Goal: Task Accomplishment & Management: Manage account settings

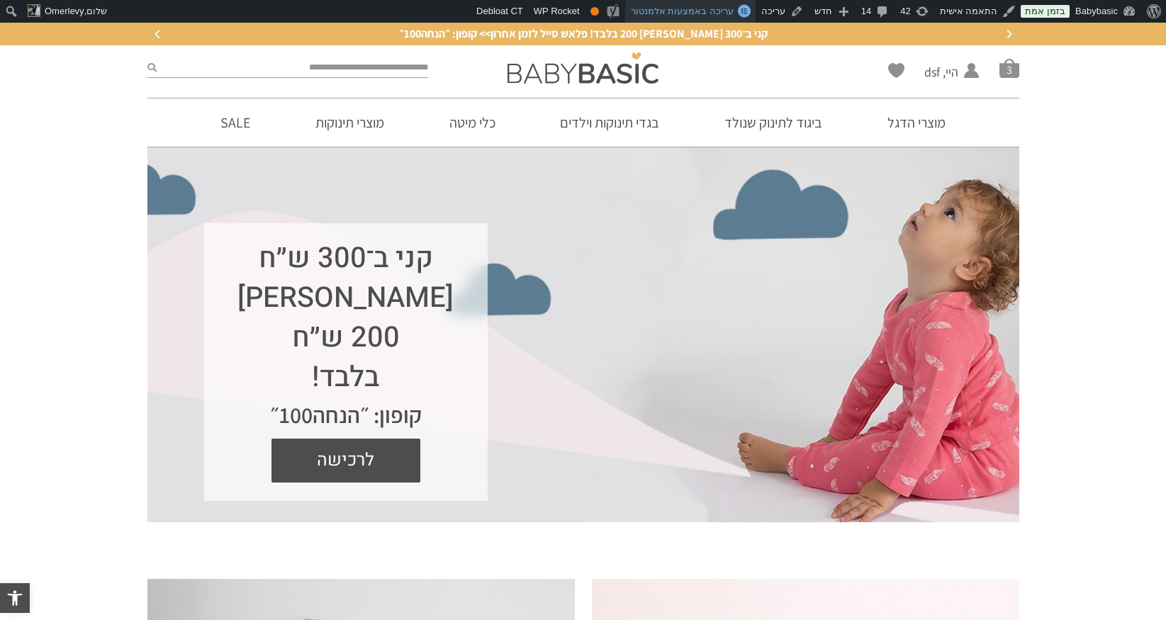
click at [697, 10] on span "עריכה באמצעות אלמנטור" at bounding box center [682, 11] width 103 height 11
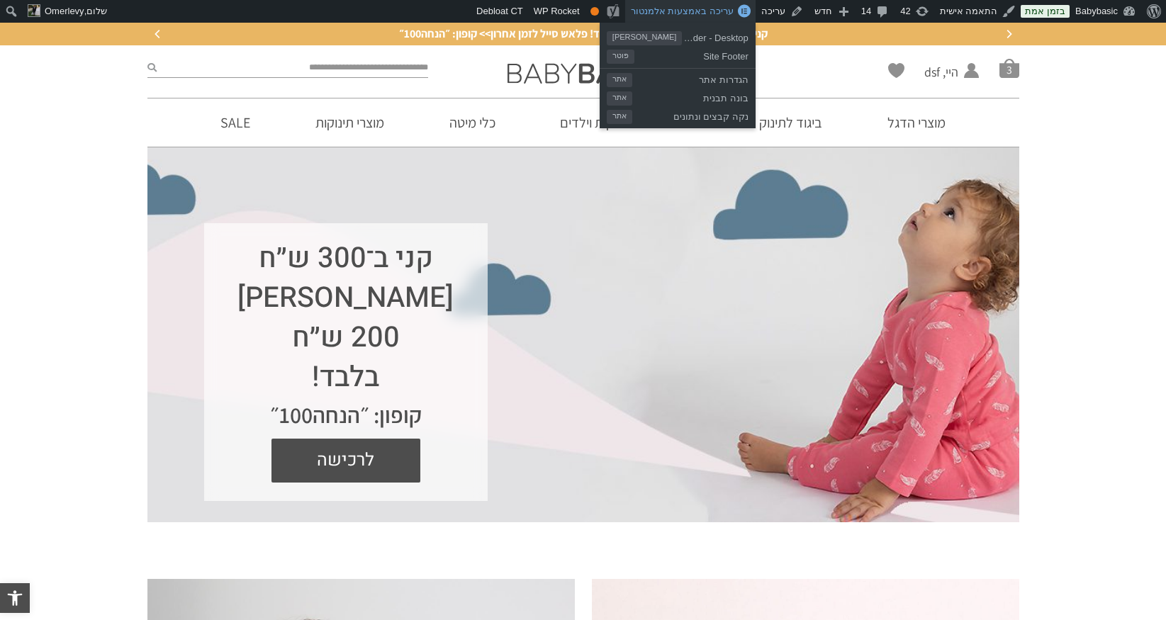
click at [697, 11] on span "עריכה באמצעות אלמנטור" at bounding box center [682, 11] width 103 height 11
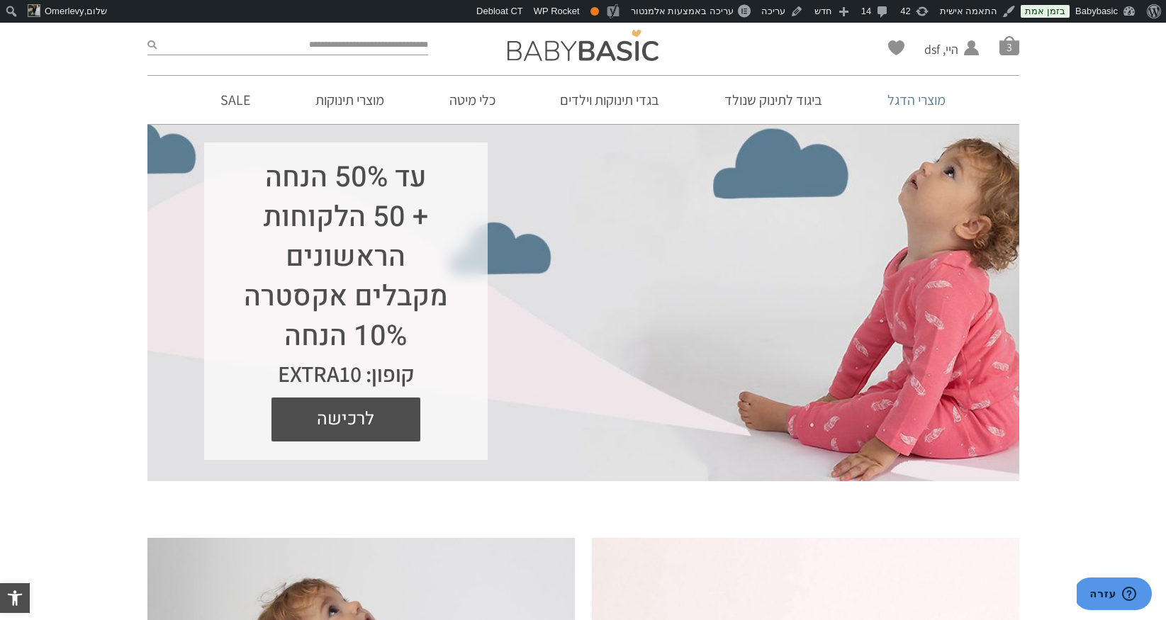
click at [906, 101] on link "מוצרי הדגל" at bounding box center [916, 100] width 101 height 48
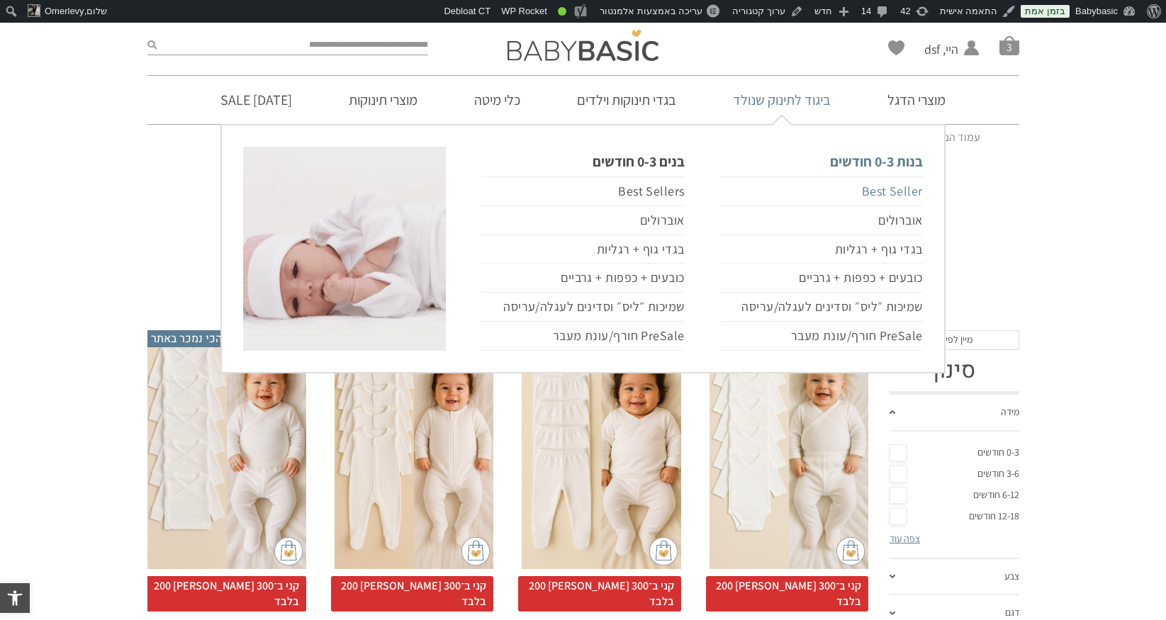
click at [867, 186] on link "Best Seller" at bounding box center [821, 191] width 203 height 30
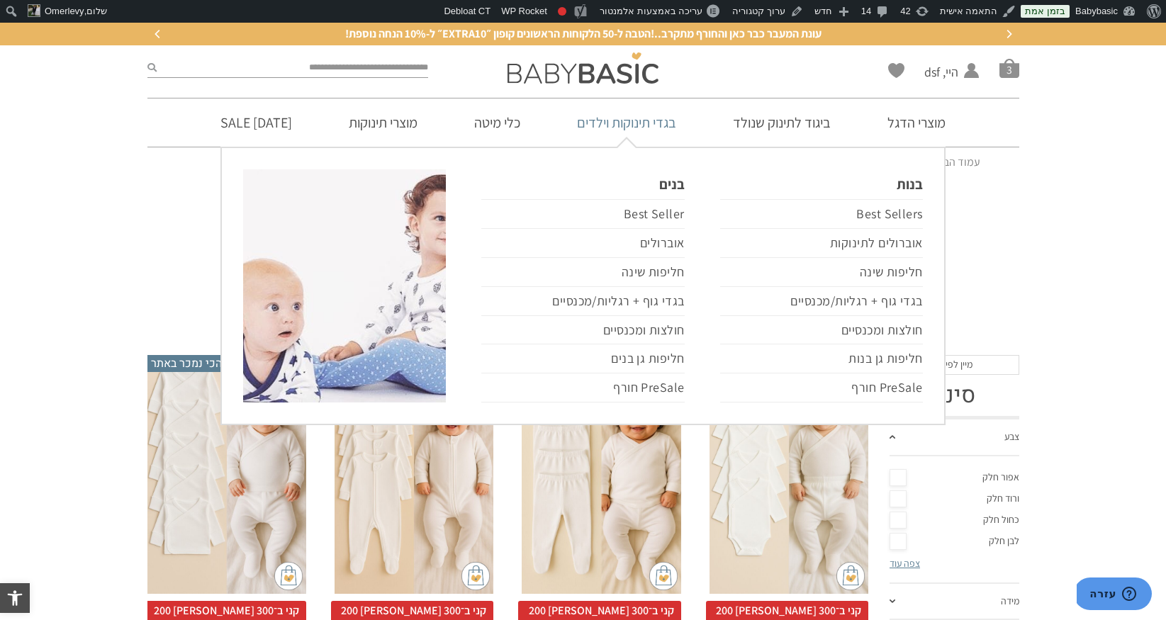
click at [657, 123] on link "בגדי תינוקות וילדים" at bounding box center [627, 122] width 142 height 48
click at [886, 210] on link "Best Sellers" at bounding box center [821, 214] width 203 height 30
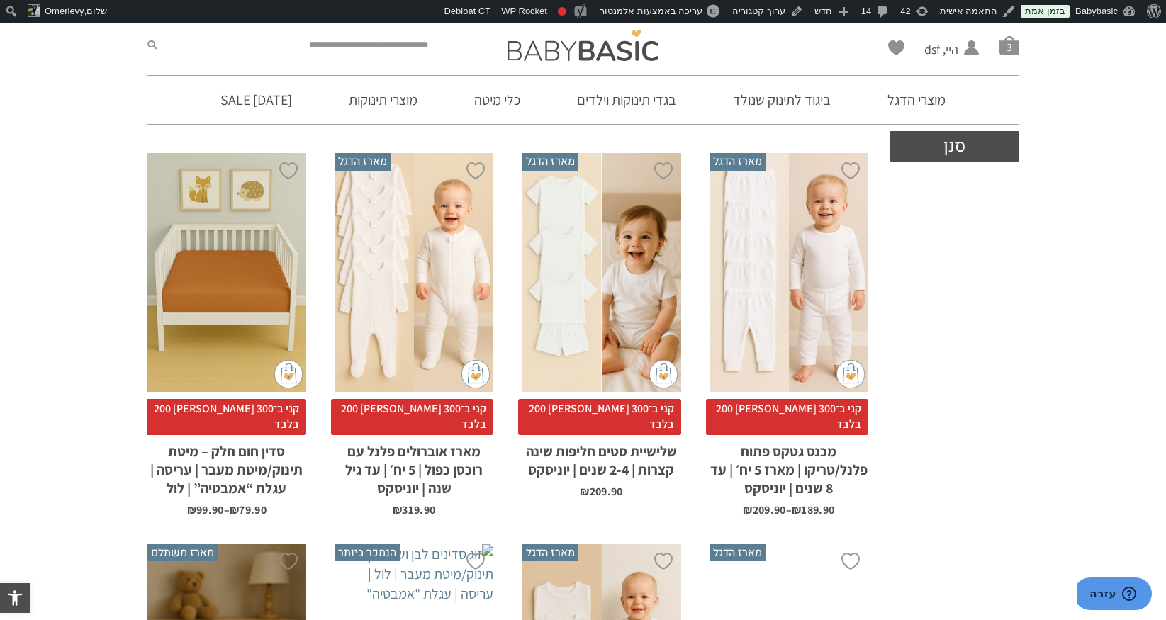
scroll to position [595, 0]
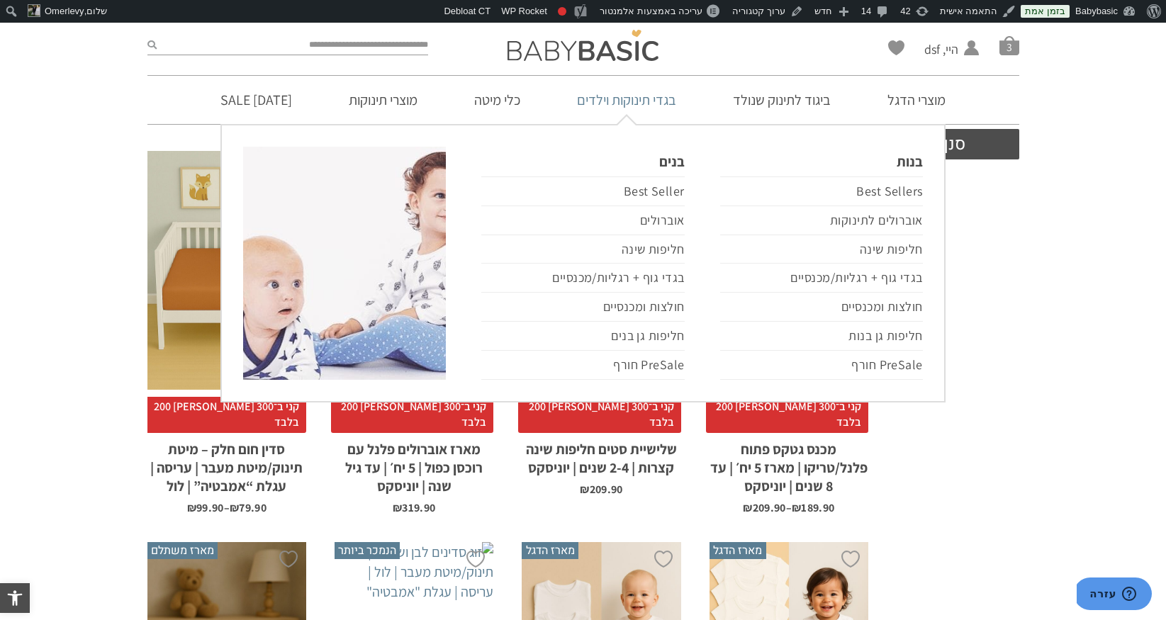
click at [648, 103] on link "בגדי תינוקות וילדים" at bounding box center [627, 100] width 142 height 48
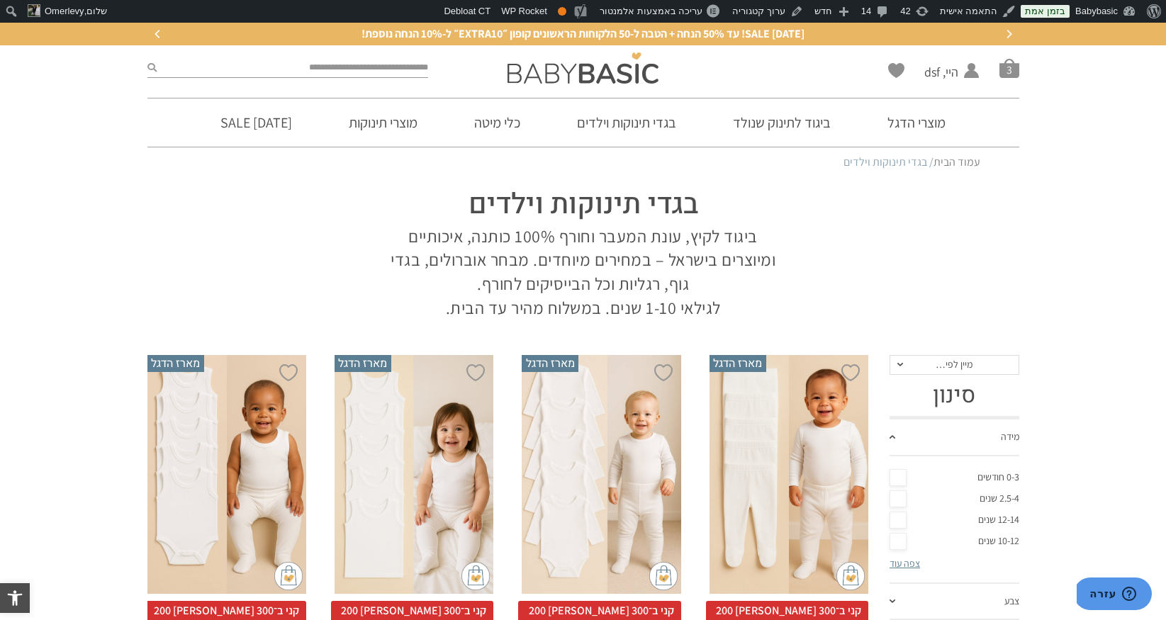
click at [895, 564] on link "צפה עוד" at bounding box center [904, 563] width 30 height 13
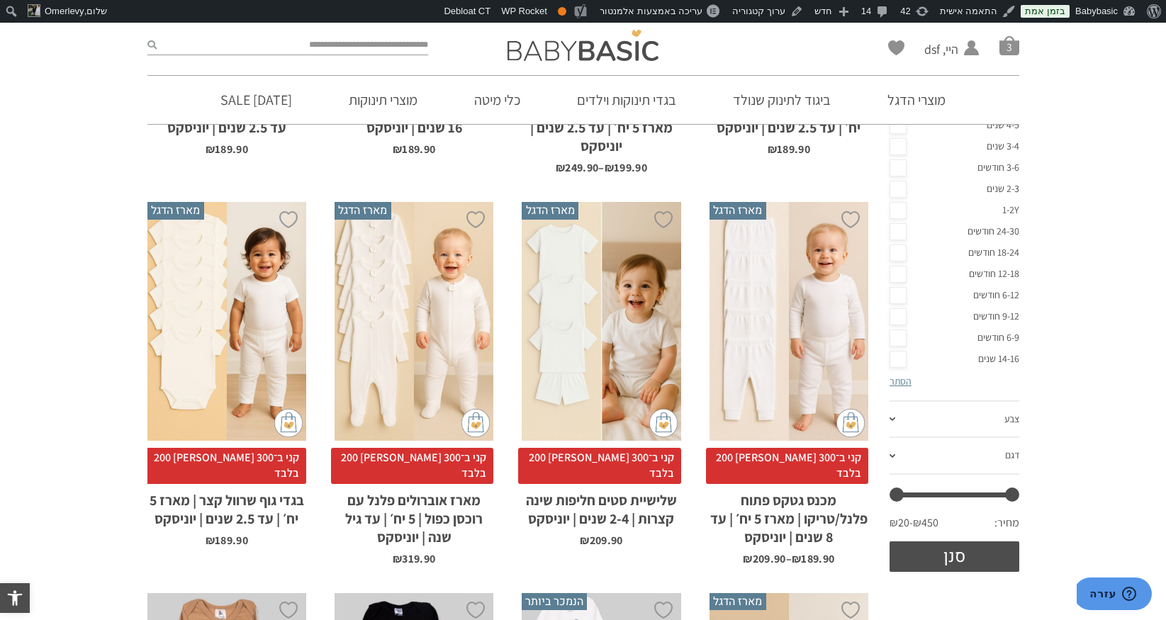
scroll to position [293, 0]
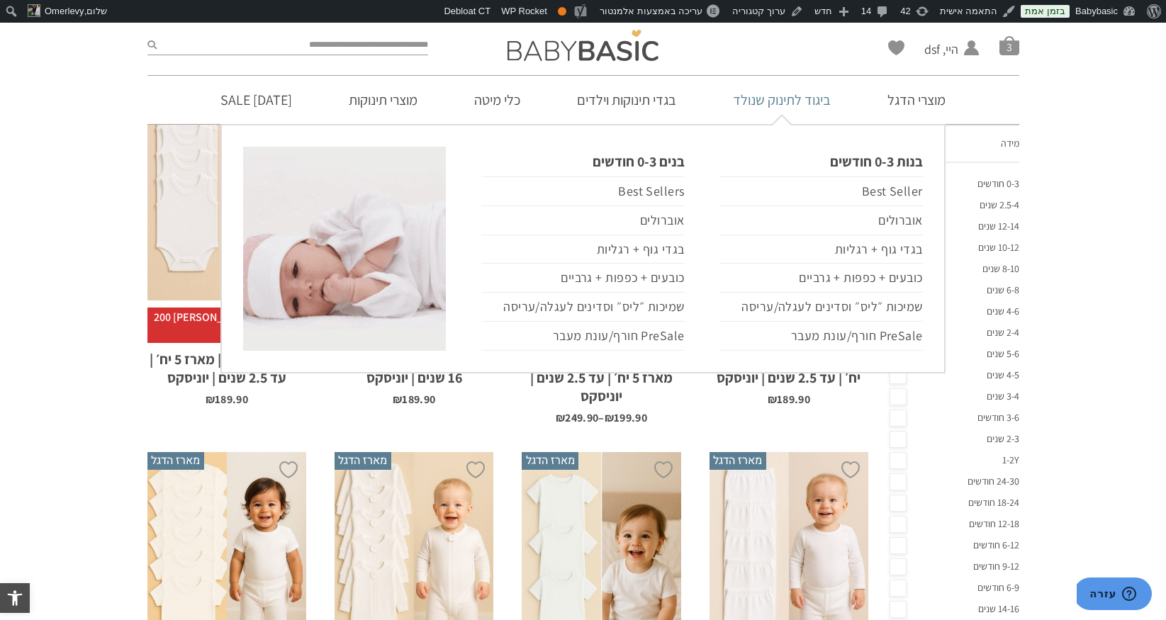
click at [801, 94] on link "ביגוד לתינוק שנולד" at bounding box center [781, 100] width 140 height 48
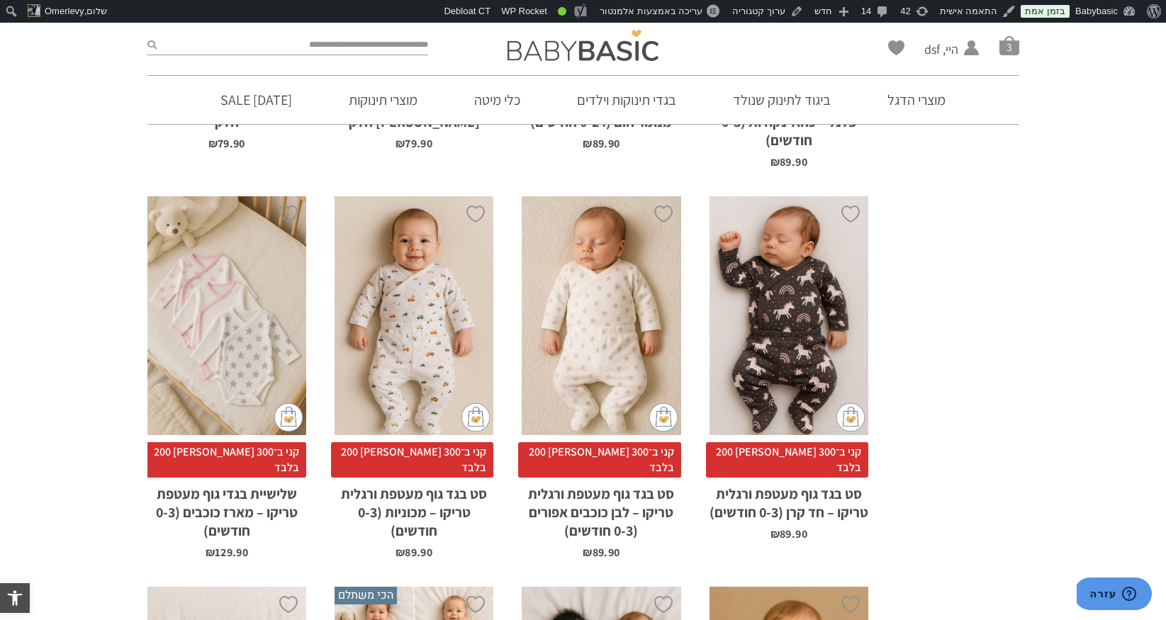
scroll to position [674, 0]
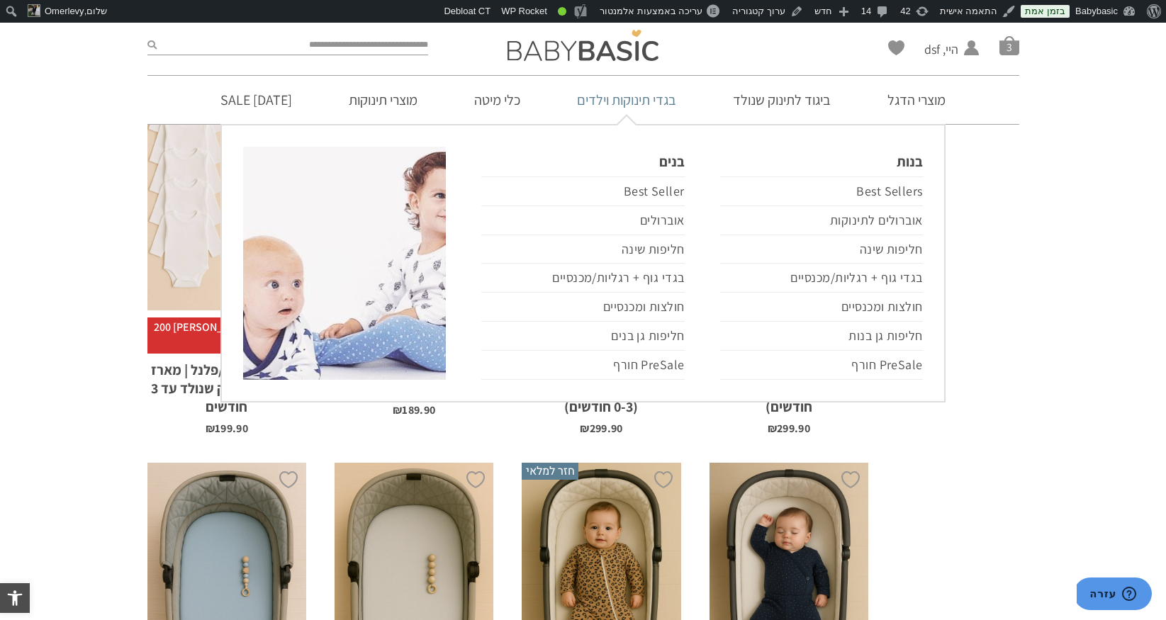
click at [647, 101] on link "בגדי תינוקות וילדים" at bounding box center [627, 100] width 142 height 48
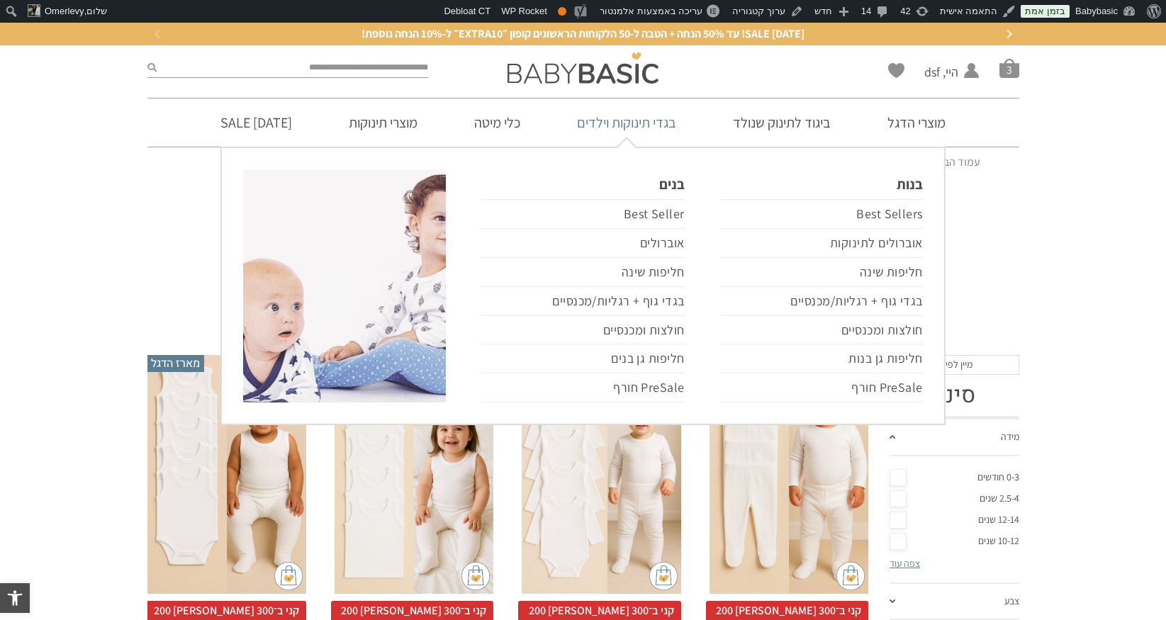
click at [662, 123] on link "בגדי תינוקות וילדים" at bounding box center [627, 122] width 142 height 48
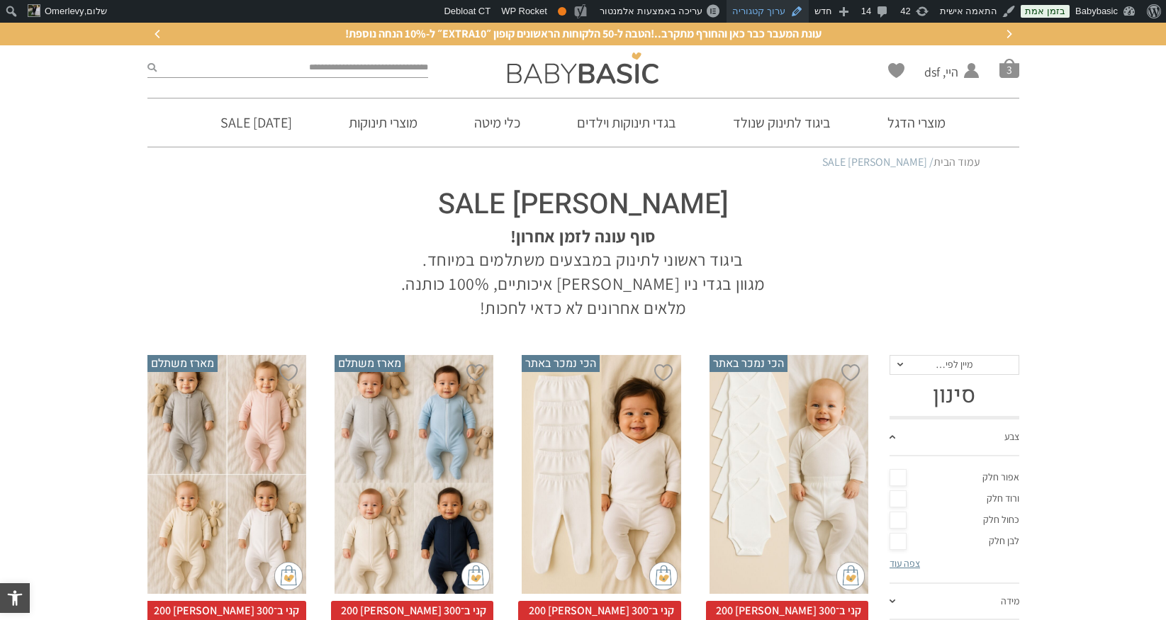
click at [762, 13] on link "ערוך קטגוריה" at bounding box center [767, 11] width 82 height 23
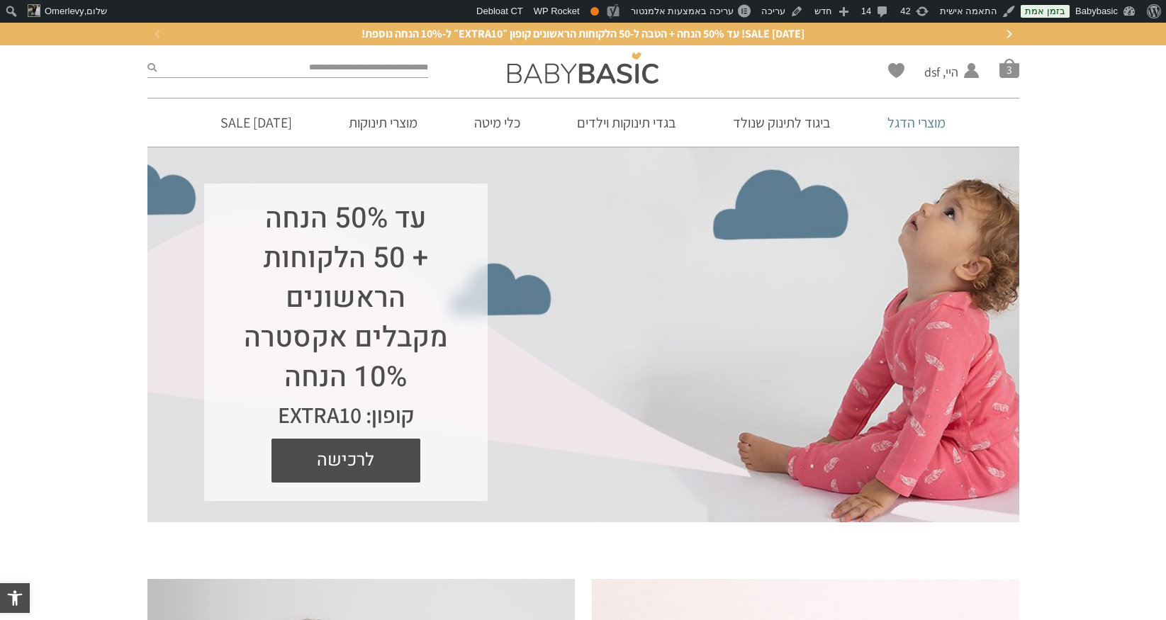
click at [897, 120] on link "מוצרי הדגל" at bounding box center [916, 122] width 101 height 48
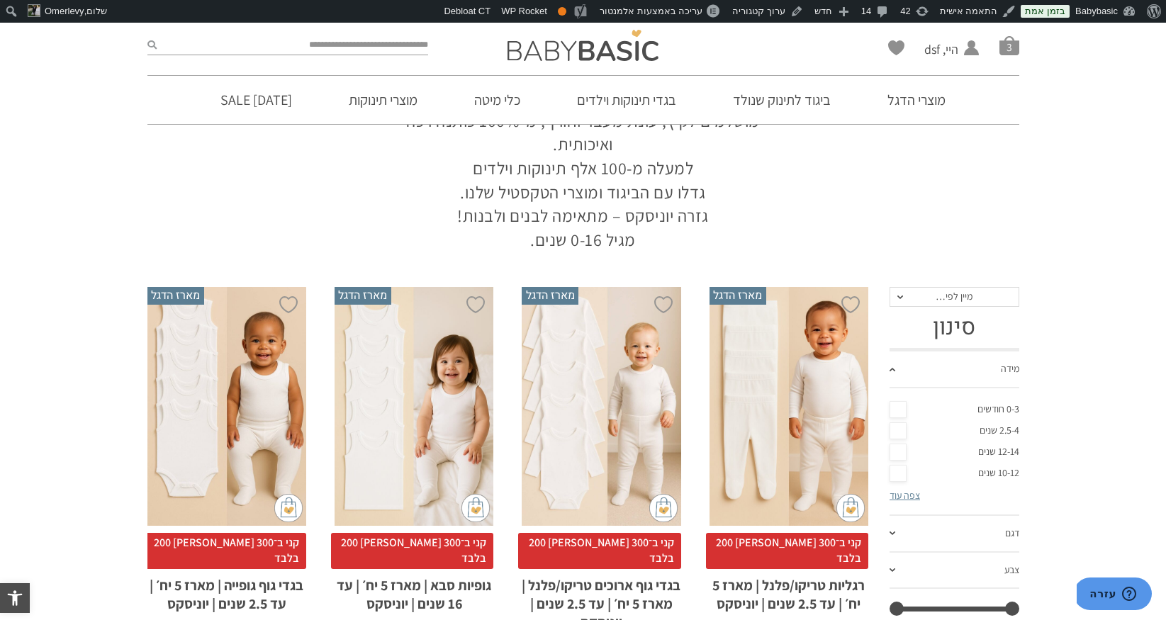
scroll to position [267, 0]
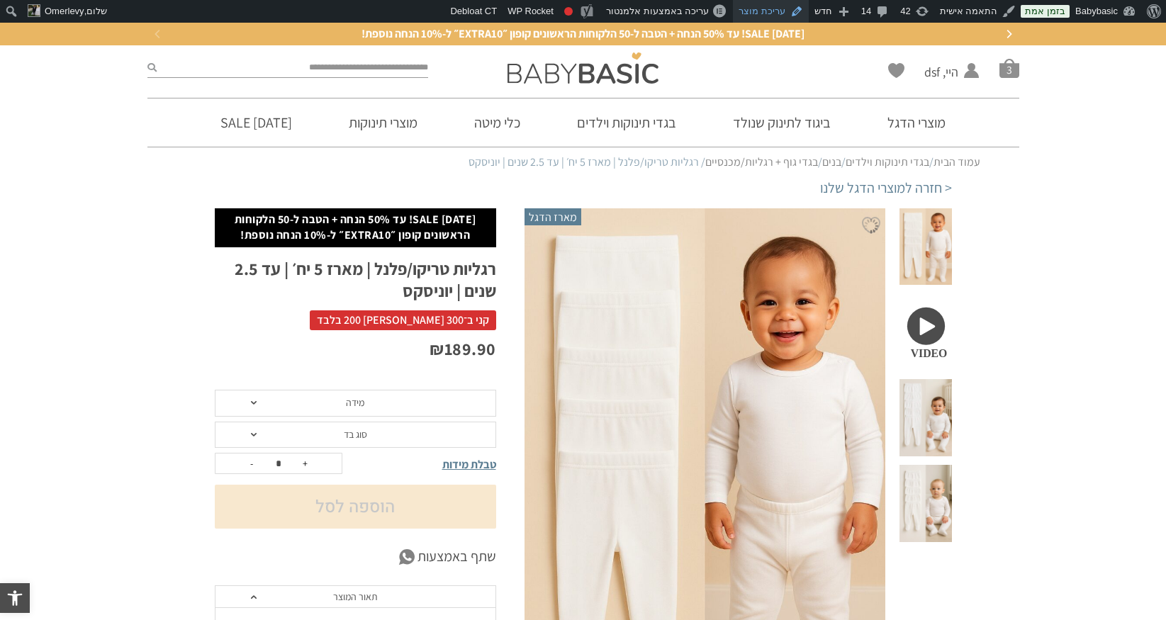
click at [773, 12] on link "עריכת מוצר" at bounding box center [771, 11] width 76 height 23
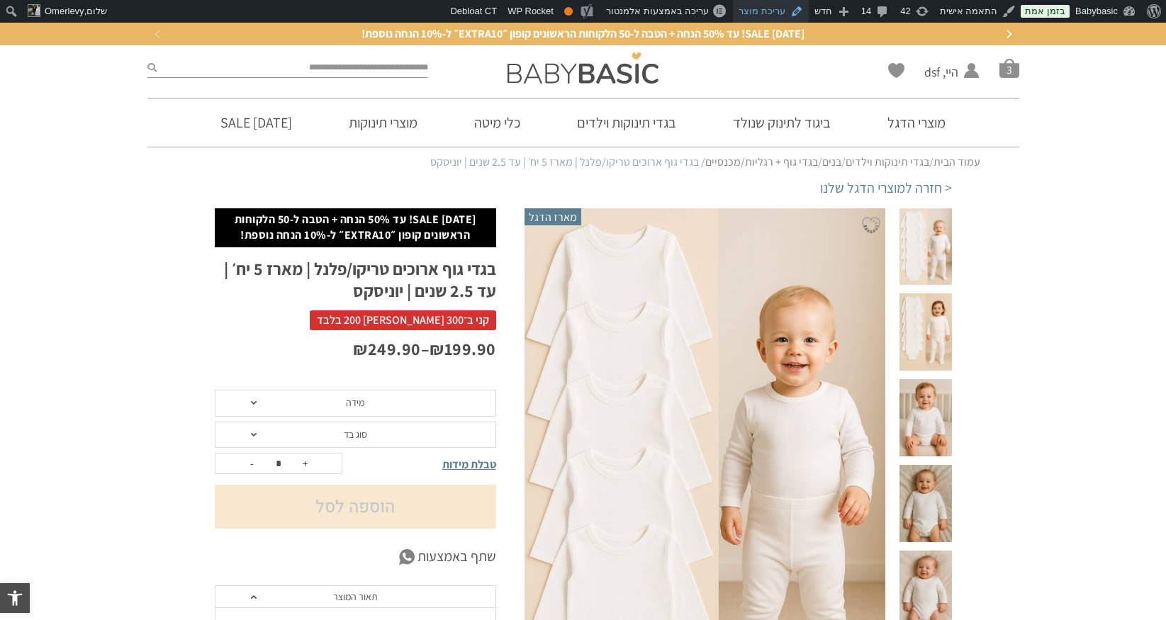
click at [785, 8] on link "עריכת מוצר" at bounding box center [771, 11] width 76 height 23
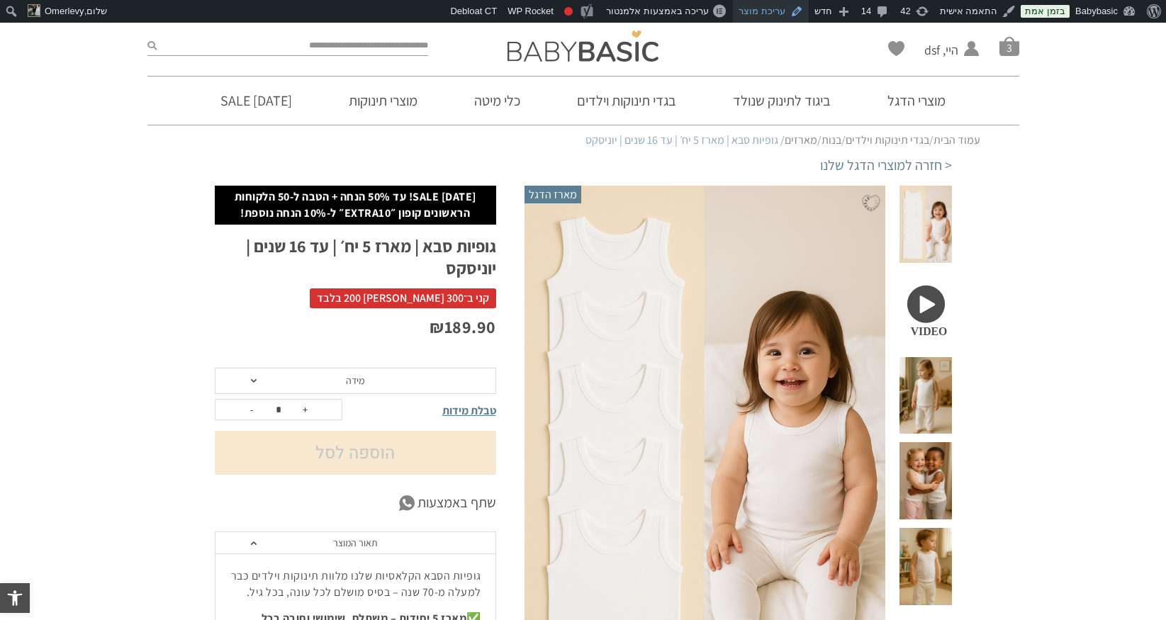
click at [787, 9] on link "עריכת מוצר" at bounding box center [771, 11] width 76 height 23
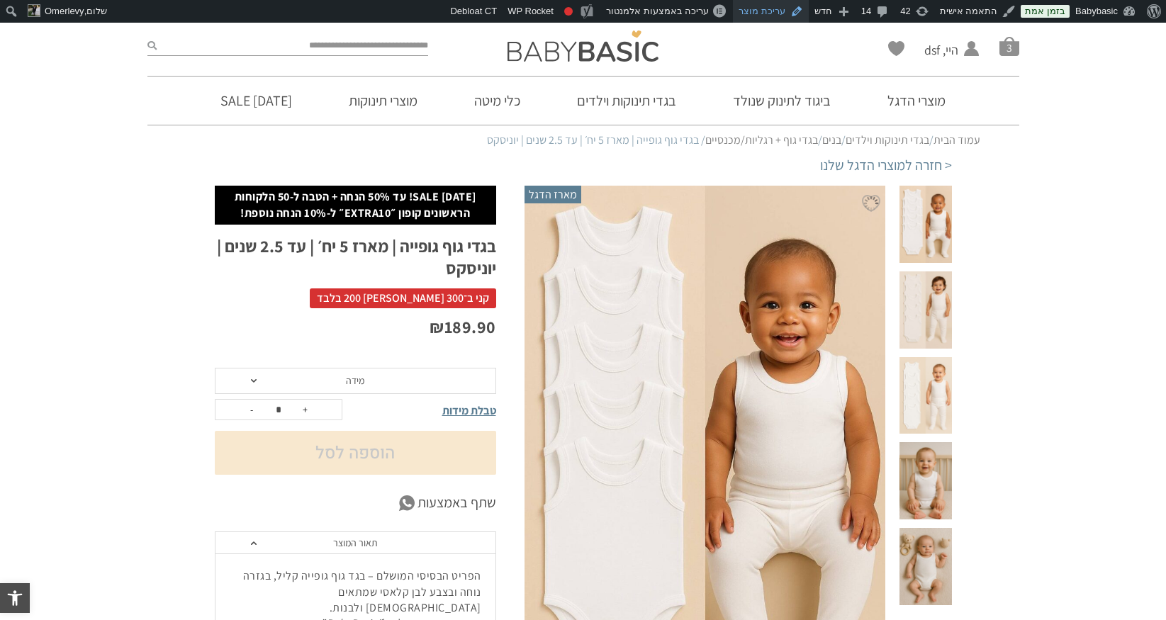
click at [787, 15] on link "עריכת מוצר" at bounding box center [771, 11] width 76 height 23
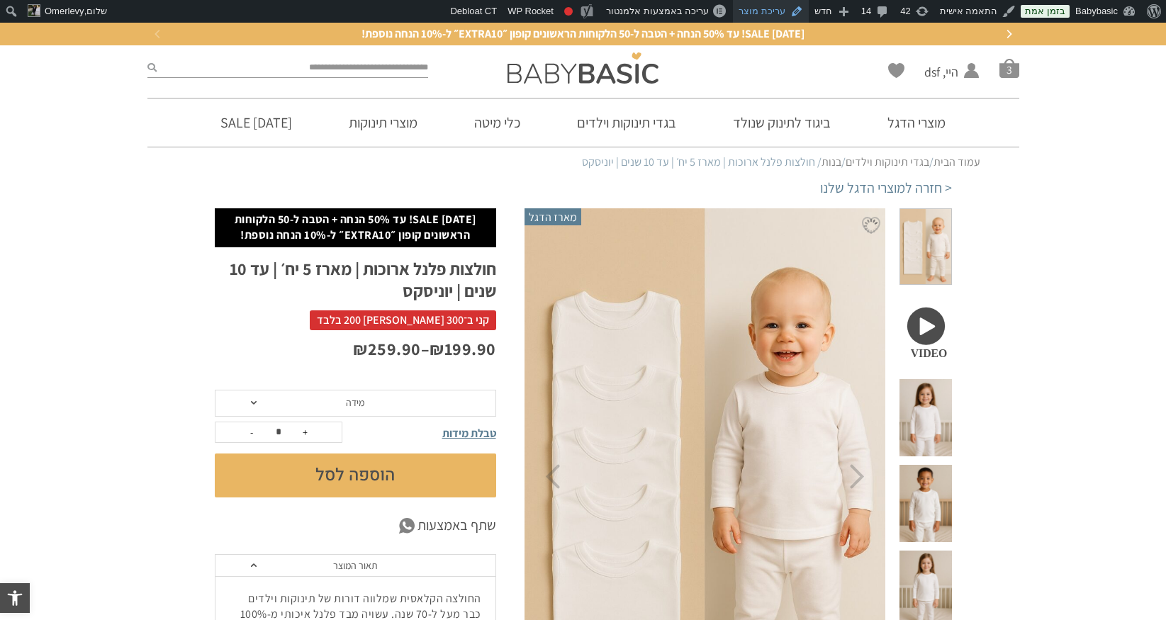
click at [788, 9] on link "עריכת מוצר" at bounding box center [771, 11] width 76 height 23
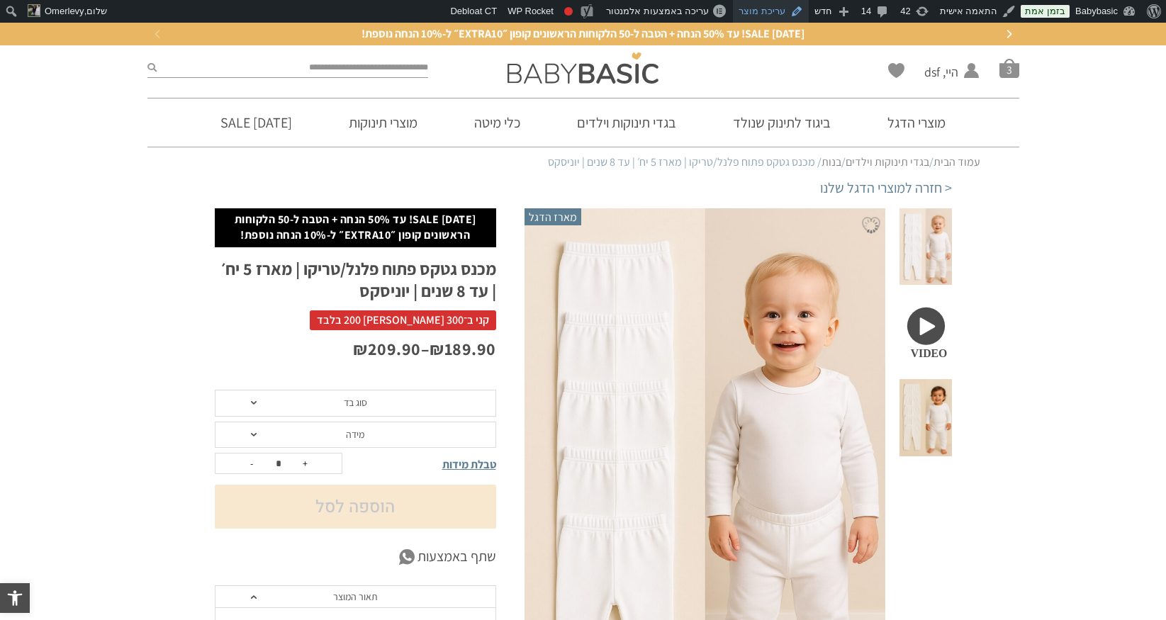
click at [787, 13] on link "עריכת מוצר" at bounding box center [771, 11] width 76 height 23
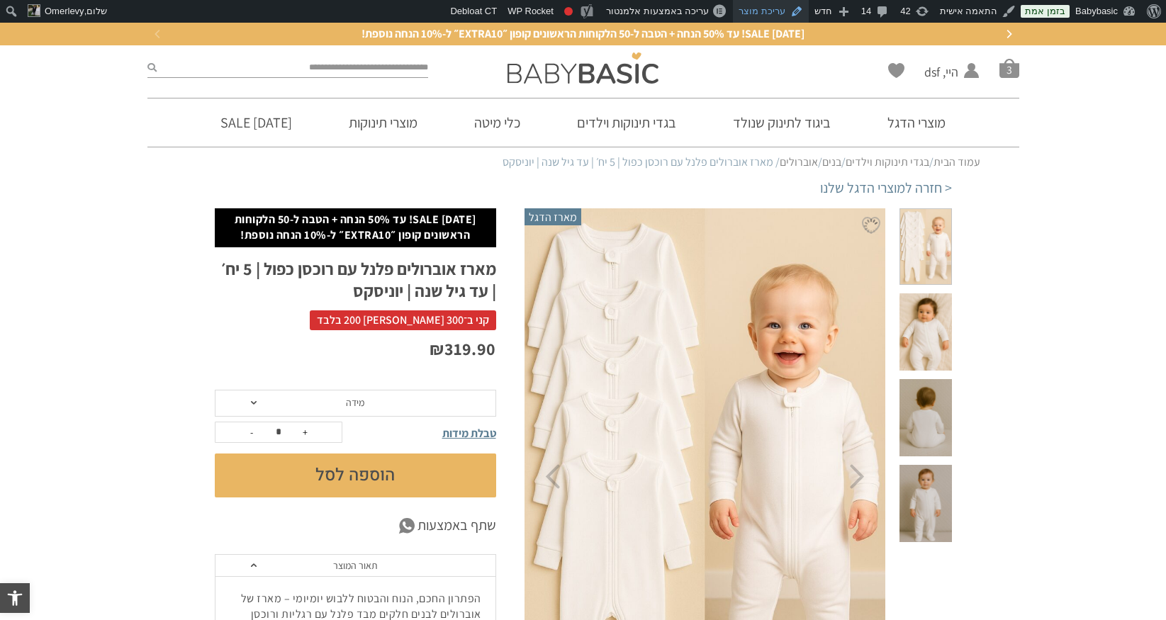
click at [782, 17] on link "עריכת מוצר" at bounding box center [771, 11] width 76 height 23
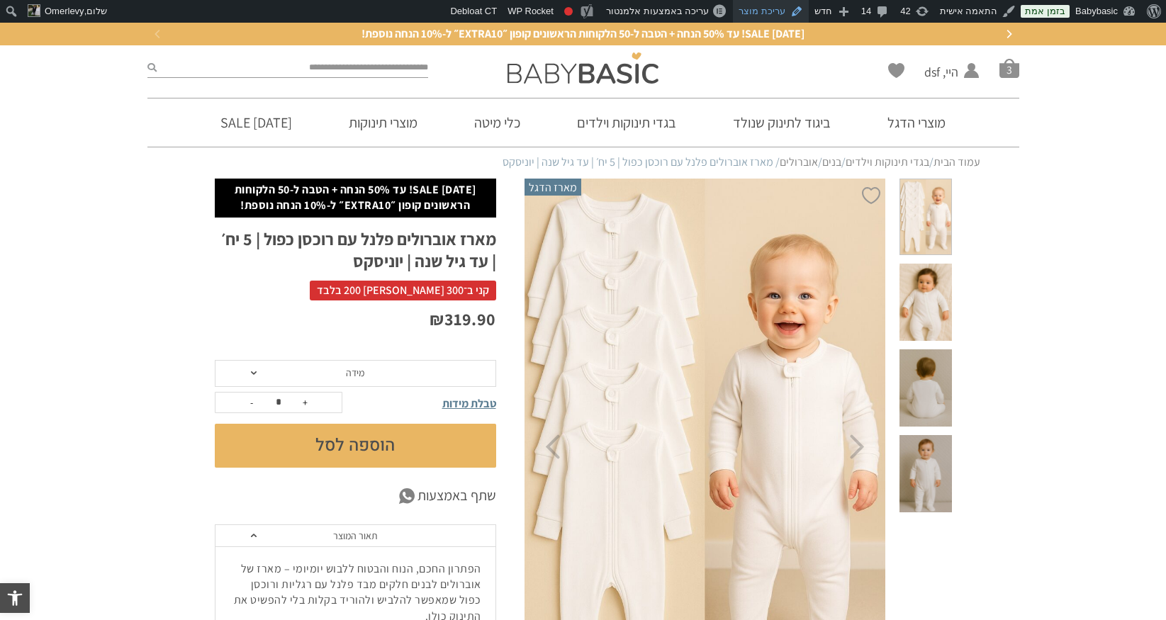
click at [788, 11] on link "עריכת מוצר" at bounding box center [771, 11] width 76 height 23
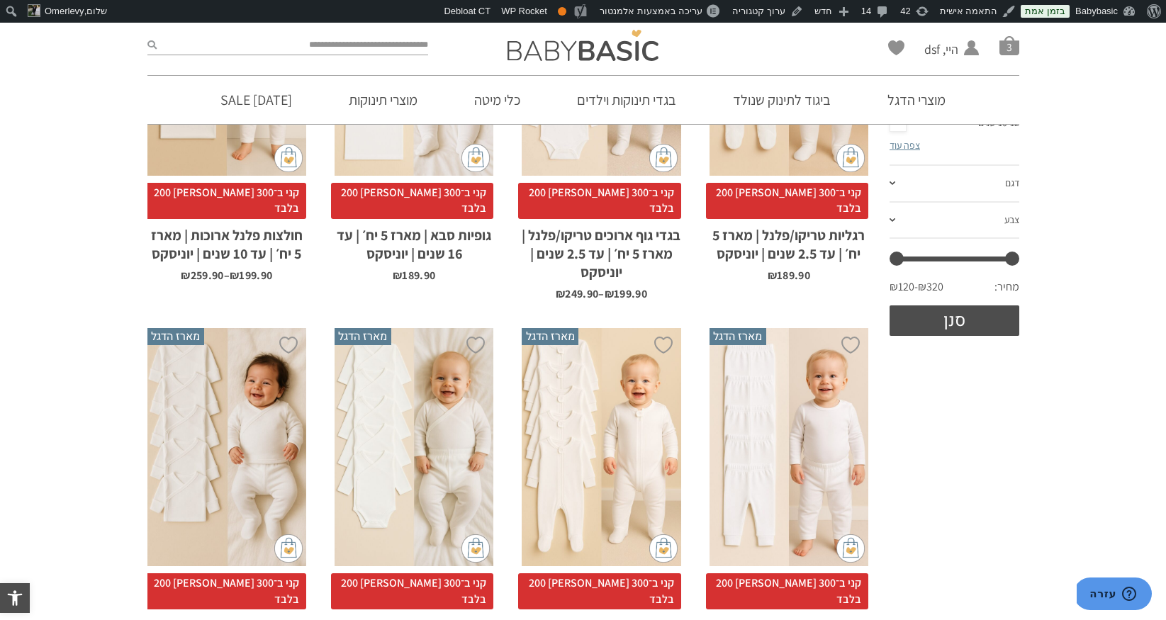
scroll to position [415, 0]
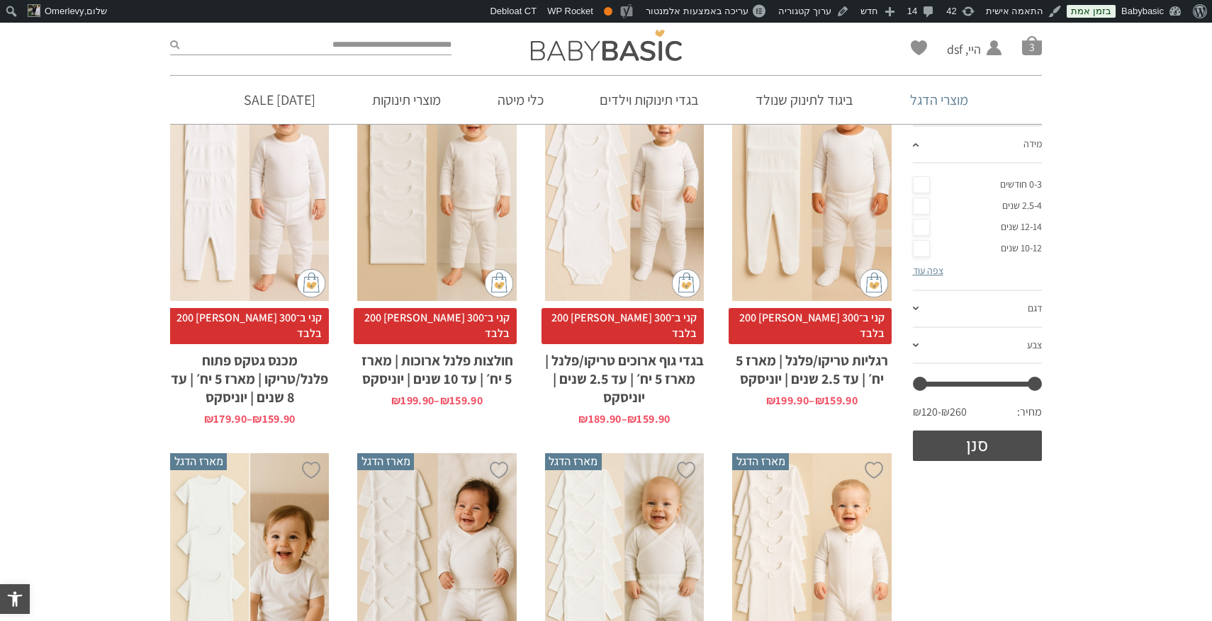
scroll to position [337, 0]
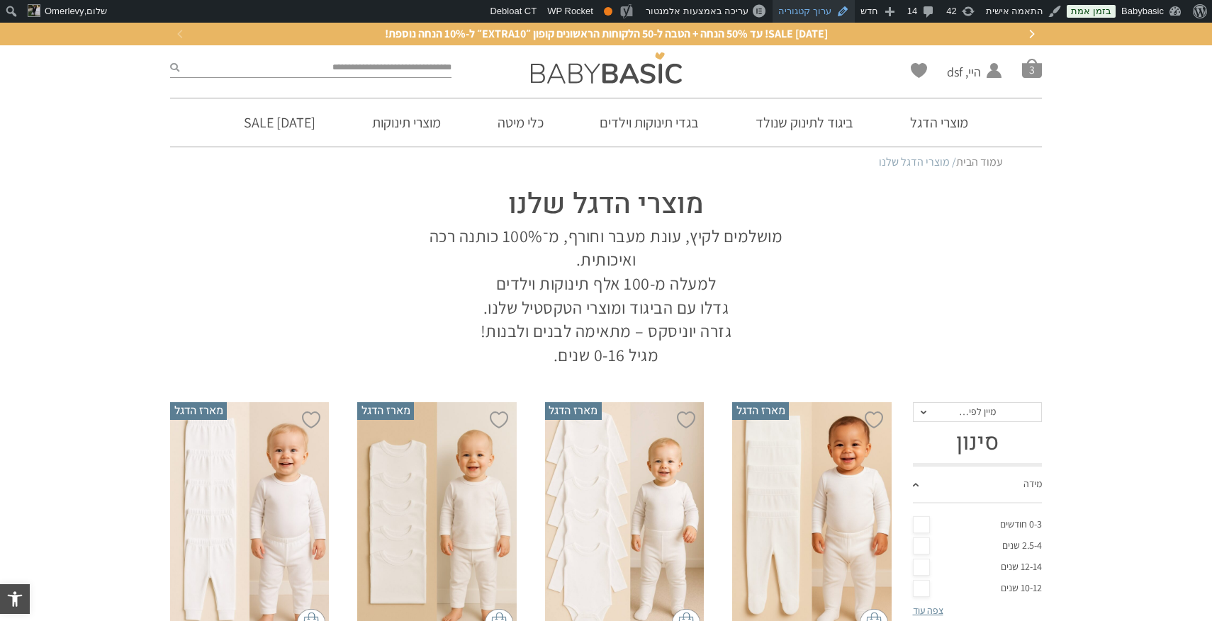
click at [829, 10] on link "ערוך קטגוריה" at bounding box center [813, 11] width 82 height 23
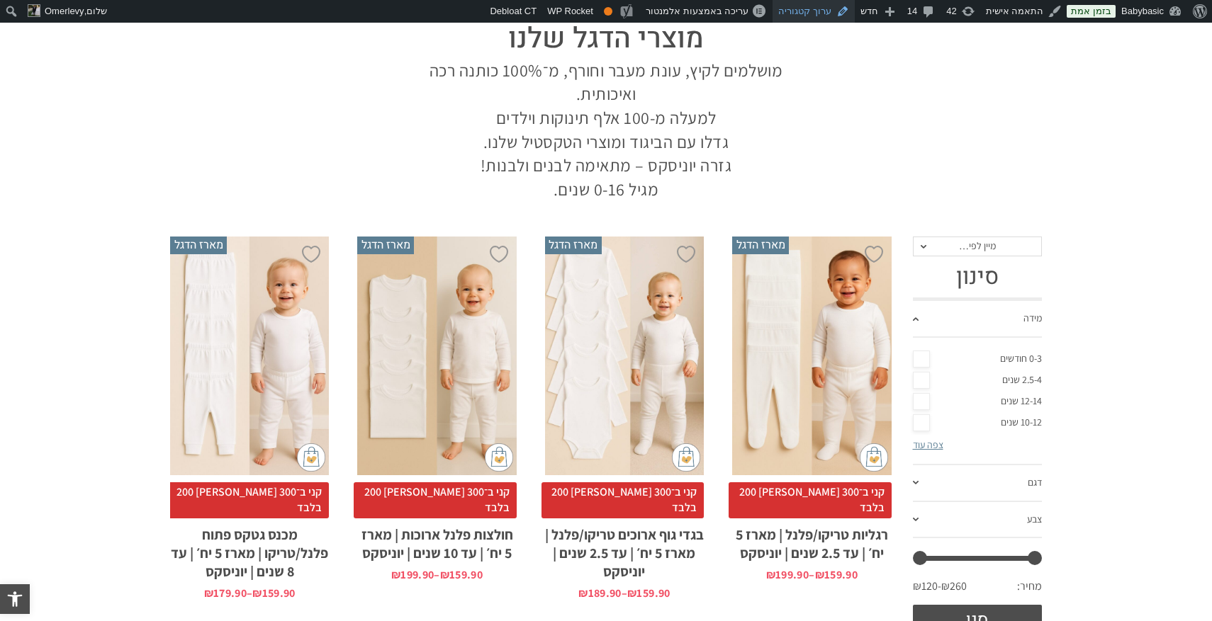
scroll to position [184, 0]
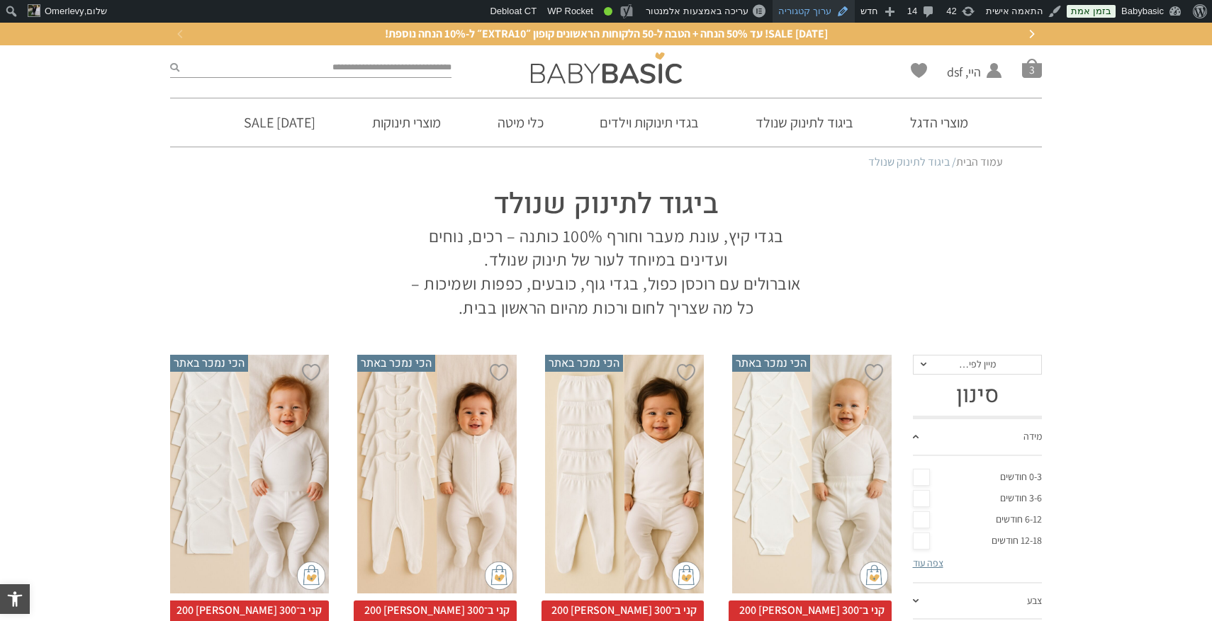
click at [824, 12] on link "ערוך קטגוריה" at bounding box center [813, 11] width 82 height 23
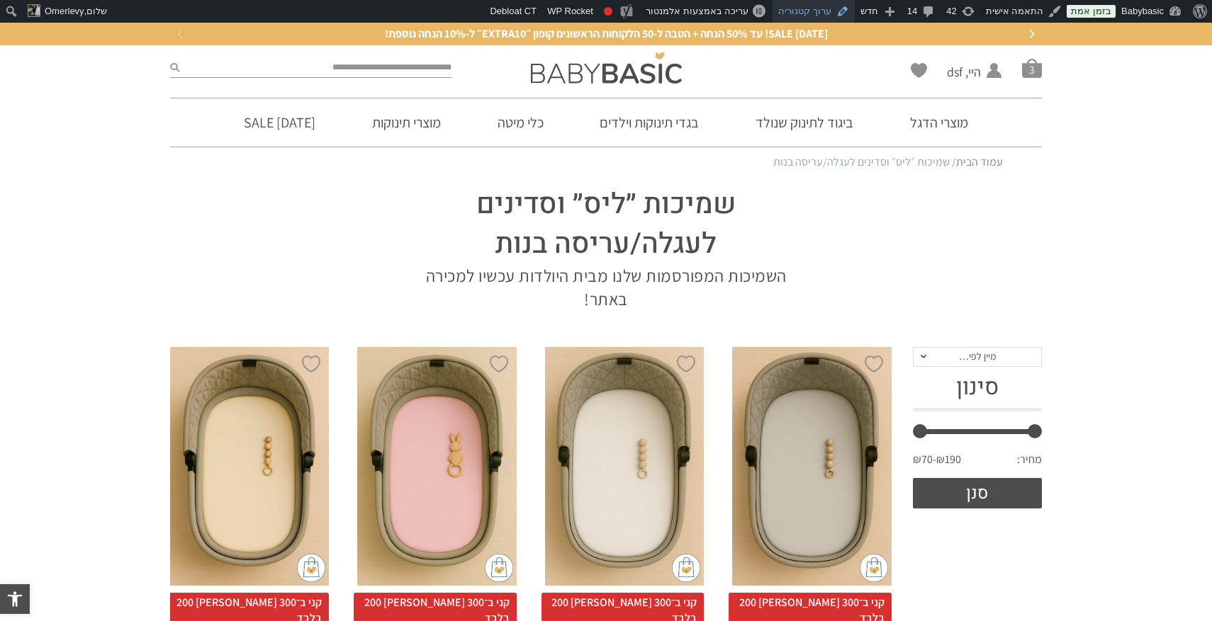
click at [811, 9] on link "ערוך קטגוריה" at bounding box center [813, 11] width 82 height 23
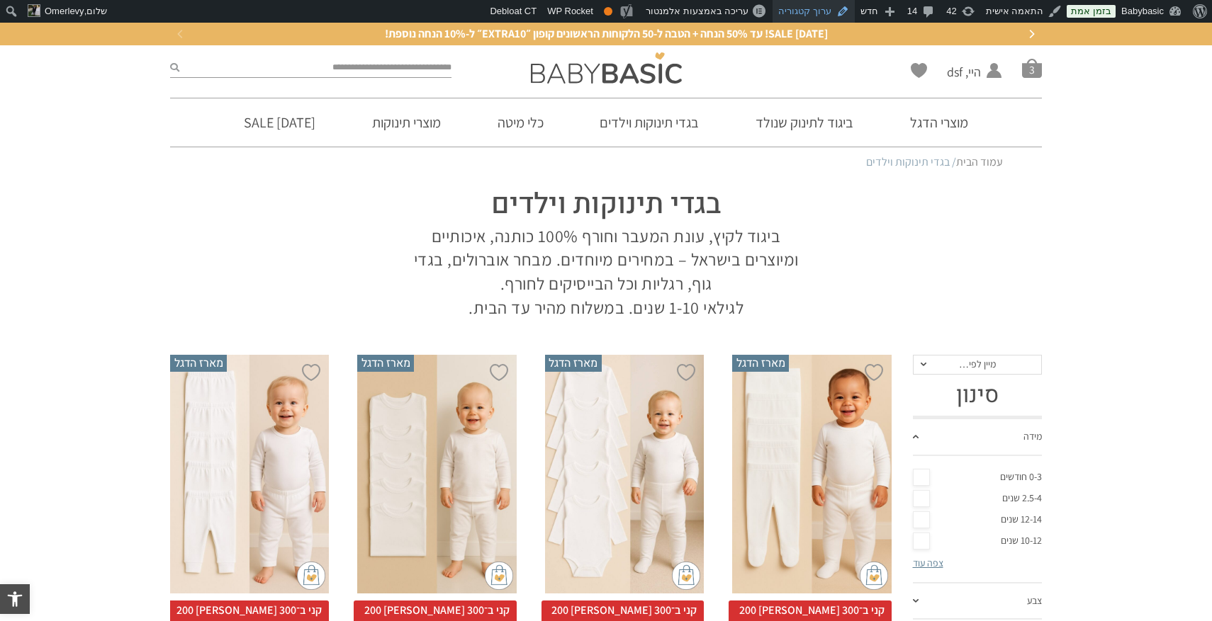
click at [832, 12] on link "ערוך קטגוריה" at bounding box center [813, 11] width 82 height 23
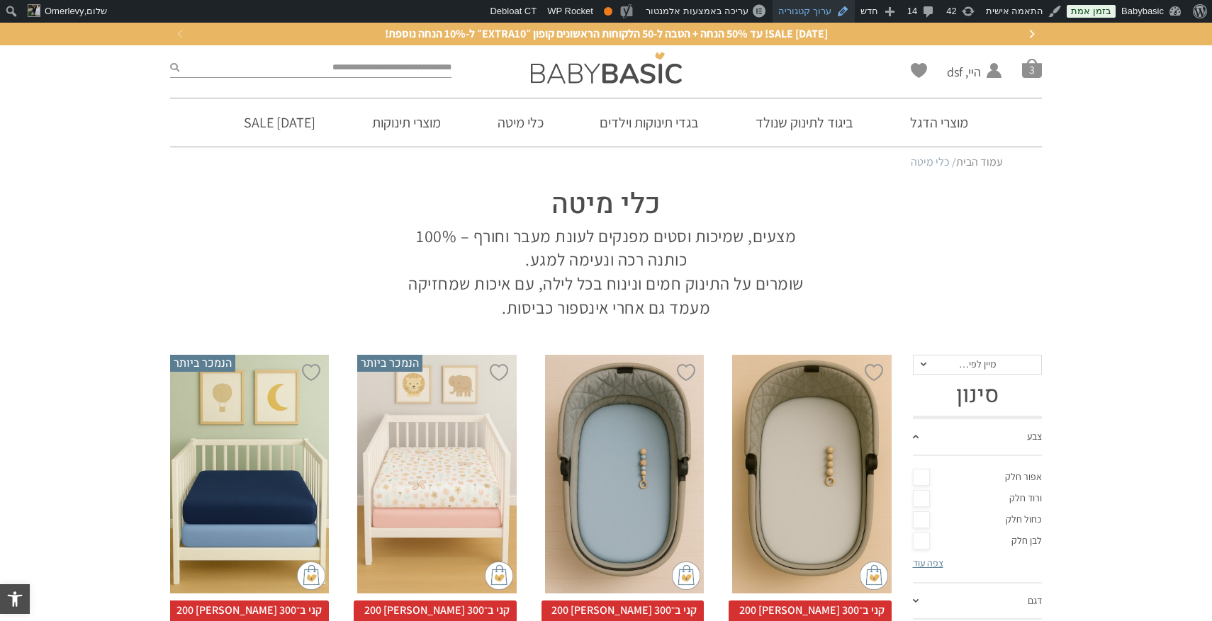
click at [817, 9] on link "ערוך קטגוריה" at bounding box center [813, 11] width 82 height 23
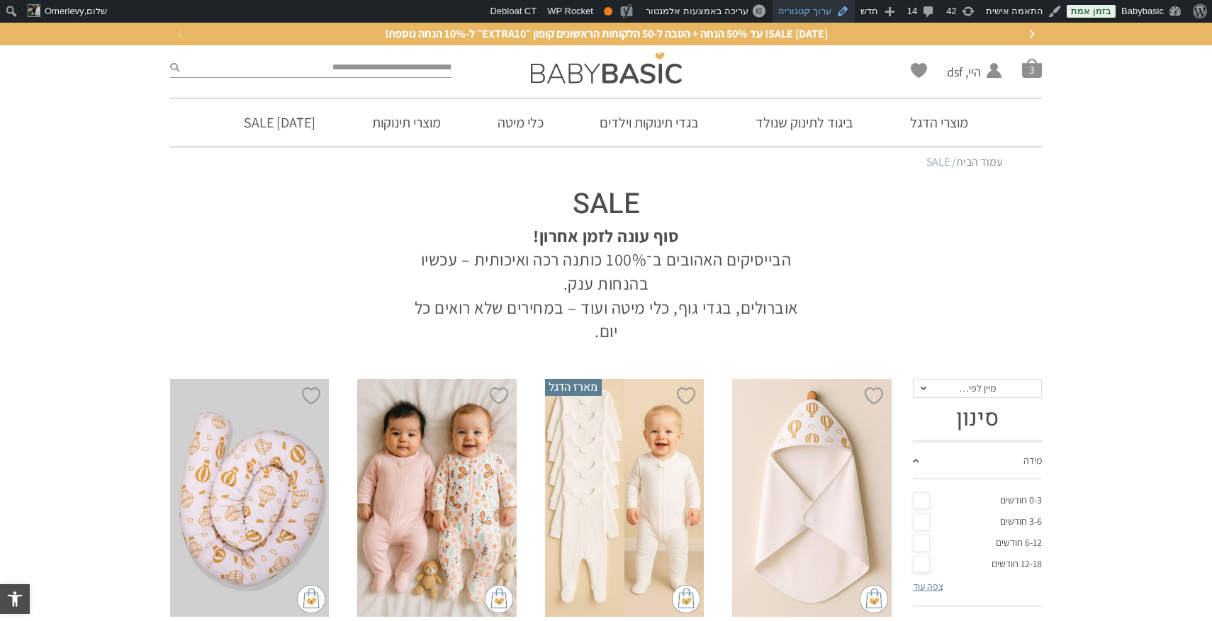
click at [827, 12] on link "ערוך קטגוריה" at bounding box center [813, 11] width 82 height 23
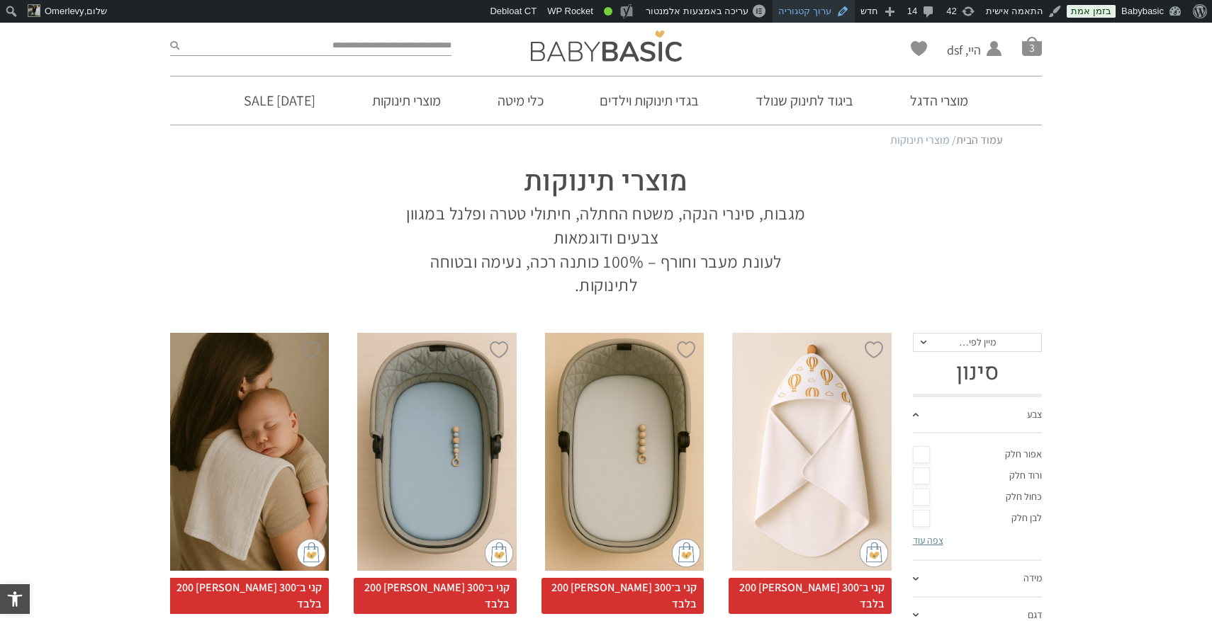
click at [820, 5] on link "ערוך קטגוריה" at bounding box center [813, 11] width 82 height 23
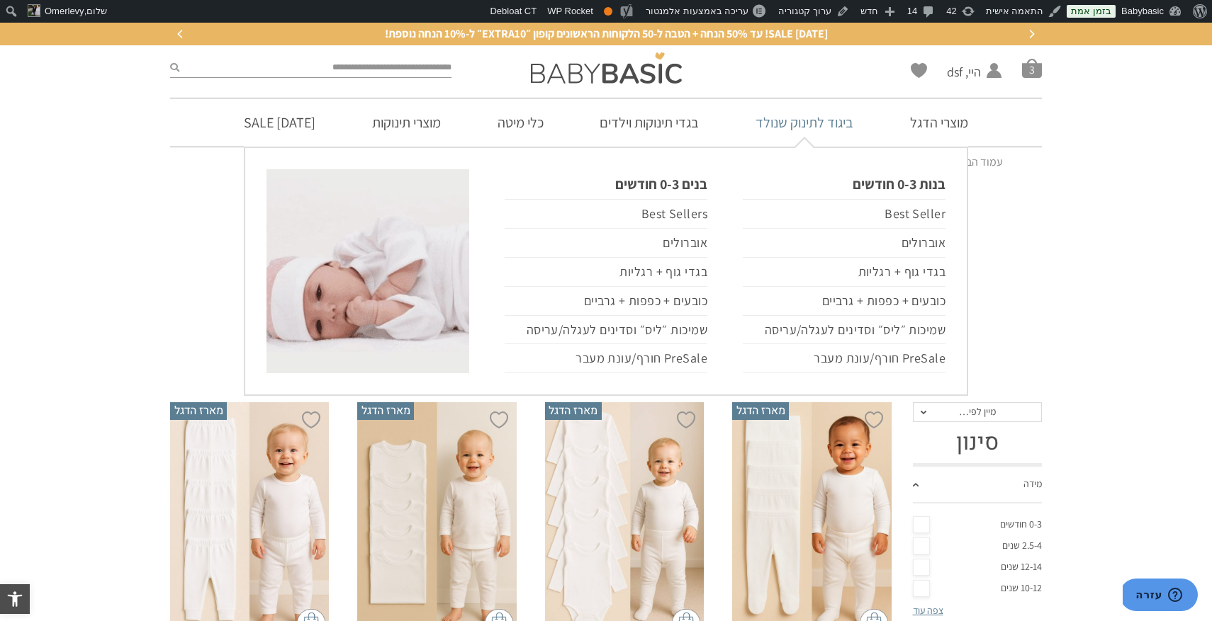
click at [793, 120] on link "ביגוד לתינוק שנולד" at bounding box center [804, 122] width 140 height 48
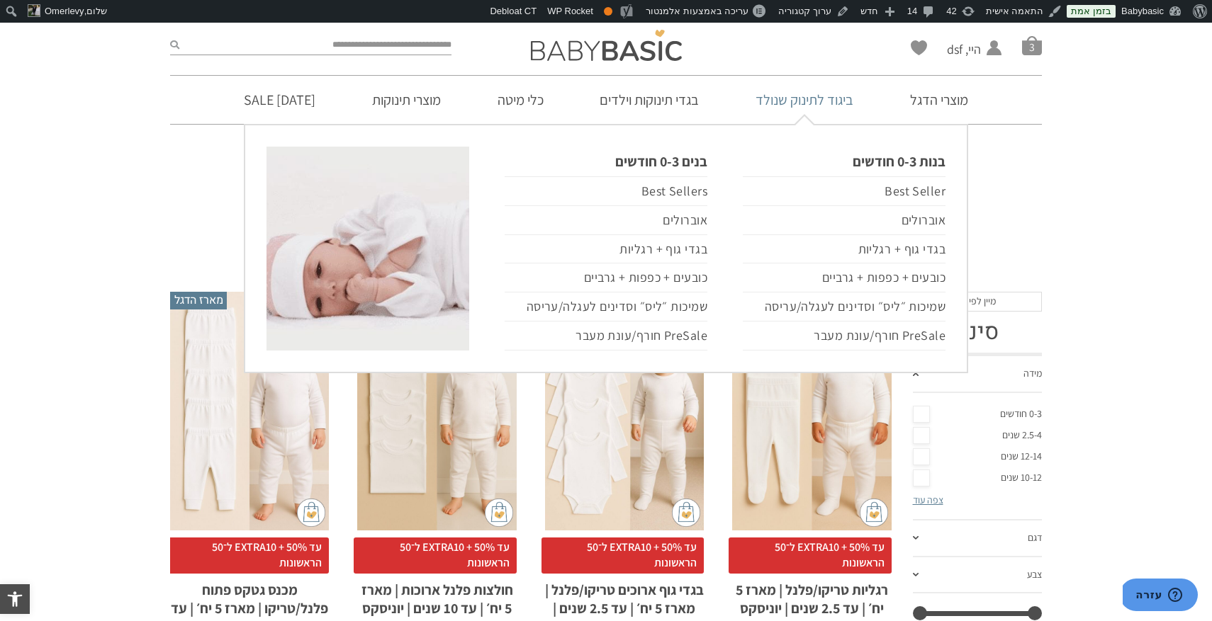
scroll to position [164, 0]
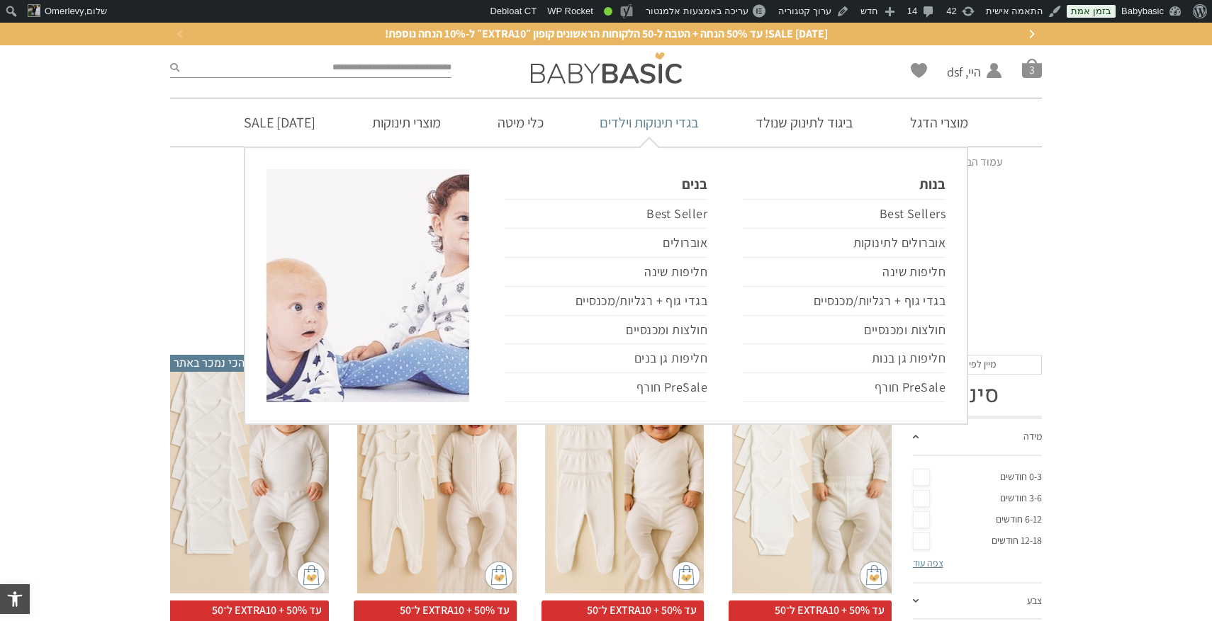
click at [680, 125] on link "בגדי תינוקות וילדים" at bounding box center [649, 122] width 142 height 48
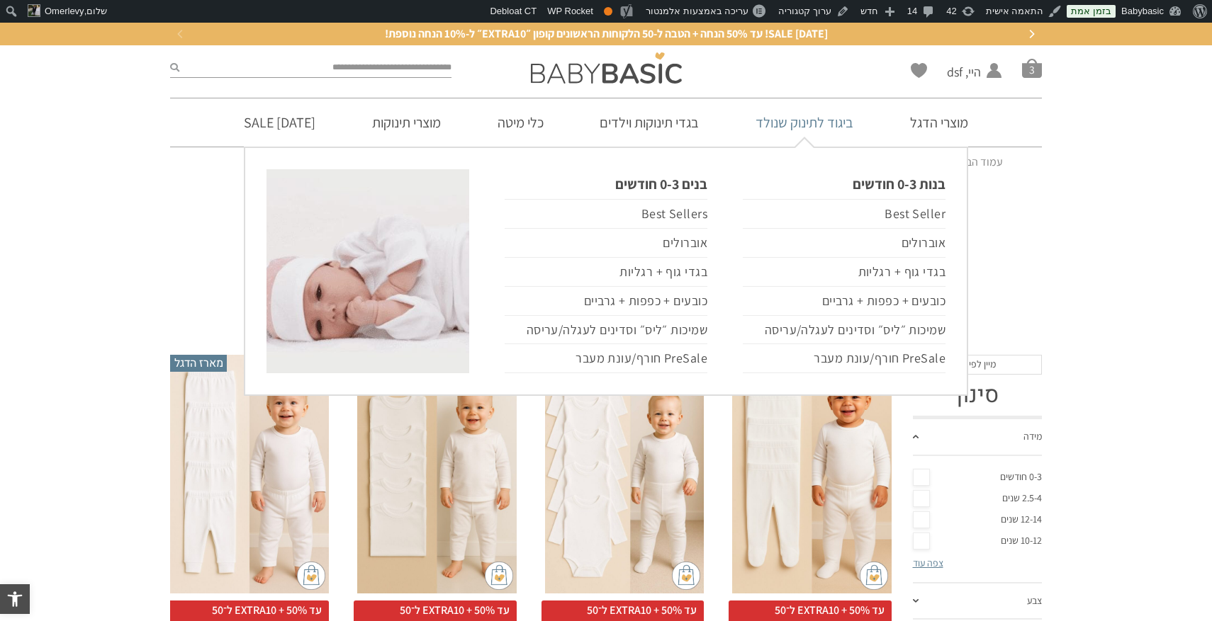
click at [839, 128] on link "ביגוד לתינוק שנולד" at bounding box center [804, 122] width 140 height 48
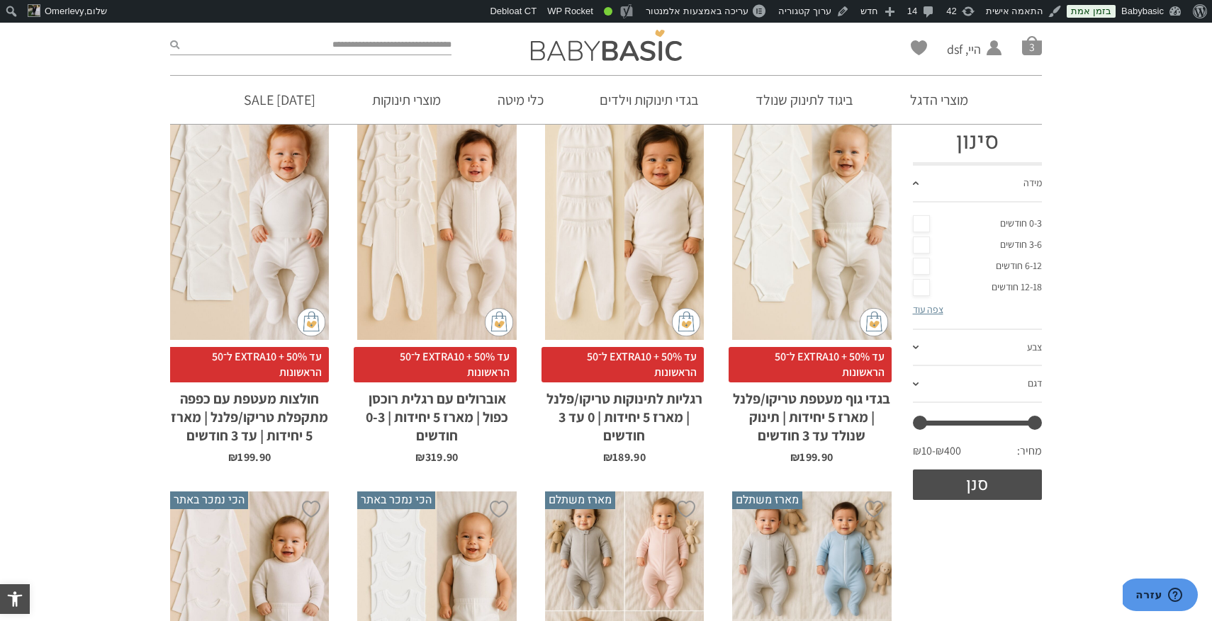
scroll to position [231, 0]
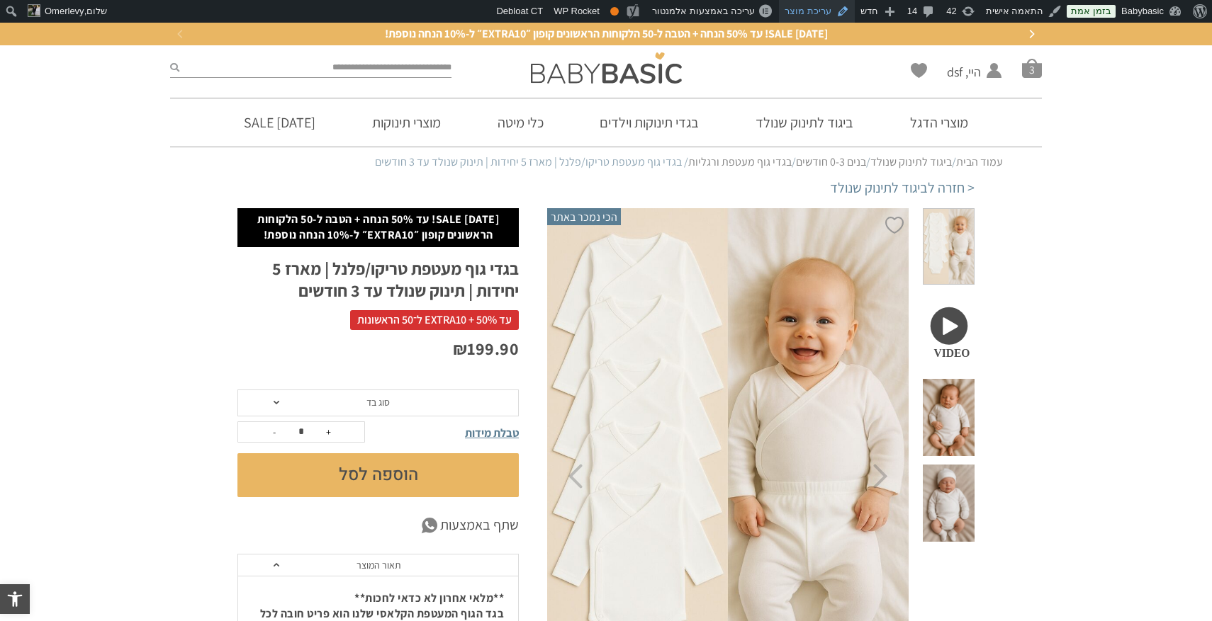
click at [804, 6] on link "עריכת מוצר" at bounding box center [817, 11] width 76 height 23
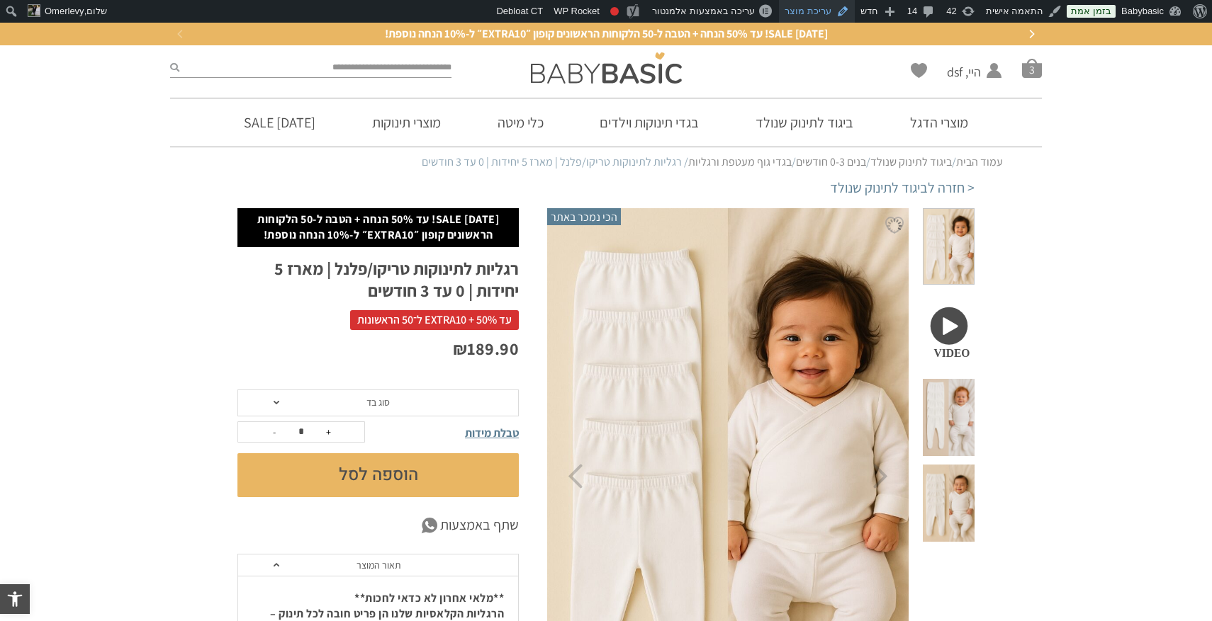
click at [830, 13] on link "עריכת מוצר" at bounding box center [817, 11] width 76 height 23
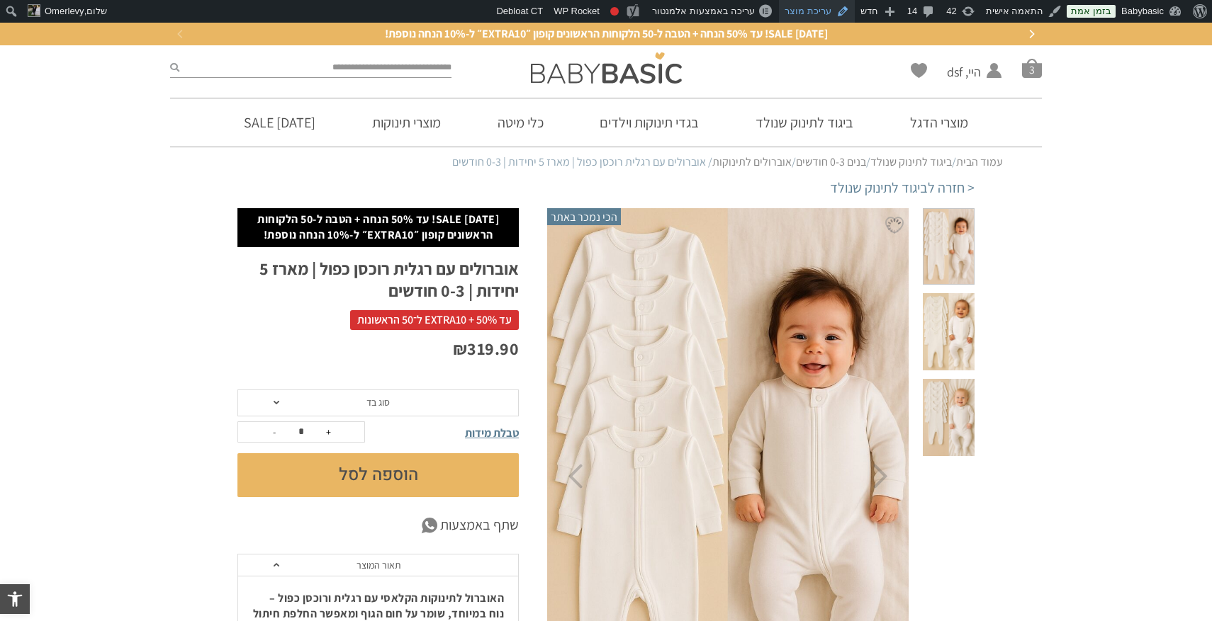
click at [811, 1] on link "עריכת מוצר" at bounding box center [817, 11] width 76 height 23
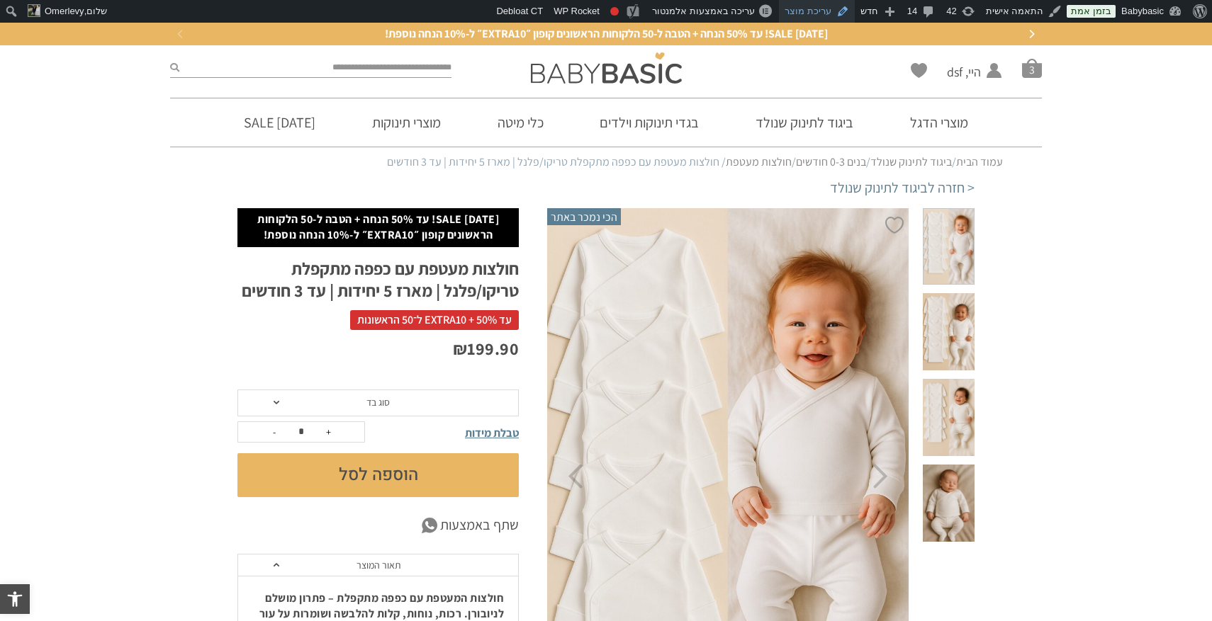
click at [813, 11] on link "עריכת מוצר" at bounding box center [817, 11] width 76 height 23
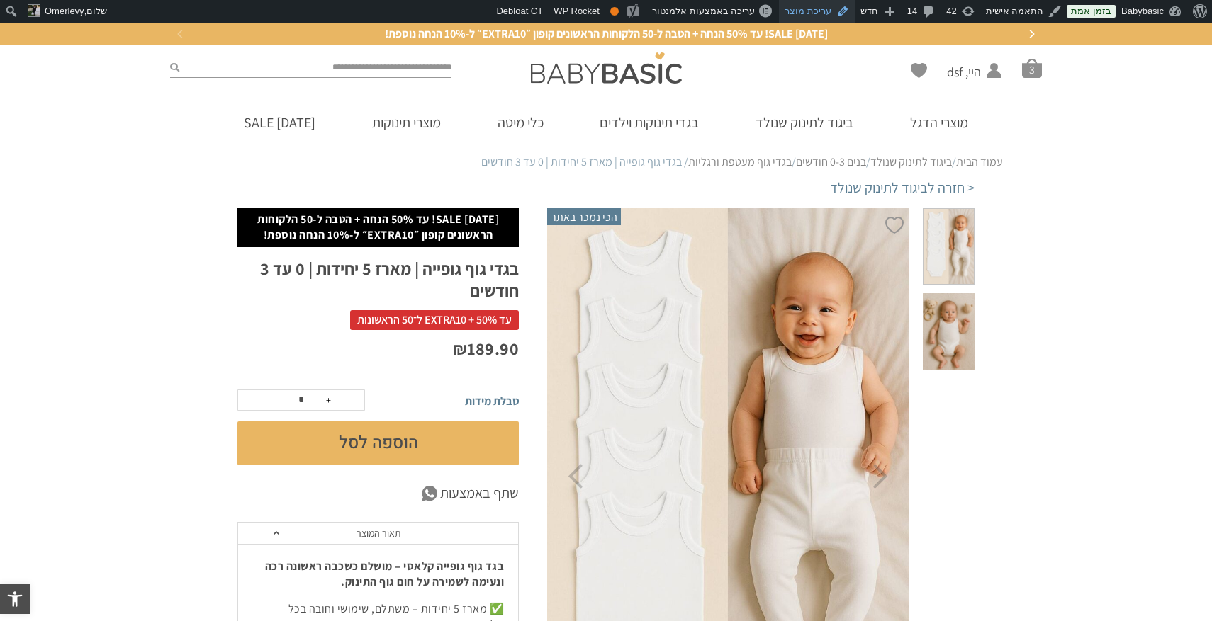
click at [830, 6] on link "עריכת מוצר" at bounding box center [817, 11] width 76 height 23
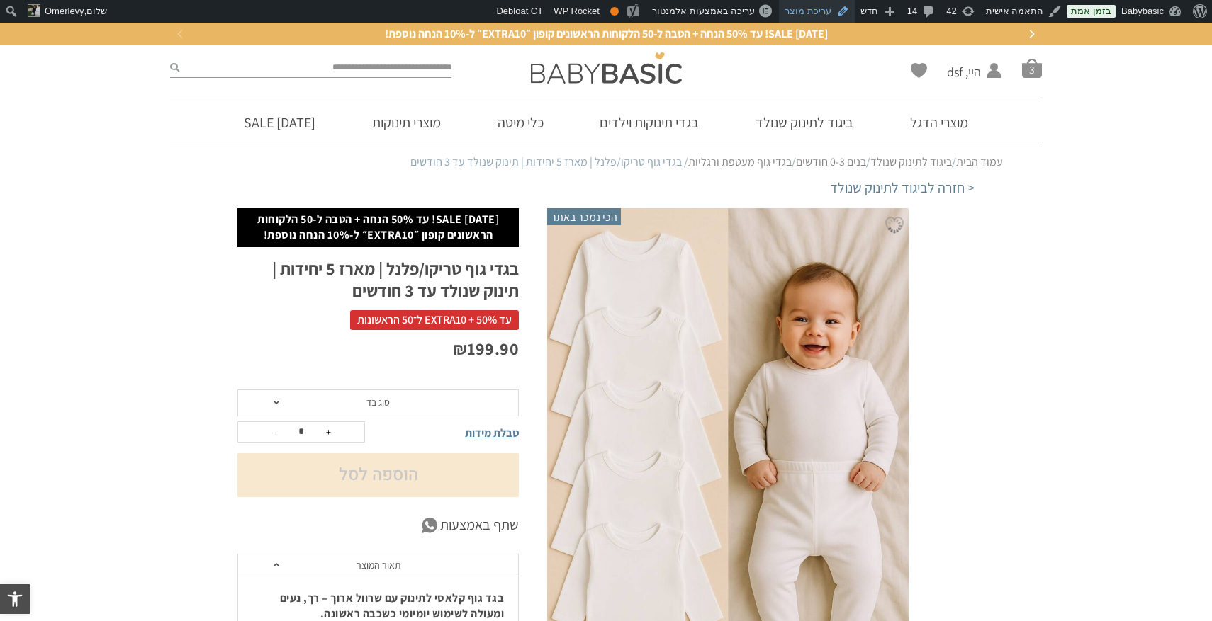
click at [826, 11] on link "עריכת מוצר" at bounding box center [817, 11] width 76 height 23
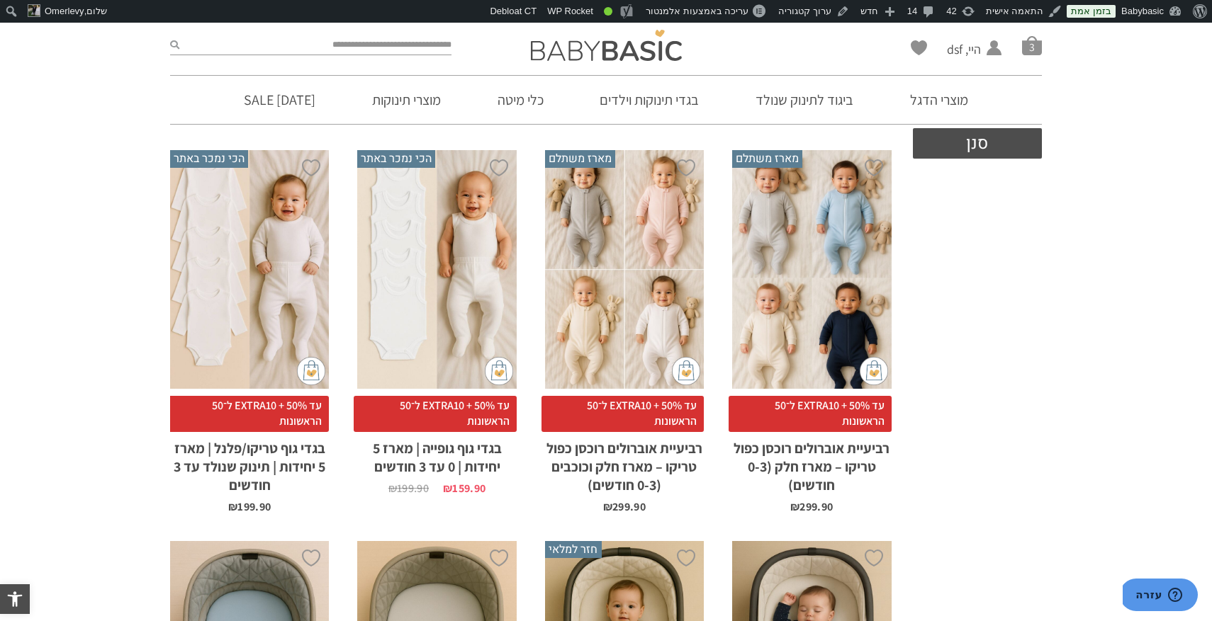
scroll to position [596, 0]
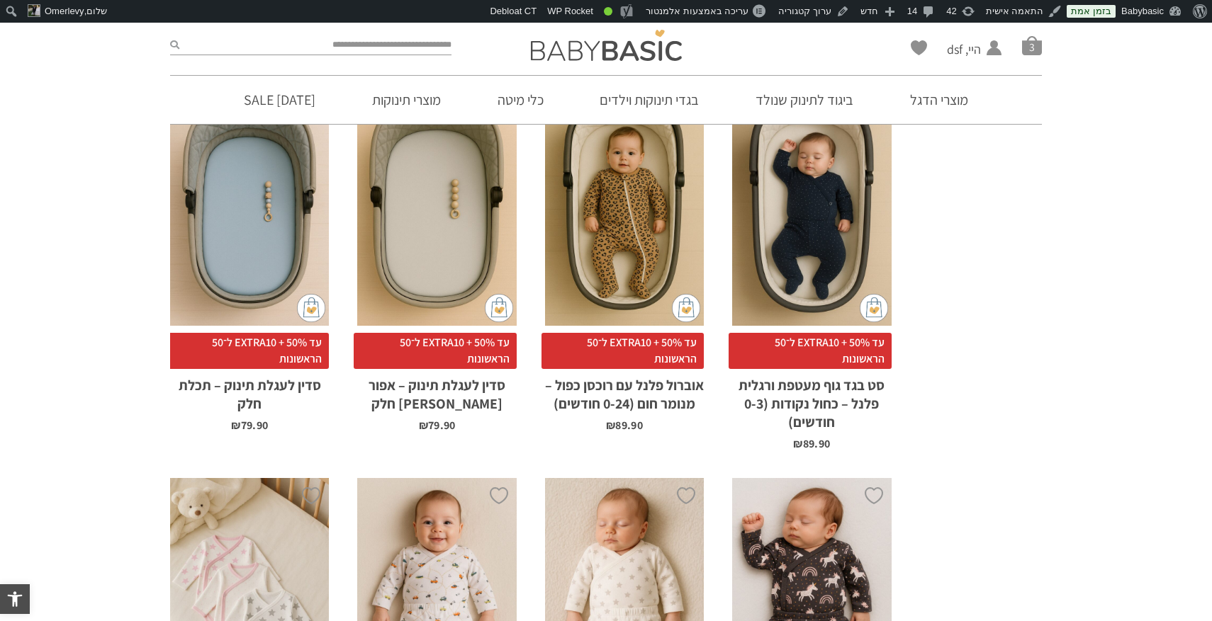
scroll to position [1051, 0]
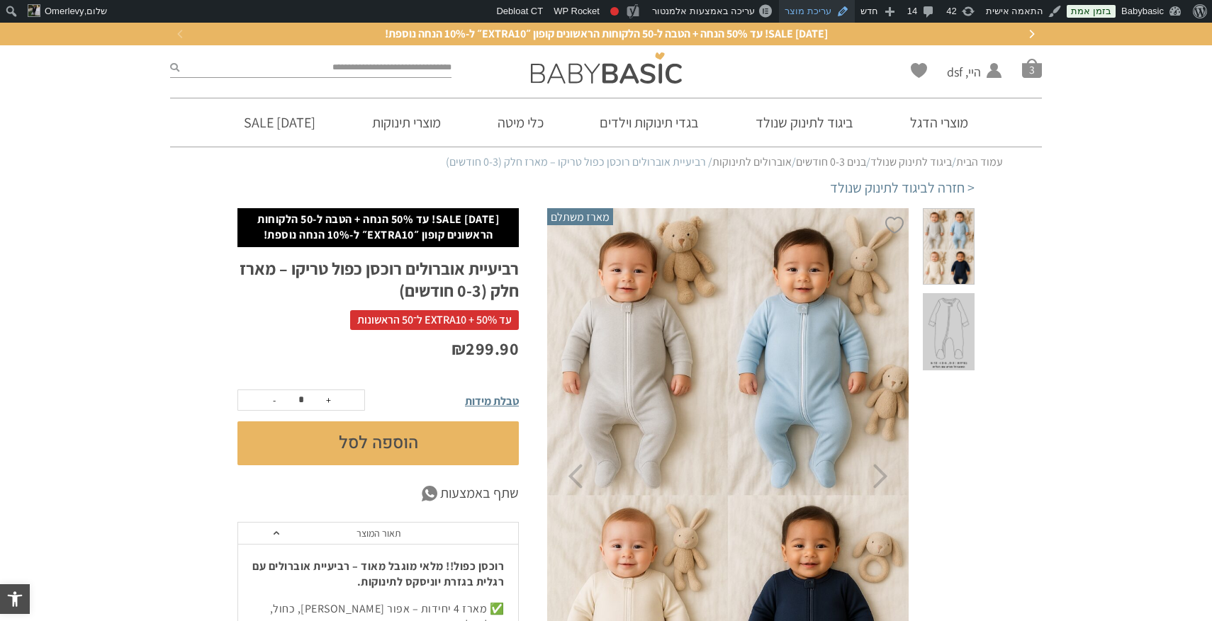
click at [823, 16] on link "עריכת מוצר" at bounding box center [817, 11] width 76 height 23
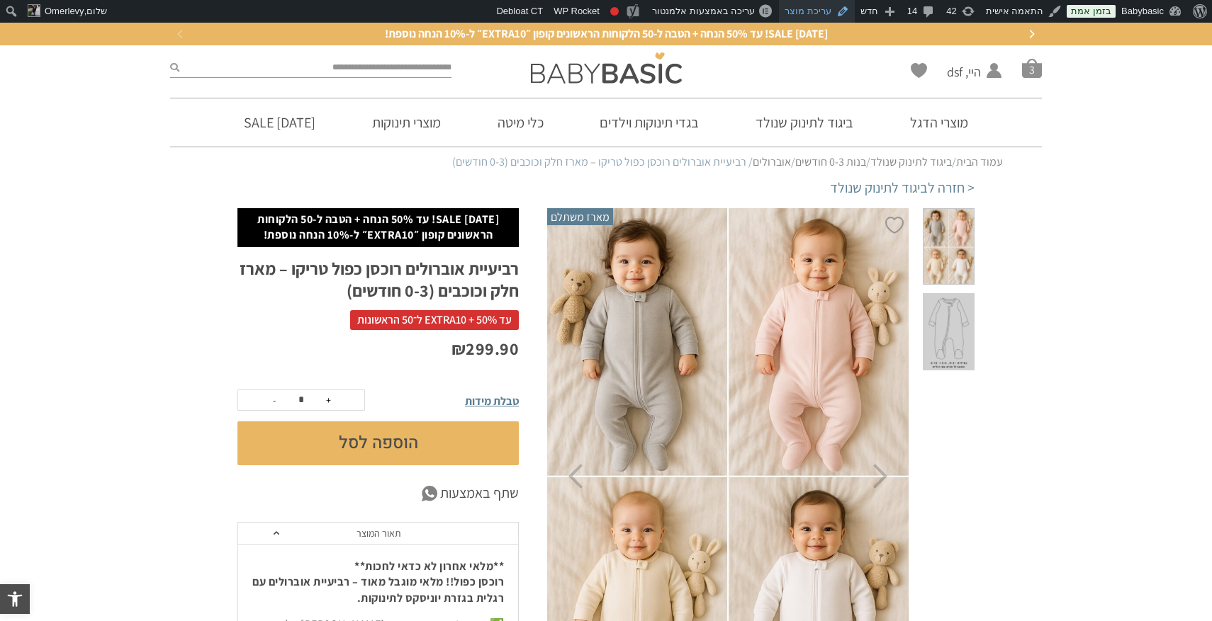
click at [823, 4] on link "עריכת מוצר" at bounding box center [817, 11] width 76 height 23
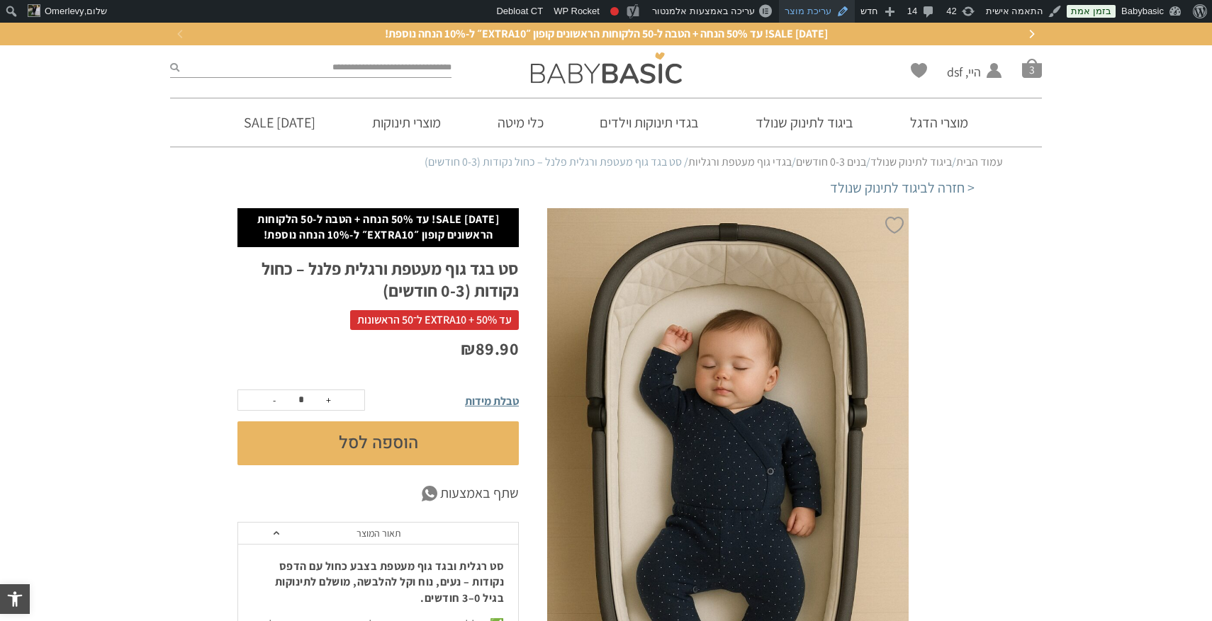
click at [818, 8] on link "עריכת מוצר" at bounding box center [817, 11] width 76 height 23
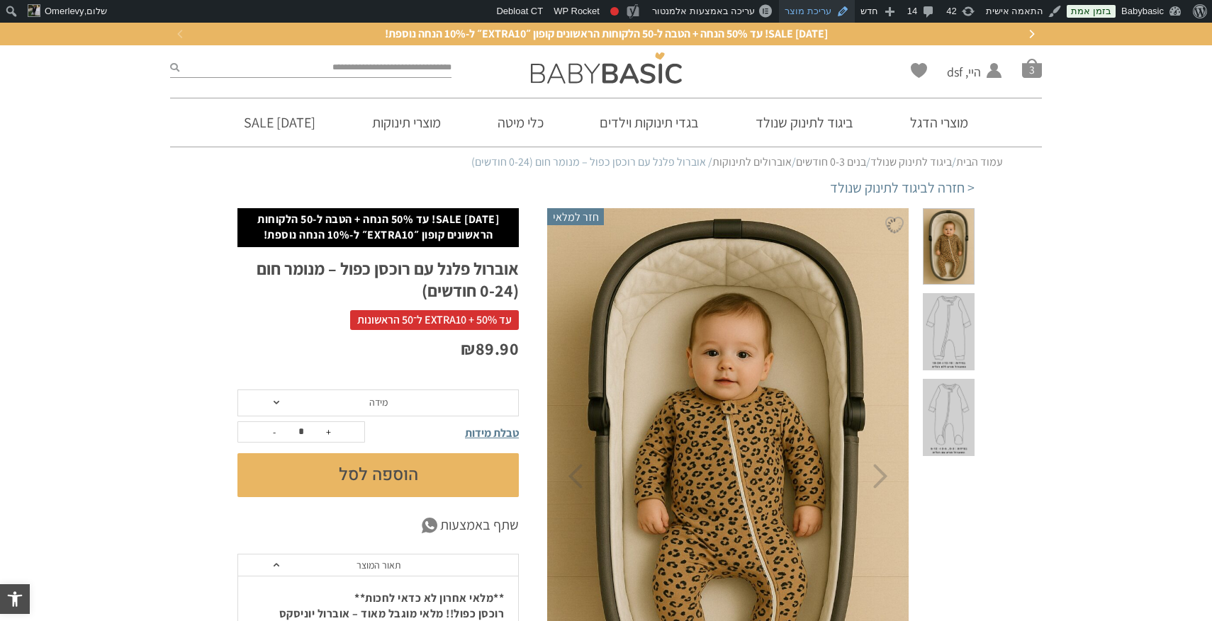
click at [826, 8] on link "עריכת מוצר" at bounding box center [817, 11] width 76 height 23
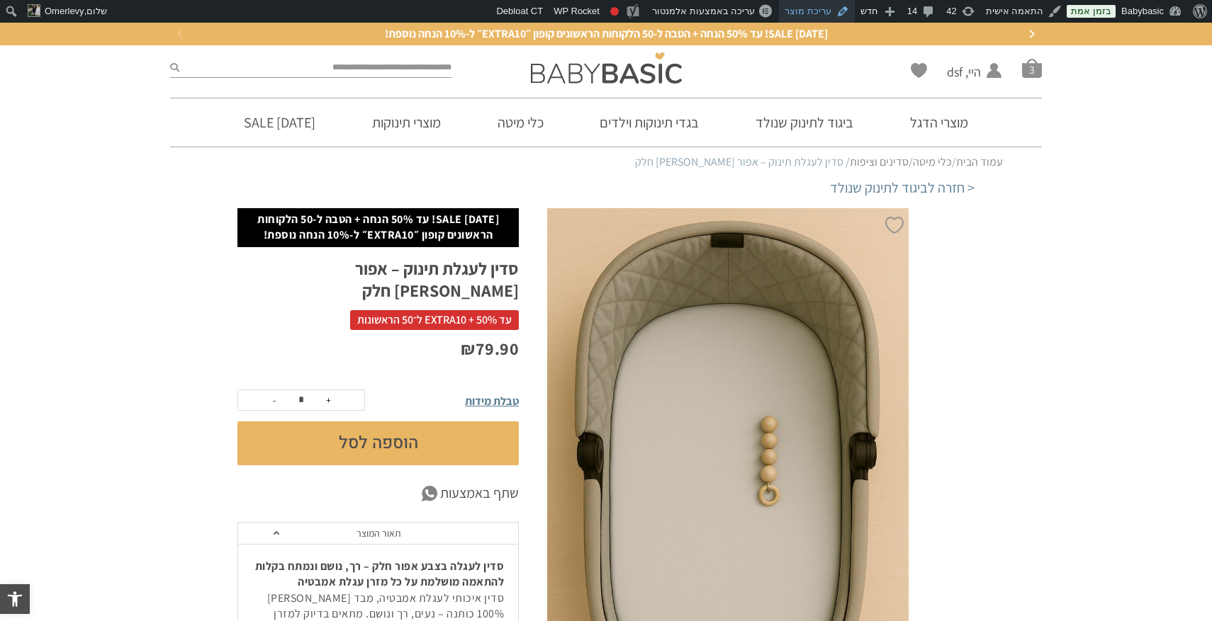
click at [816, 16] on link "עריכת מוצר" at bounding box center [817, 11] width 76 height 23
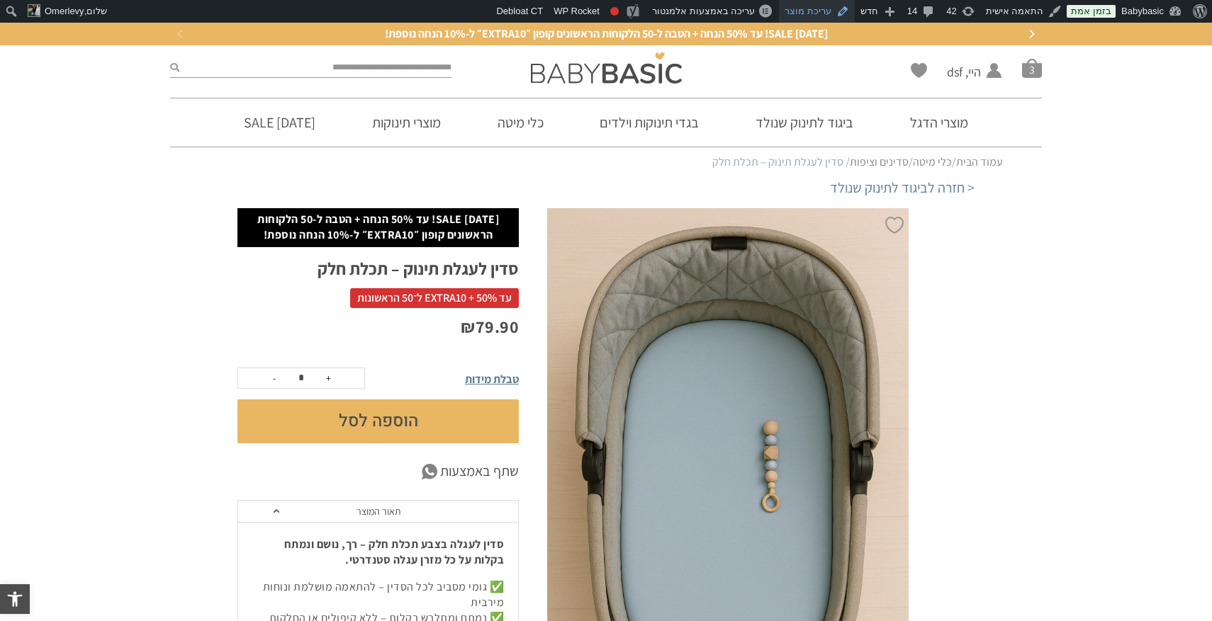
click at [818, 8] on link "עריכת מוצר" at bounding box center [817, 11] width 76 height 23
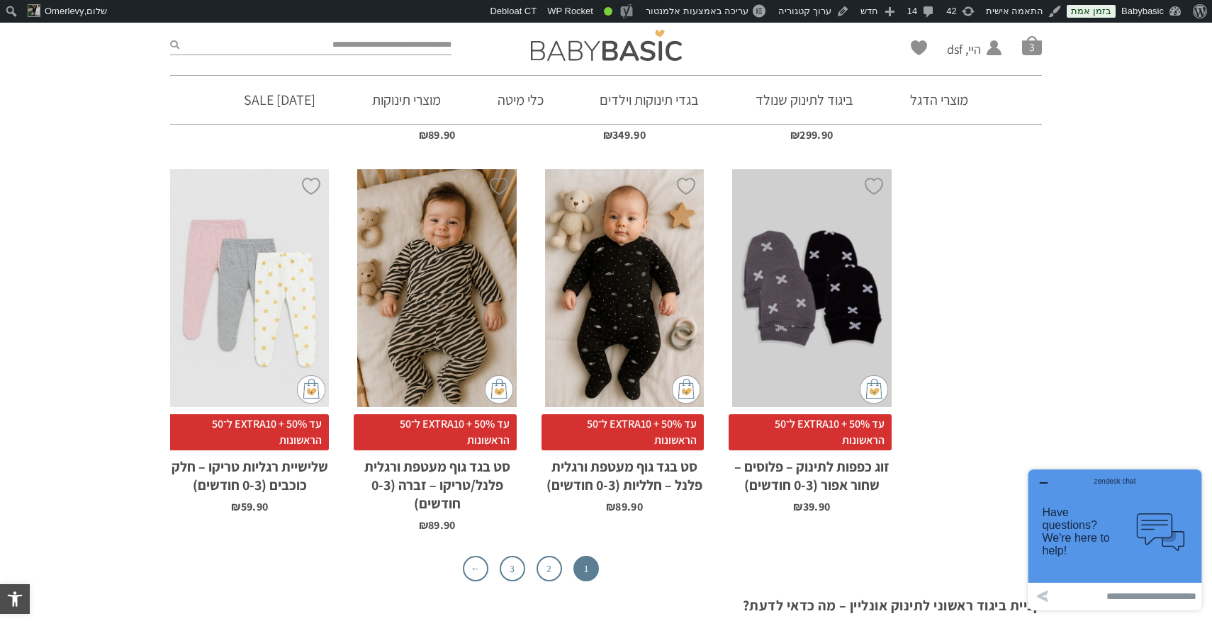
scroll to position [4562, 0]
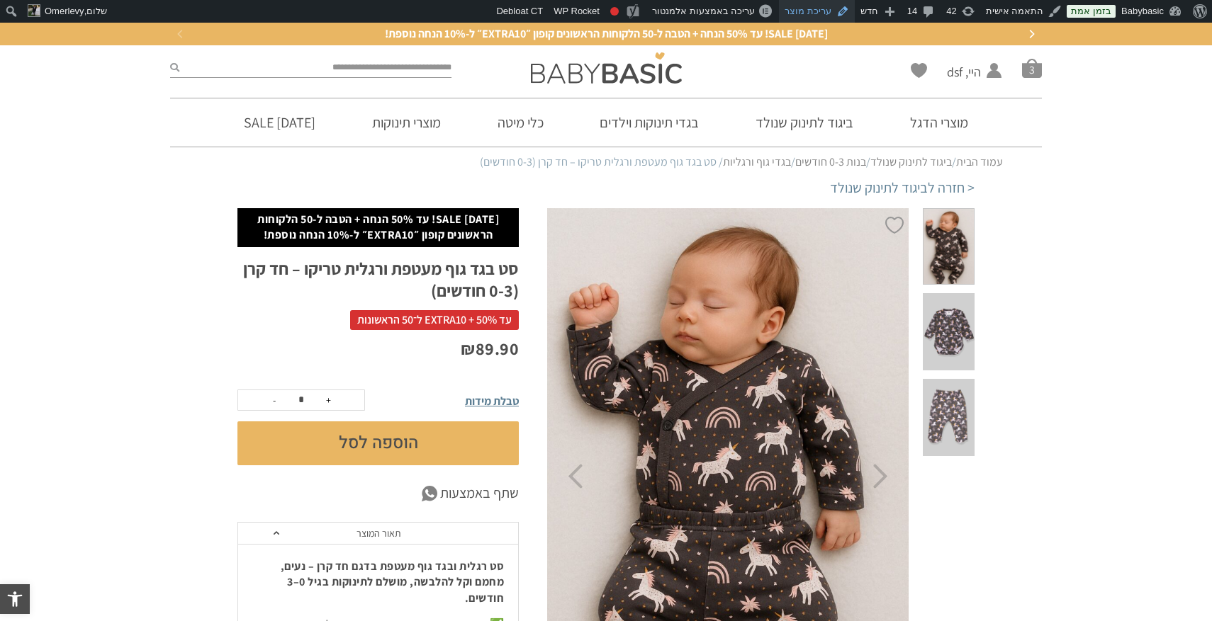
click at [837, 11] on link "עריכת מוצר" at bounding box center [817, 11] width 76 height 23
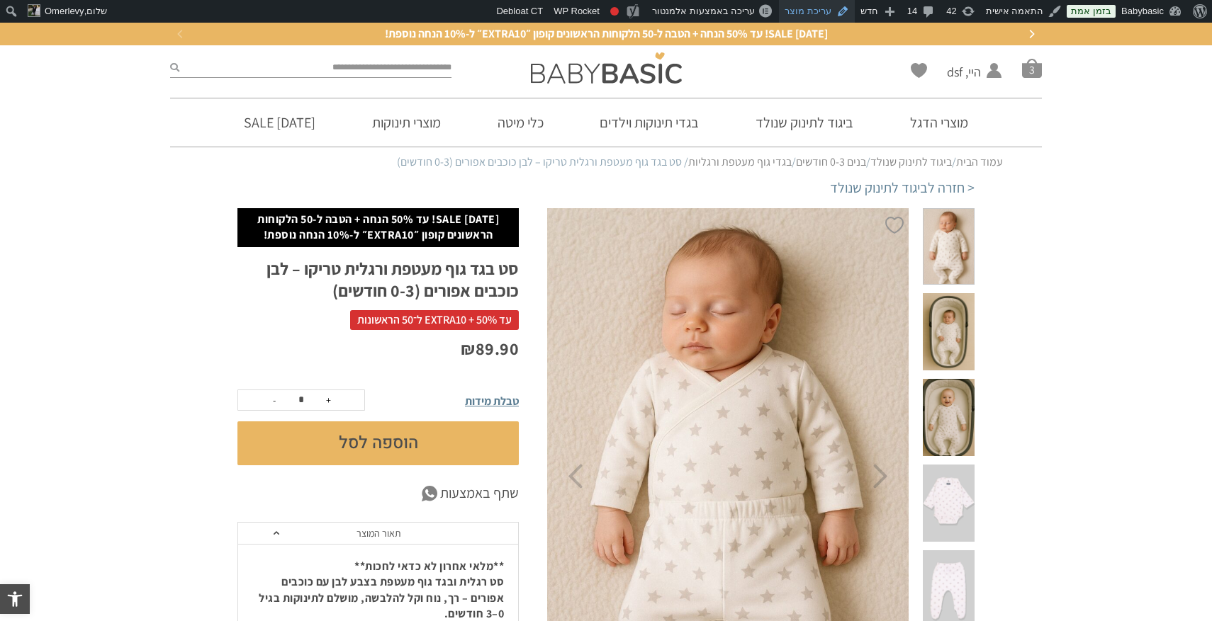
click at [817, 13] on link "עריכת מוצר" at bounding box center [817, 11] width 76 height 23
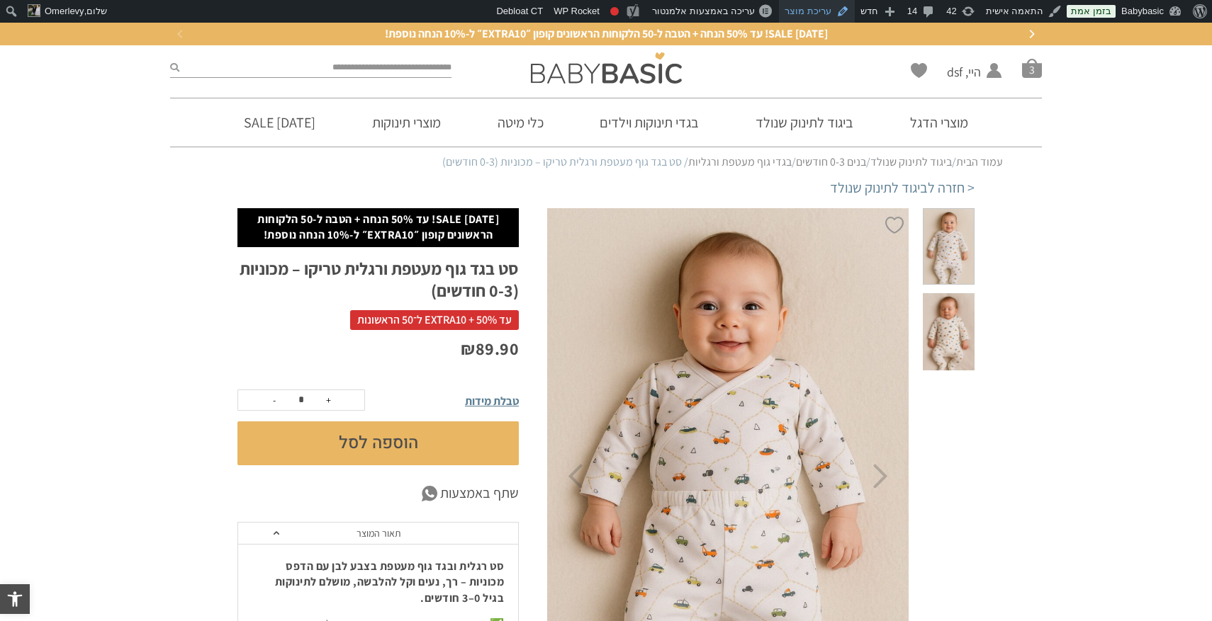
click at [817, 11] on link "עריכת מוצר" at bounding box center [817, 11] width 76 height 23
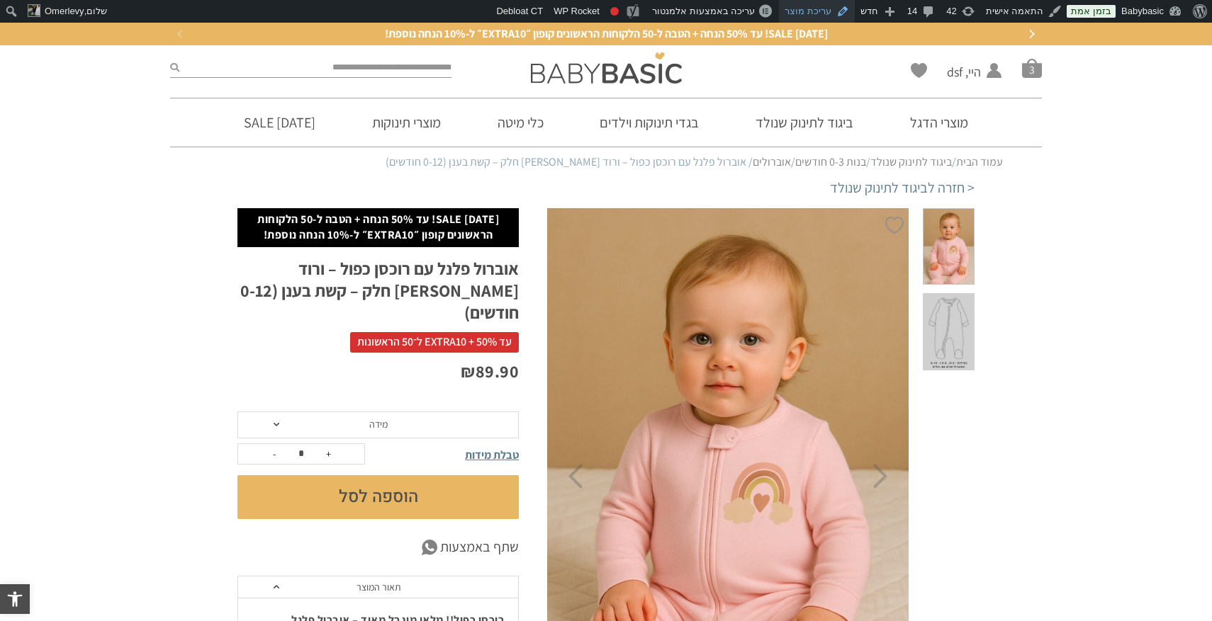
click at [828, 10] on link "עריכת מוצר" at bounding box center [817, 11] width 76 height 23
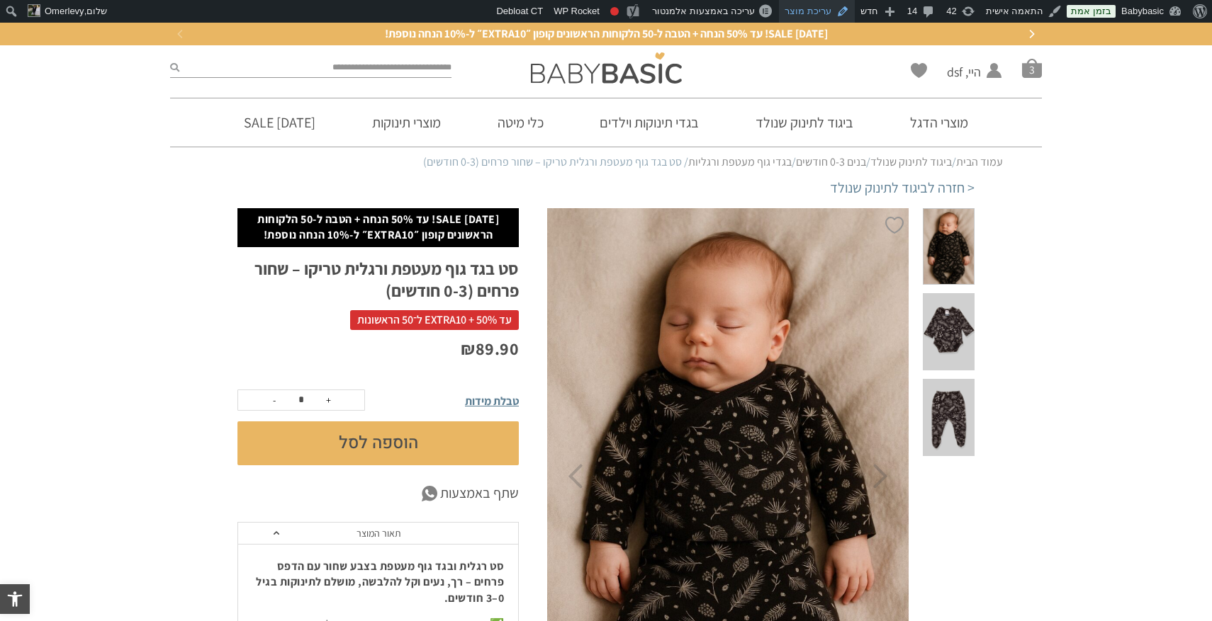
click at [812, 11] on link "עריכת מוצר" at bounding box center [817, 11] width 76 height 23
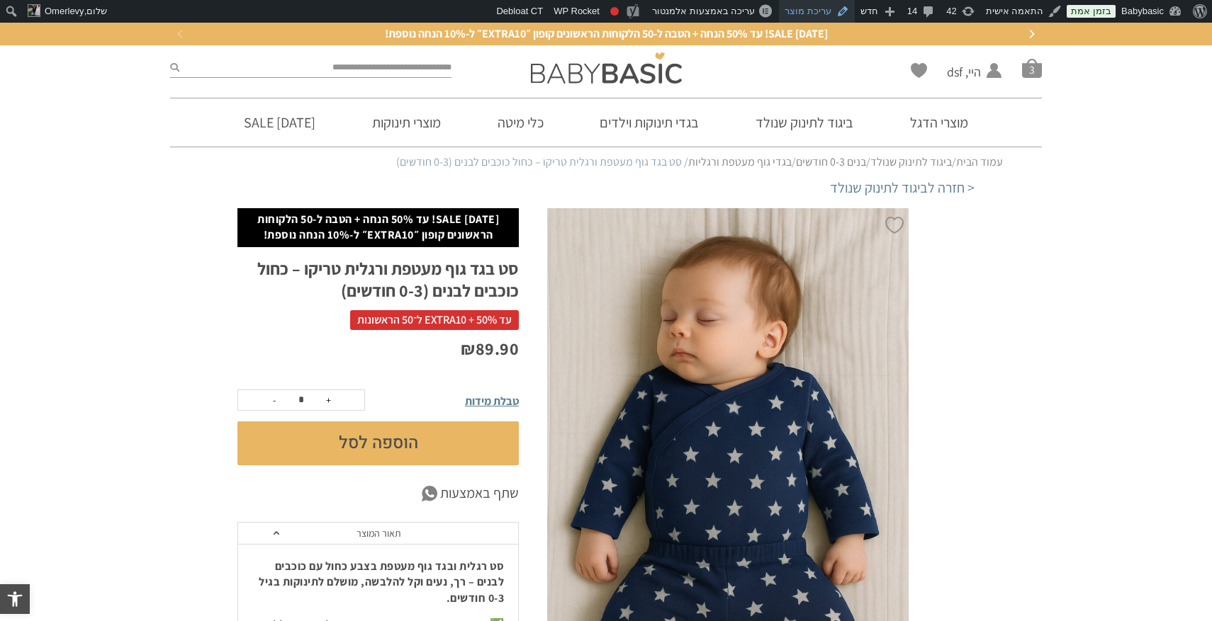
click at [822, 9] on link "עריכת מוצר" at bounding box center [817, 11] width 76 height 23
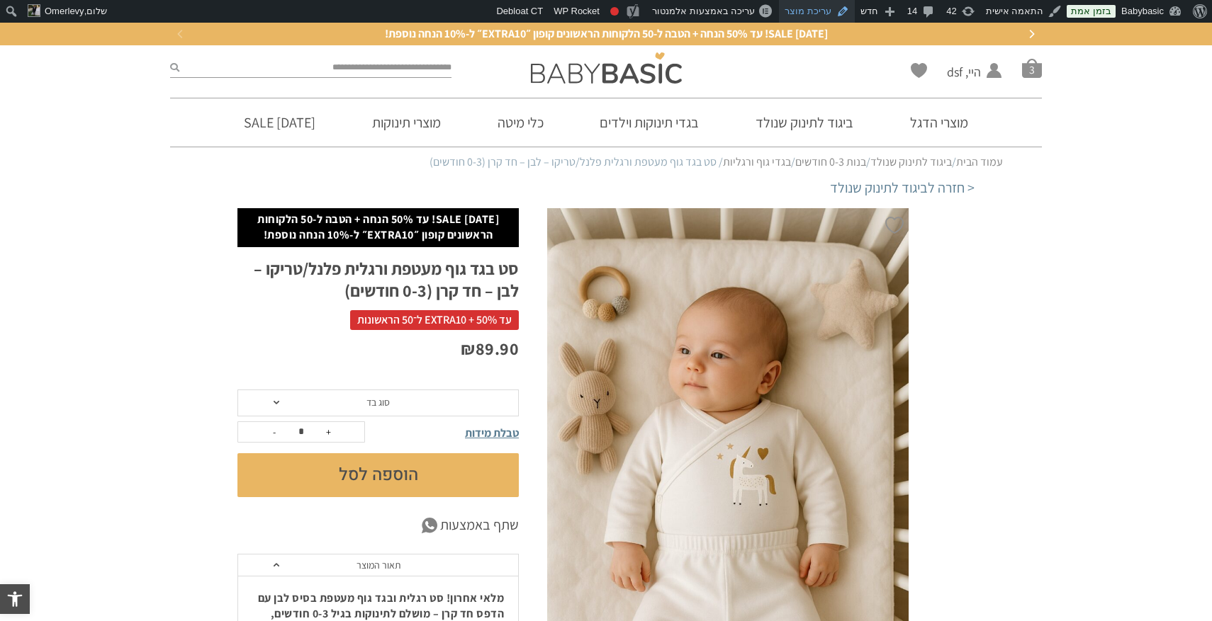
click at [817, 9] on link "עריכת מוצר" at bounding box center [817, 11] width 76 height 23
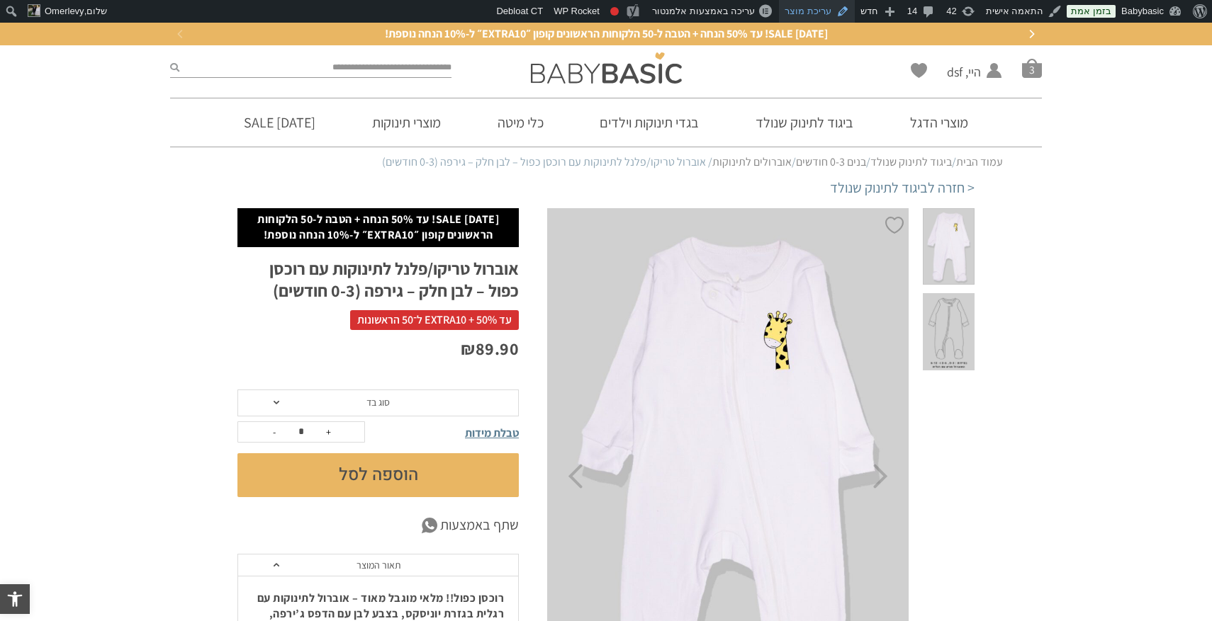
click at [816, 15] on link "עריכת מוצר" at bounding box center [817, 11] width 76 height 23
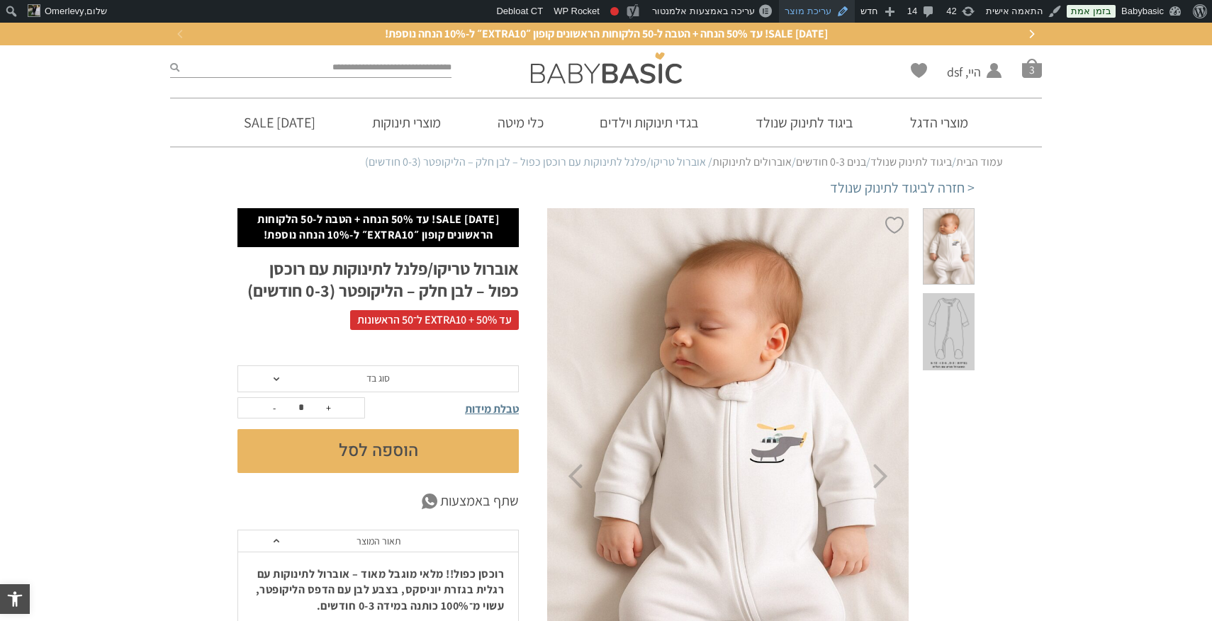
click at [821, 9] on link "עריכת מוצר" at bounding box center [817, 11] width 76 height 23
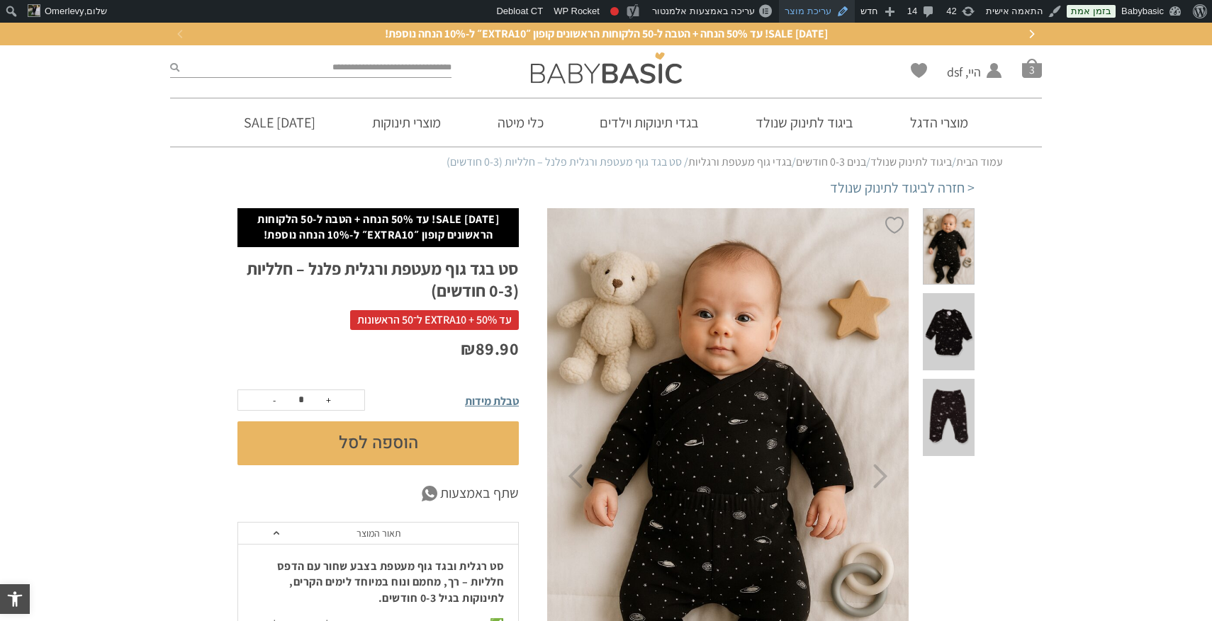
click at [817, 14] on link "עריכת מוצר" at bounding box center [817, 11] width 76 height 23
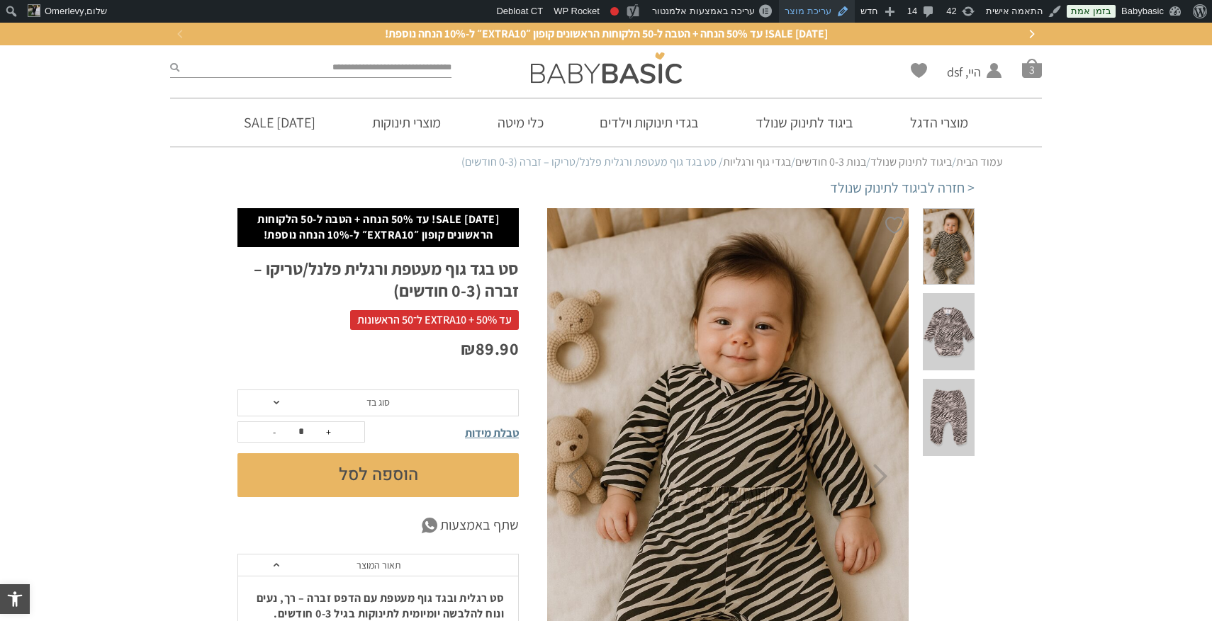
click at [818, 11] on link "עריכת מוצר" at bounding box center [817, 11] width 76 height 23
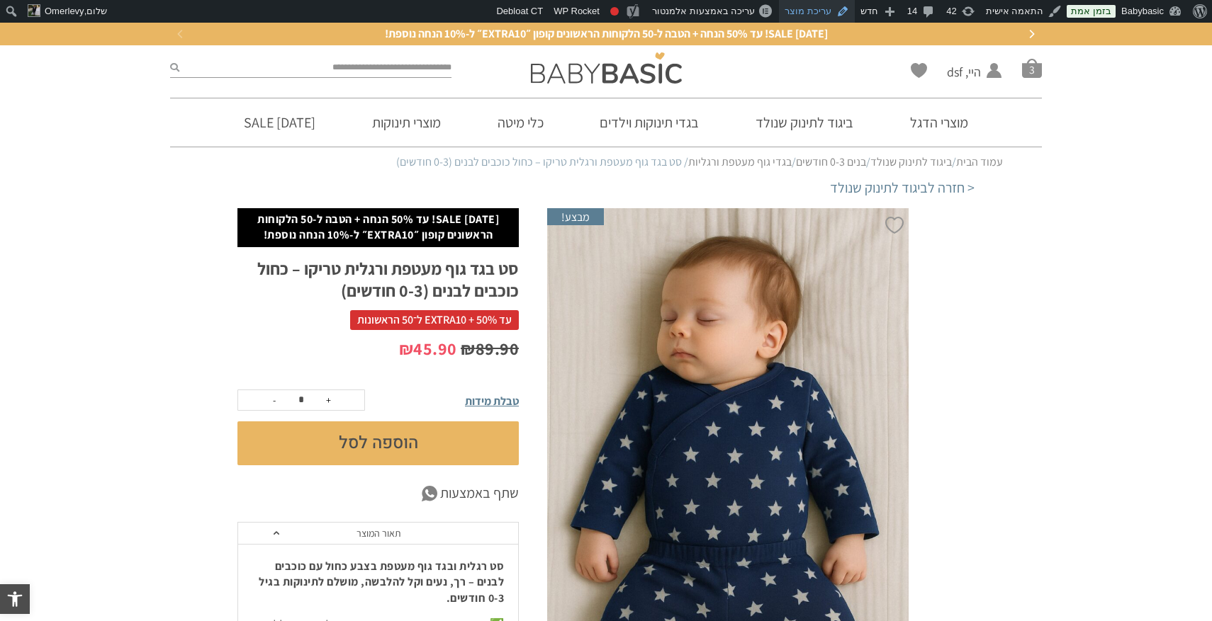
click at [820, 9] on link "עריכת מוצר" at bounding box center [817, 11] width 76 height 23
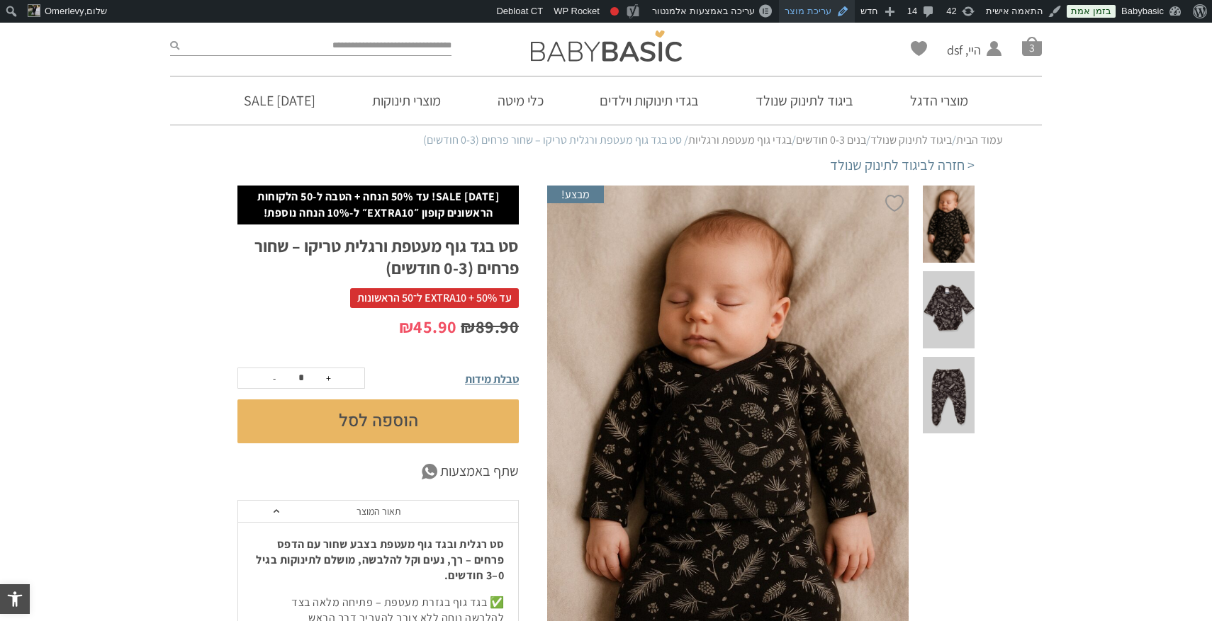
click at [828, 13] on link "עריכת מוצר" at bounding box center [817, 11] width 76 height 23
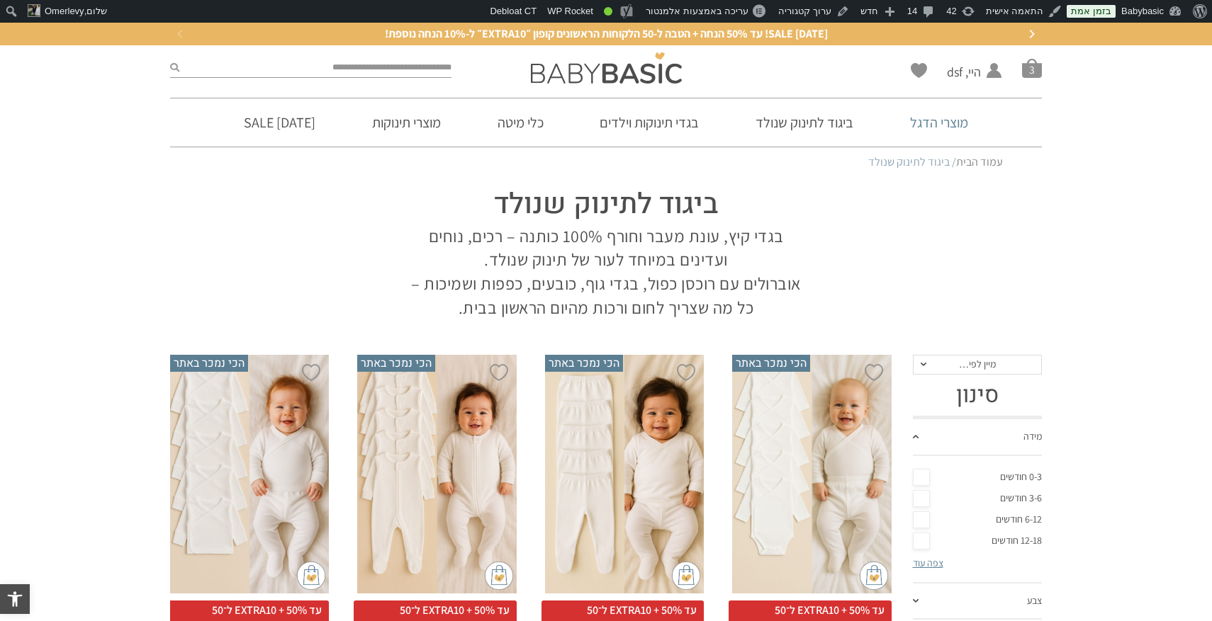
click at [947, 124] on link "מוצרי הדגל" at bounding box center [939, 122] width 101 height 48
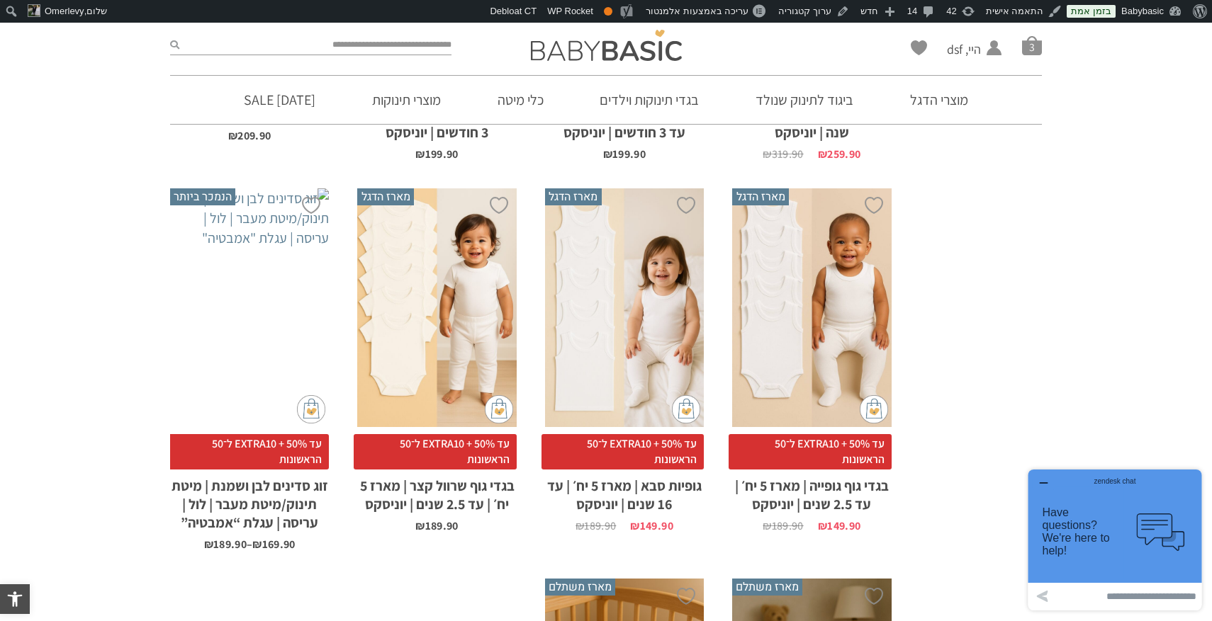
scroll to position [994, 0]
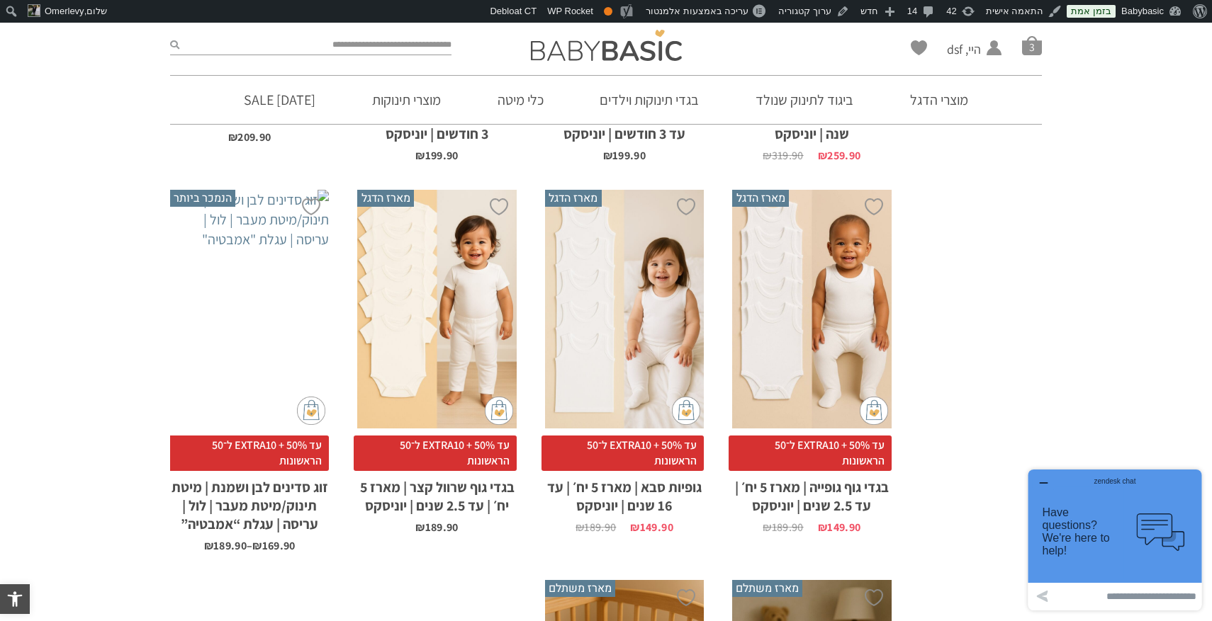
click at [1044, 480] on icon "button" at bounding box center [1042, 483] width 11 height 11
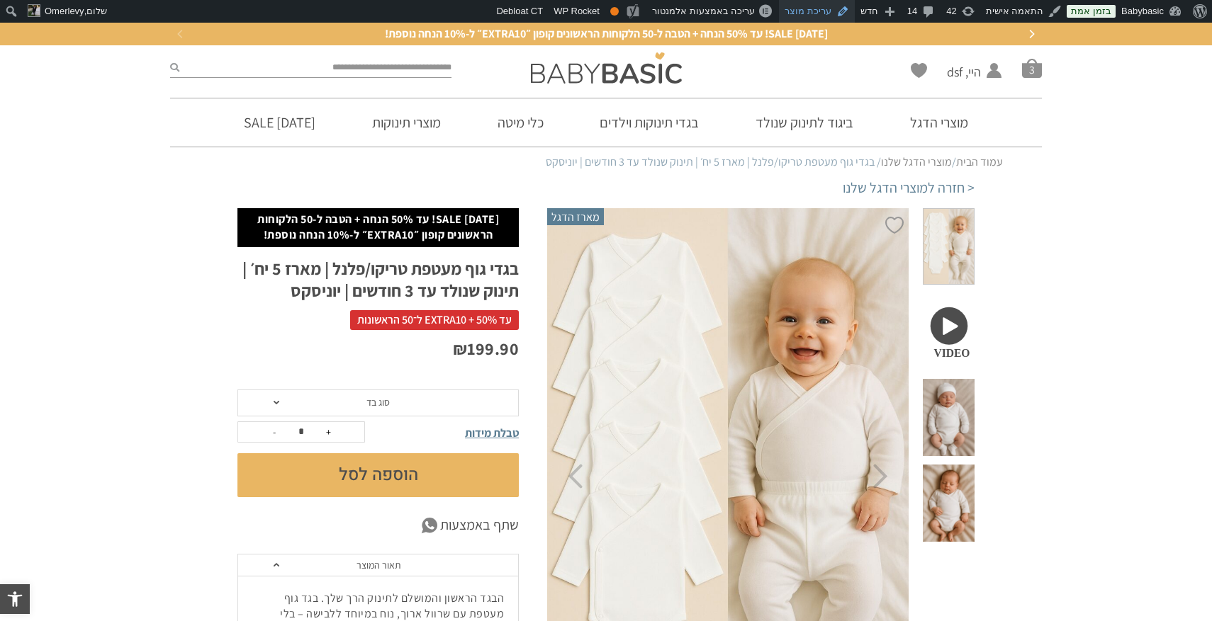
click at [819, 5] on link "עריכת מוצר" at bounding box center [817, 11] width 76 height 23
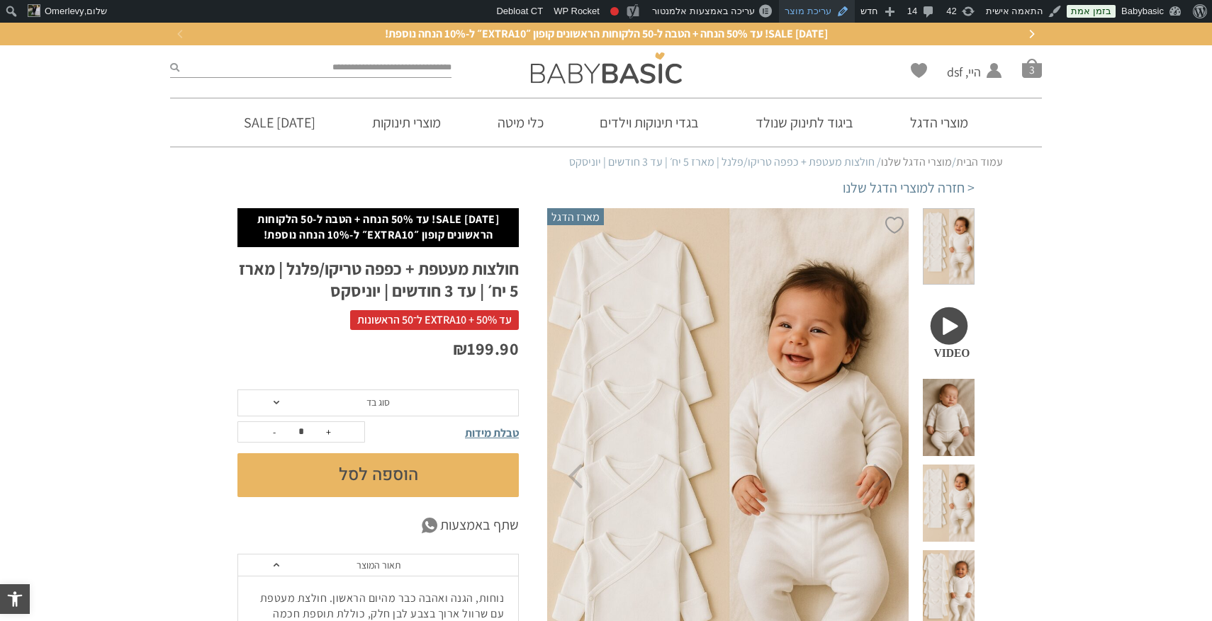
click at [819, 11] on link "עריכת מוצר" at bounding box center [817, 11] width 76 height 23
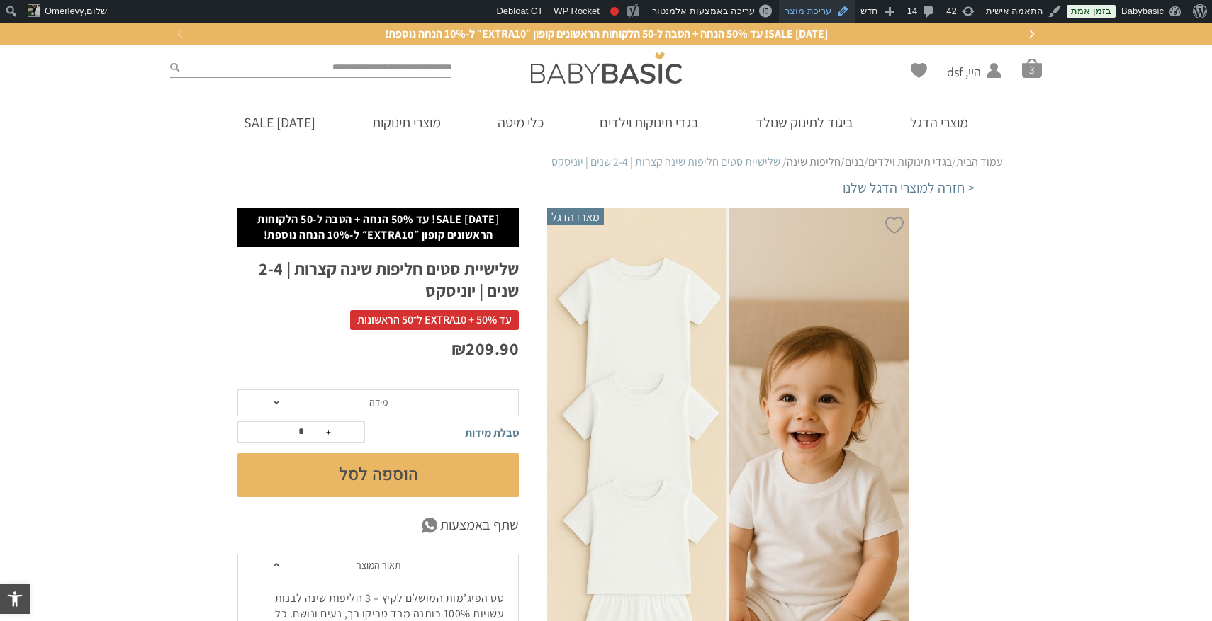
click at [823, 11] on link "עריכת מוצר" at bounding box center [817, 11] width 76 height 23
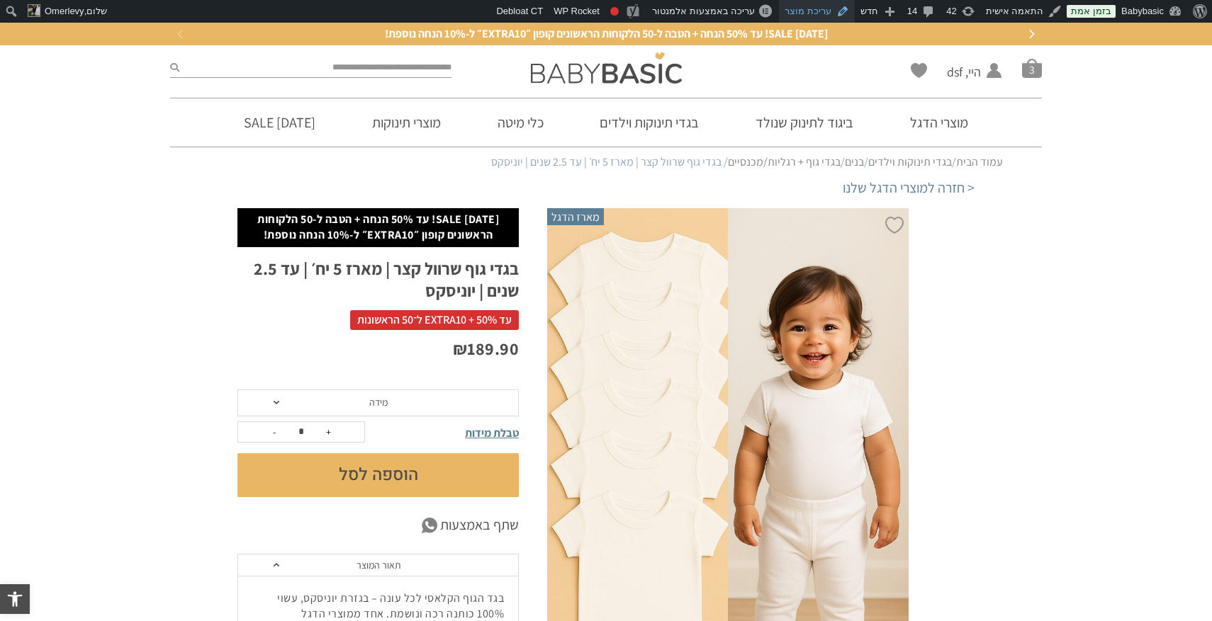
click at [814, 8] on link "עריכת מוצר" at bounding box center [817, 11] width 76 height 23
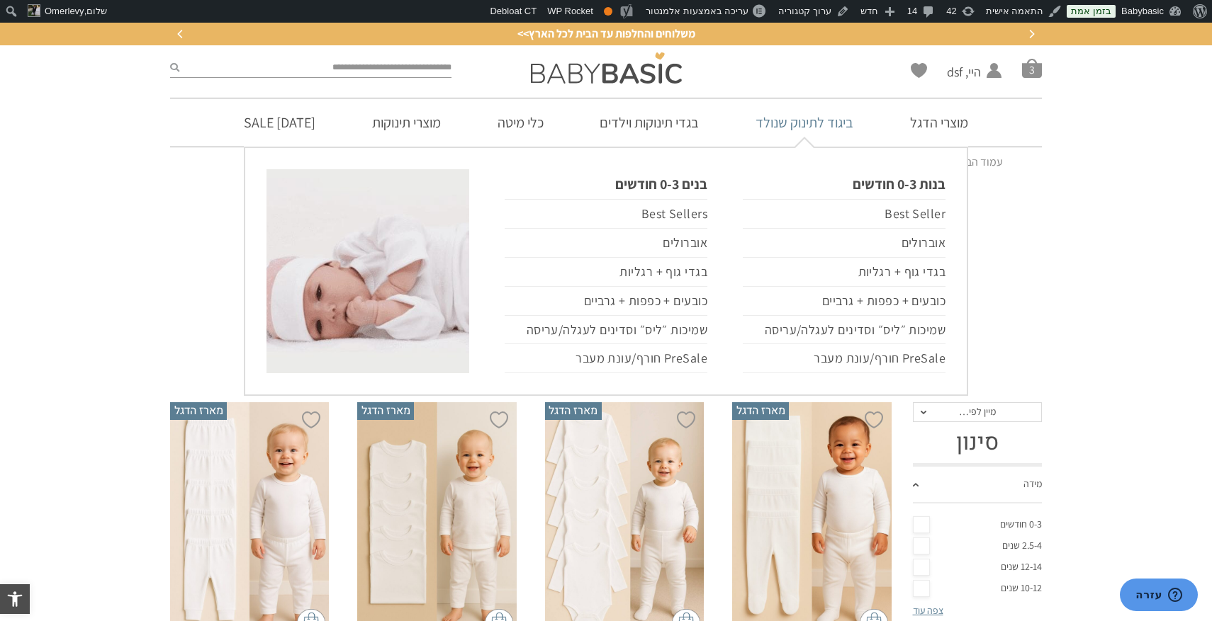
click at [839, 126] on link "ביגוד לתינוק שנולד" at bounding box center [804, 122] width 140 height 48
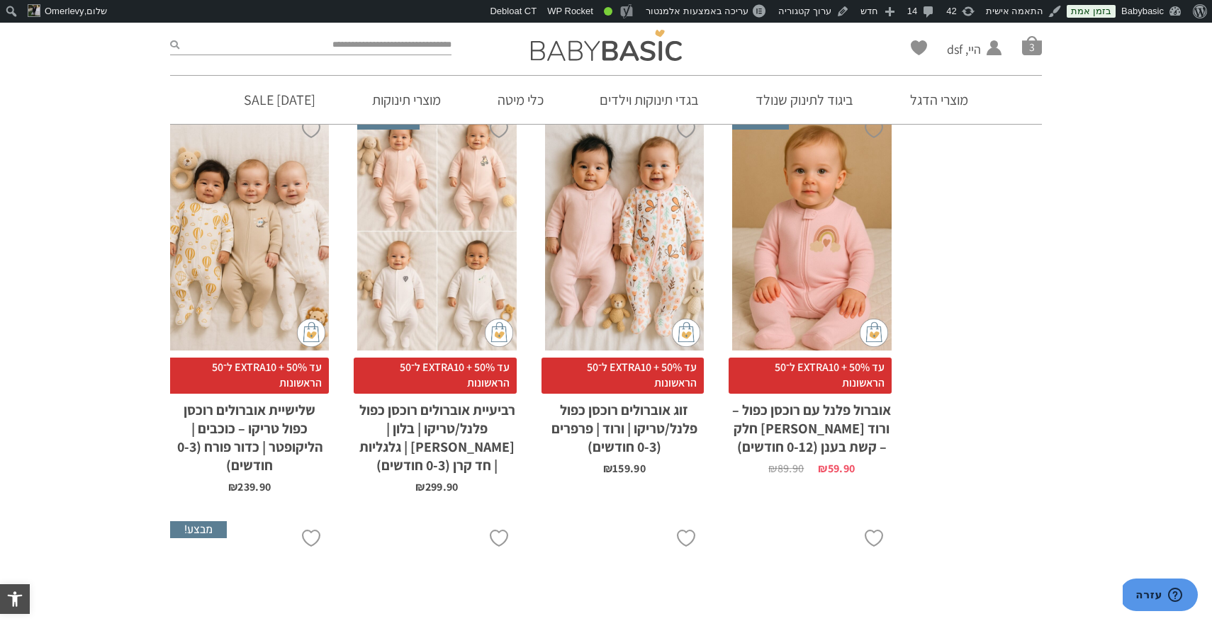
scroll to position [1811, 0]
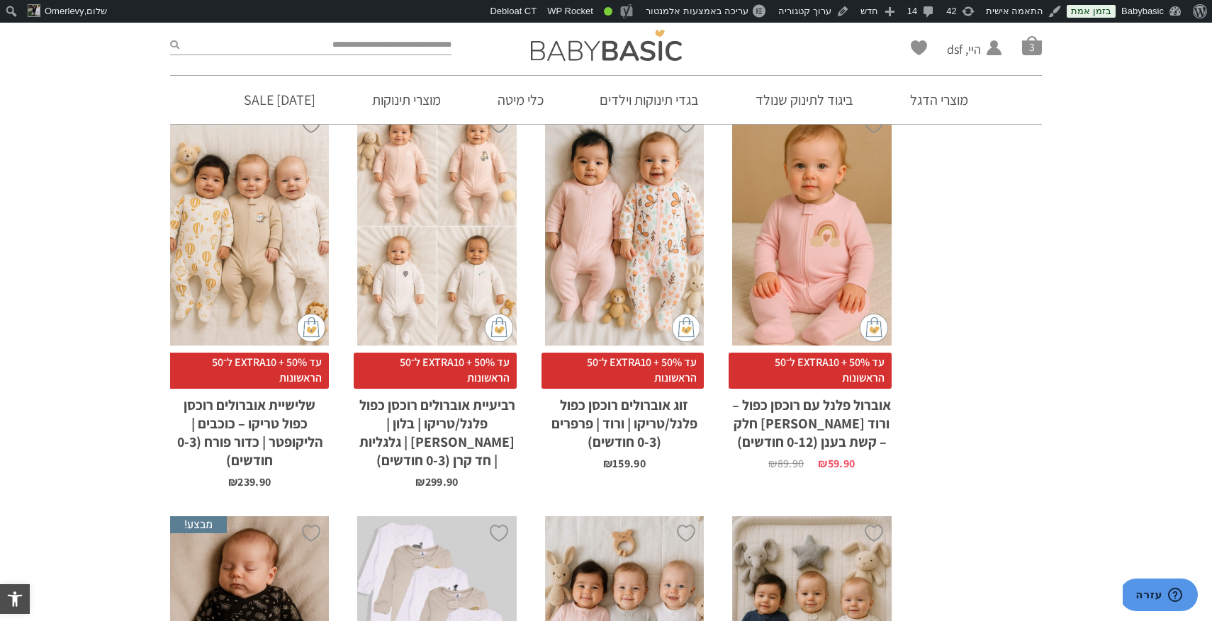
click at [434, 247] on div "x בחירת סוג בד טריקו (עונת מעבר/קיץ) פלנל (חורף)" at bounding box center [436, 226] width 159 height 239
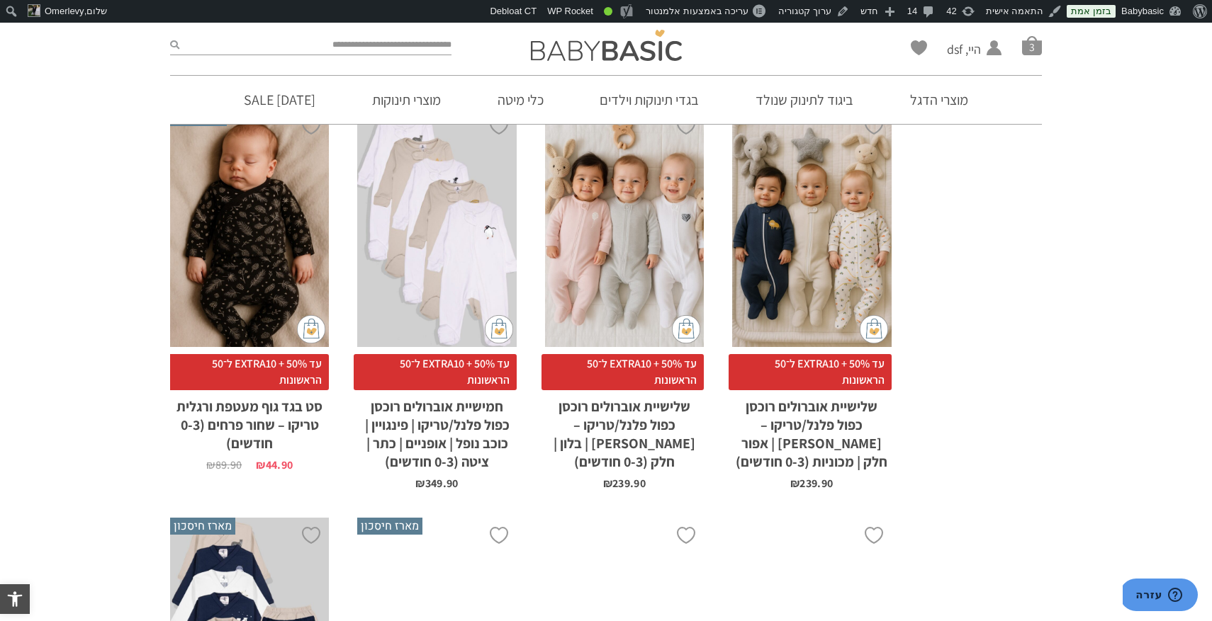
scroll to position [2248, 0]
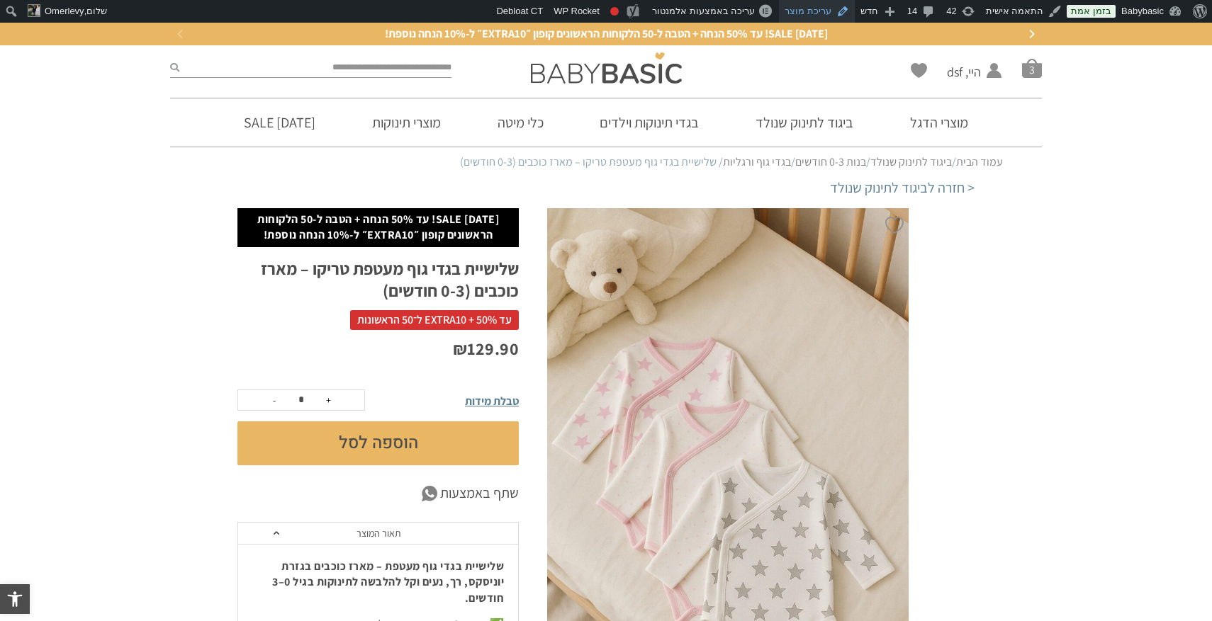
click at [825, 9] on link "עריכת מוצר" at bounding box center [817, 11] width 76 height 23
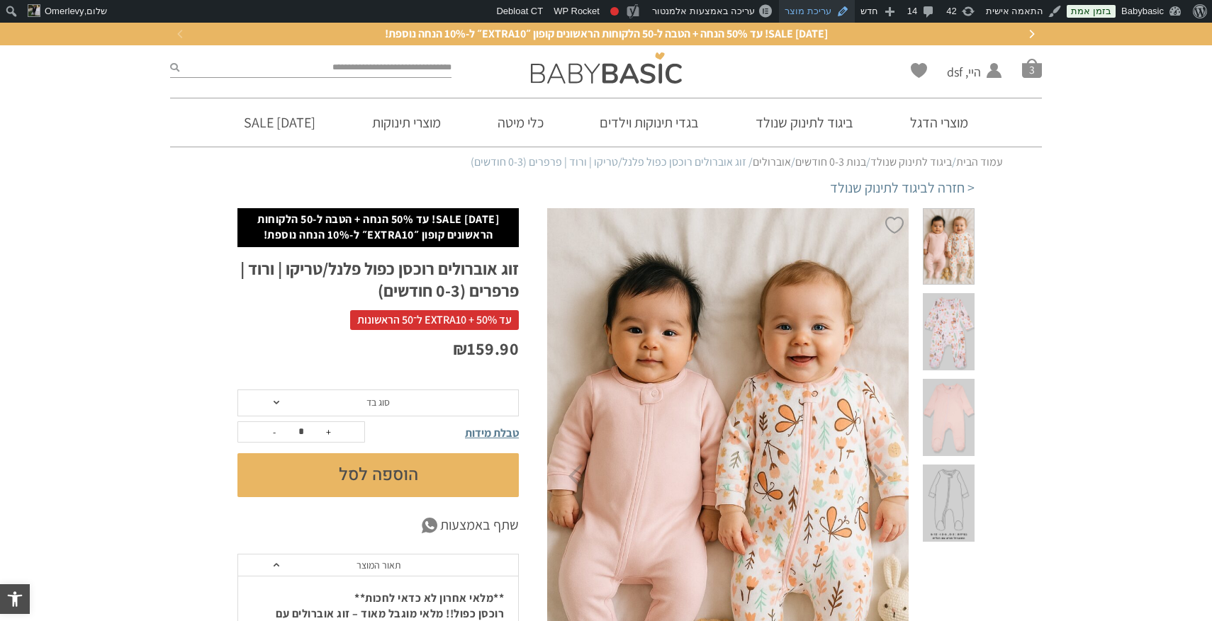
click at [831, 9] on link "עריכת מוצר" at bounding box center [817, 11] width 76 height 23
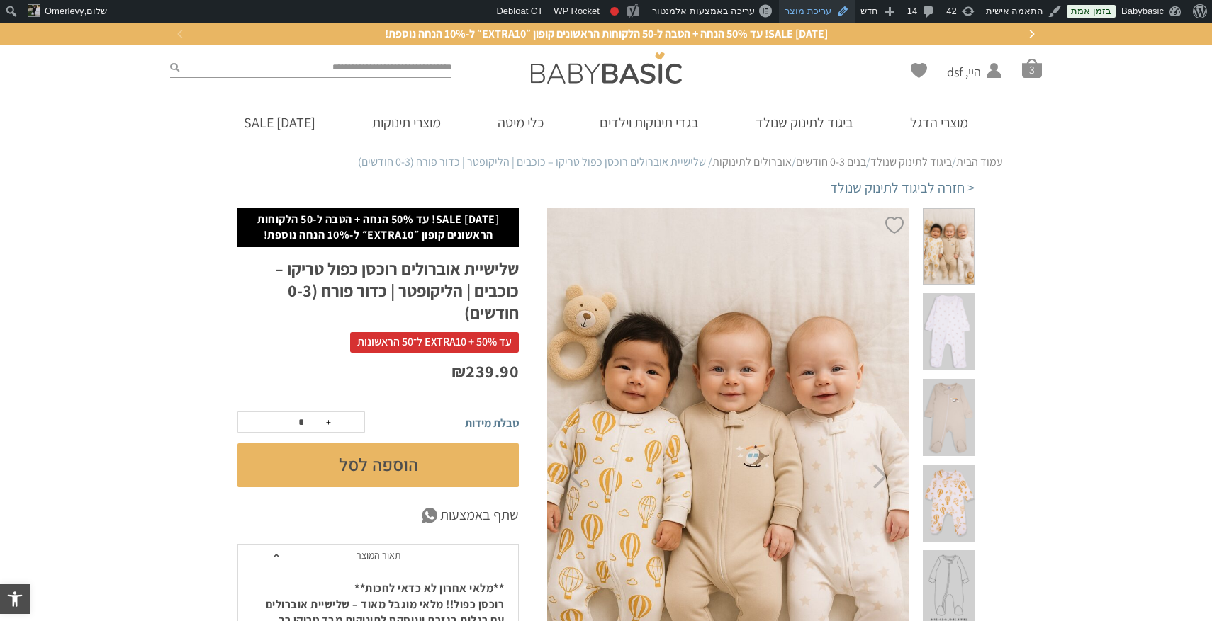
click at [823, 13] on link "עריכת מוצר" at bounding box center [817, 11] width 76 height 23
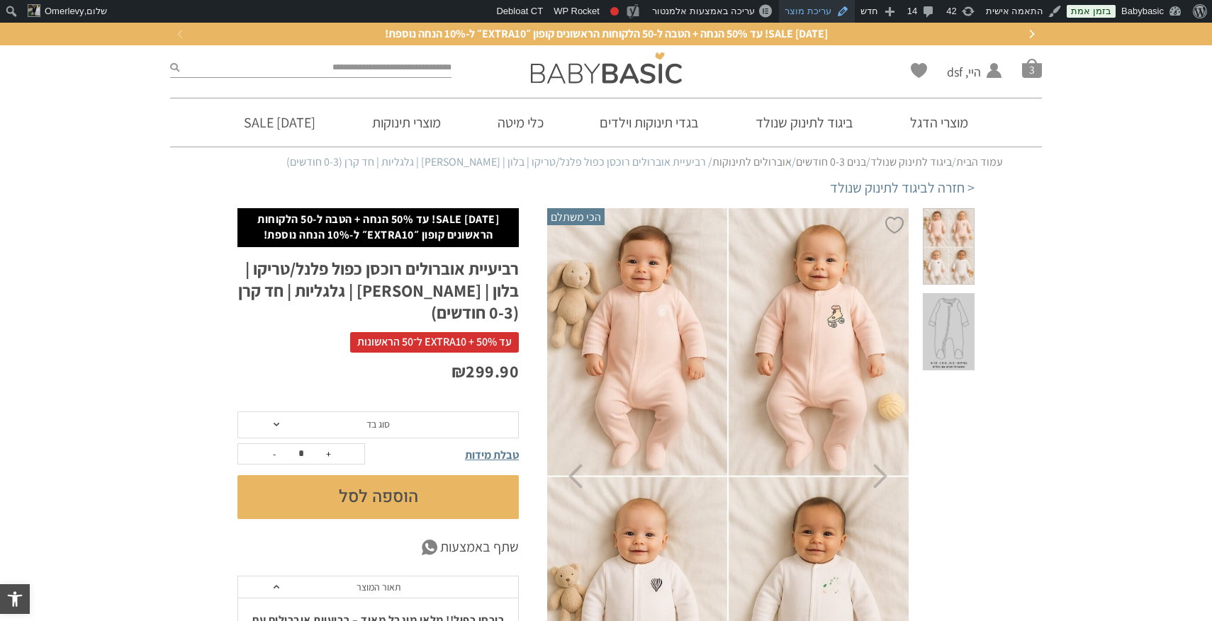
click at [816, 9] on link "עריכת מוצר" at bounding box center [817, 11] width 76 height 23
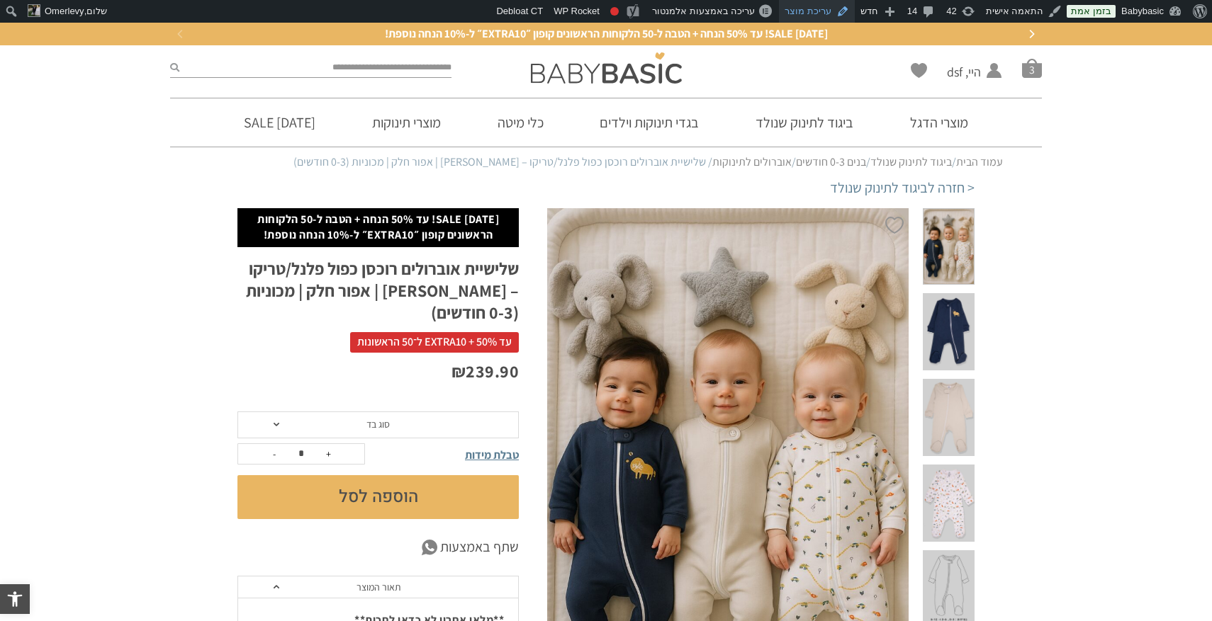
click at [809, 18] on link "עריכת מוצר" at bounding box center [817, 11] width 76 height 23
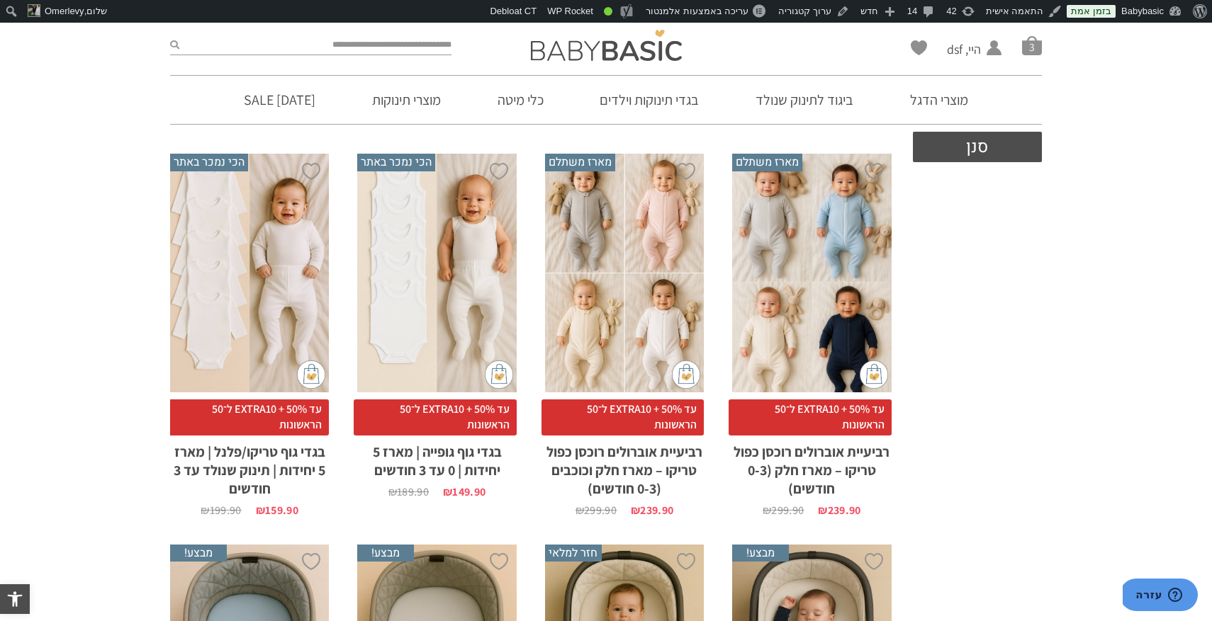
scroll to position [604, 0]
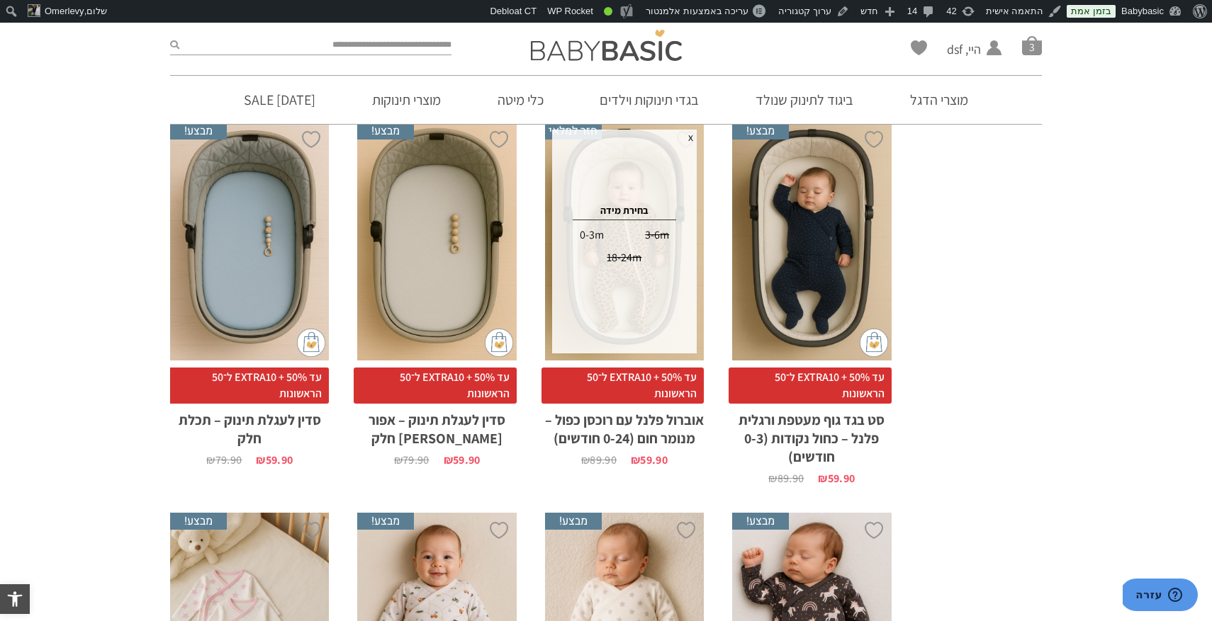
scroll to position [982, 0]
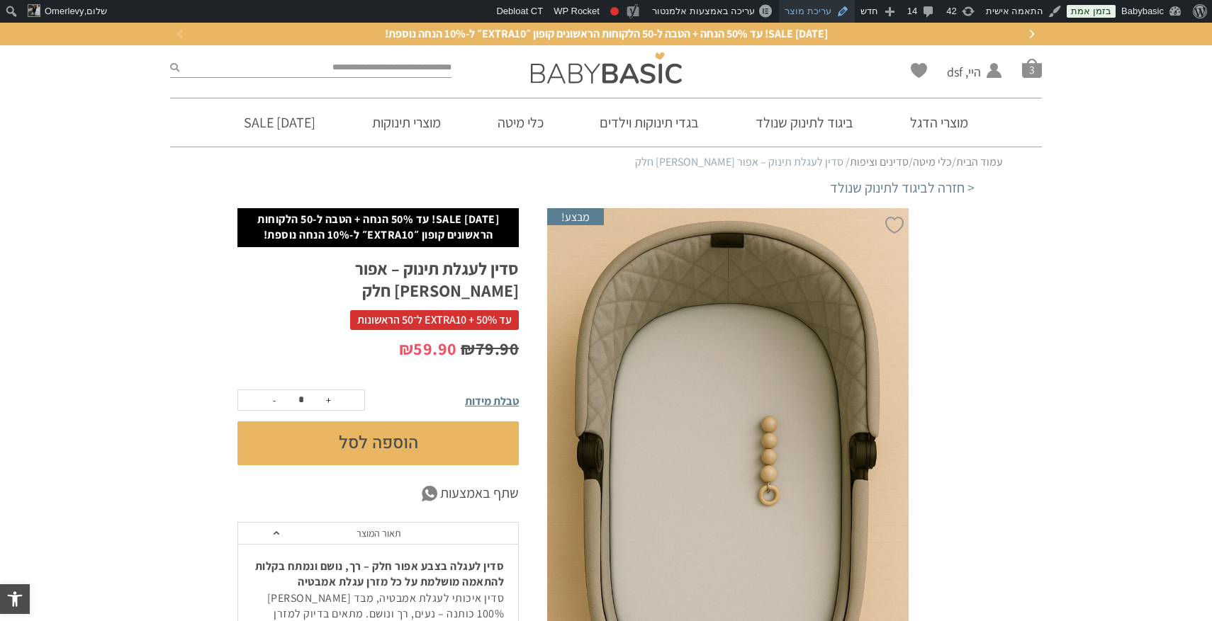
click at [823, 12] on link "עריכת מוצר" at bounding box center [817, 11] width 76 height 23
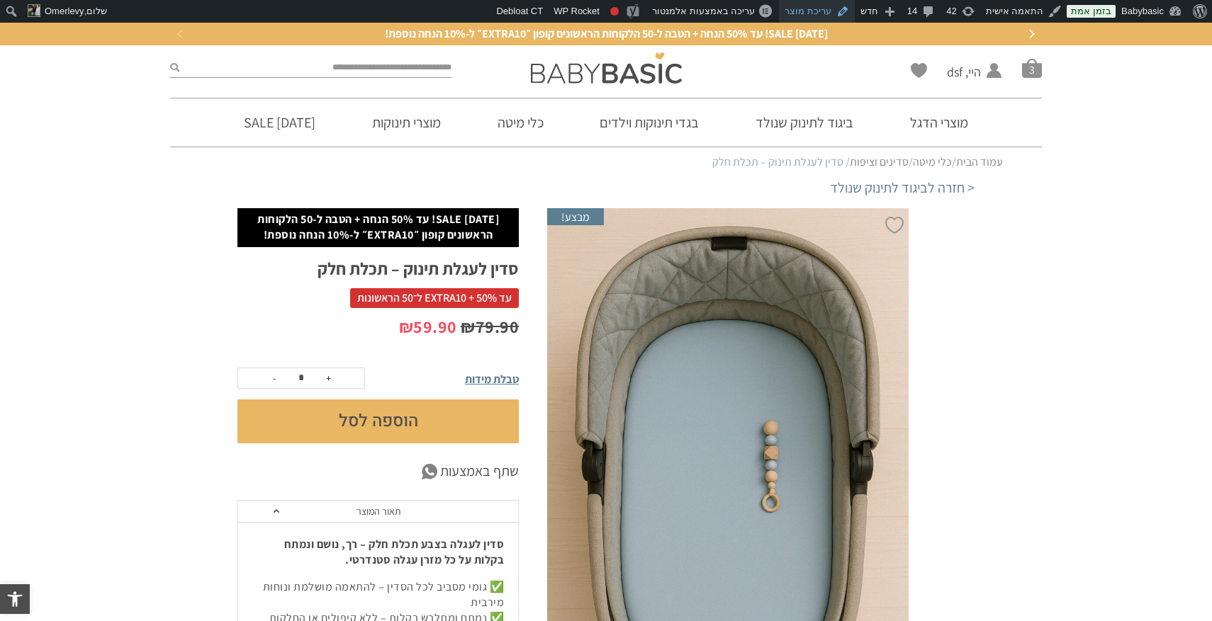
click at [818, 9] on link "עריכת מוצר" at bounding box center [817, 11] width 76 height 23
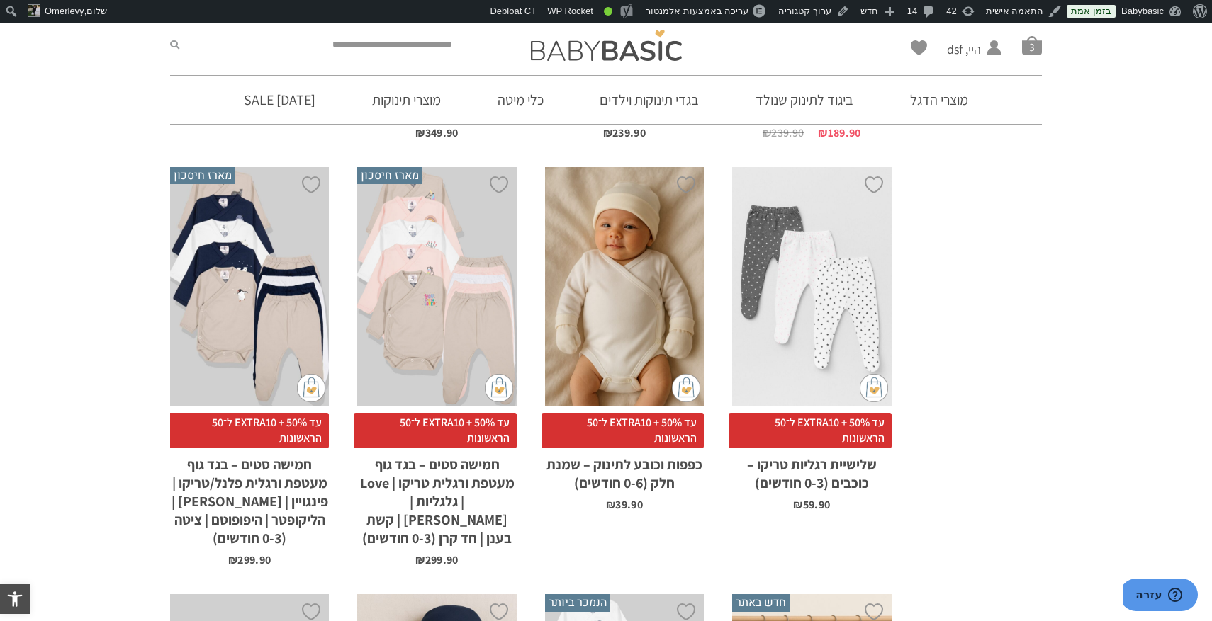
scroll to position [2595, 0]
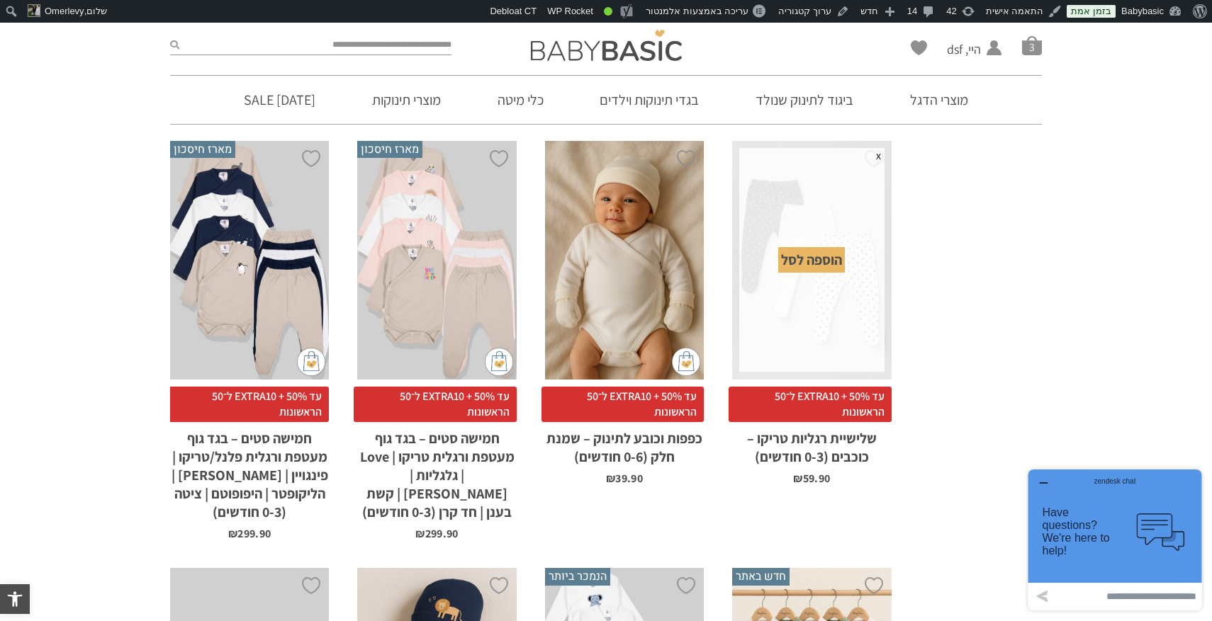
click at [1051, 480] on div "zendesk chat" at bounding box center [1114, 479] width 139 height 14
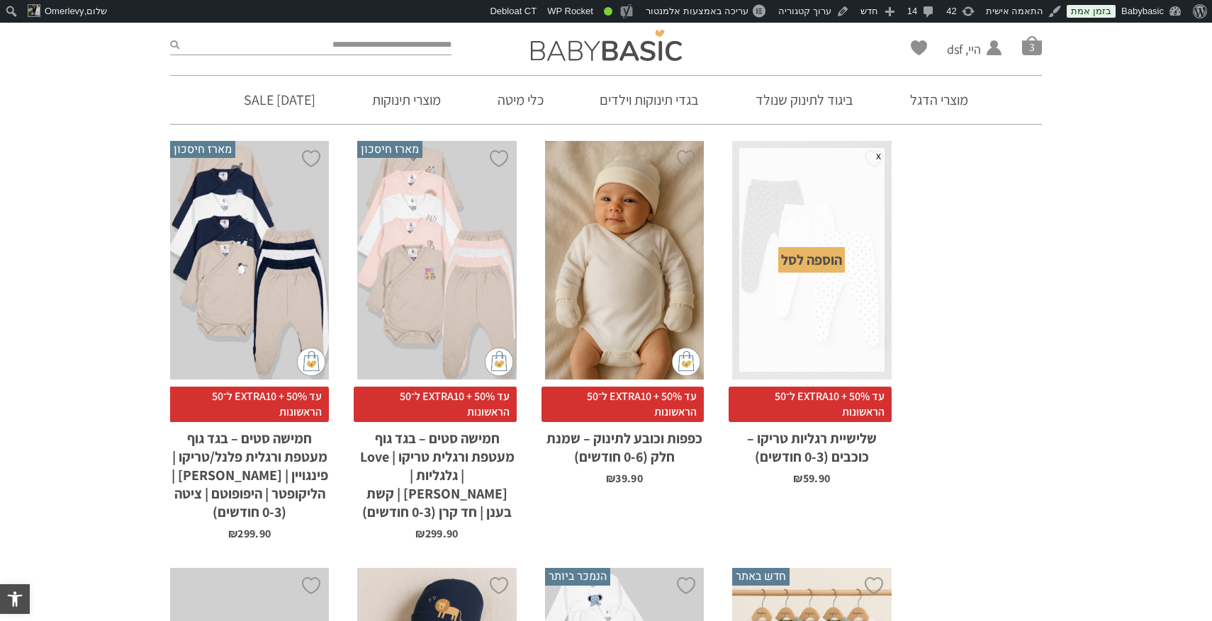
scroll to position [0, 0]
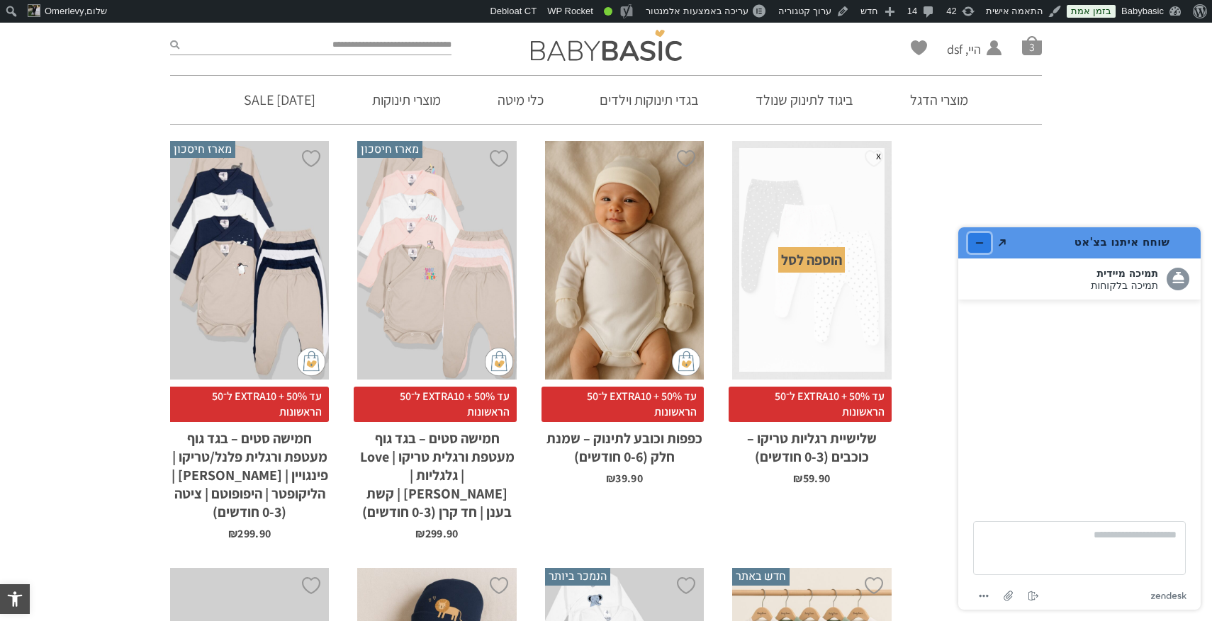
click at [979, 237] on button "מזער את היישומון" at bounding box center [979, 243] width 23 height 20
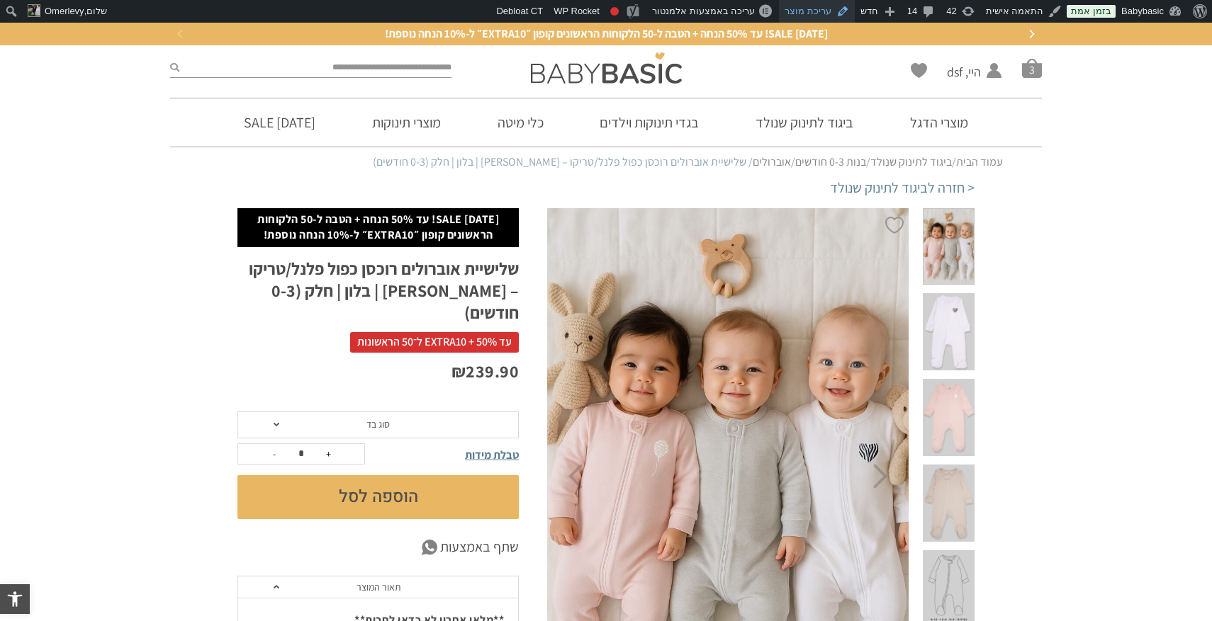
click at [814, 11] on link "עריכת מוצר" at bounding box center [817, 11] width 76 height 23
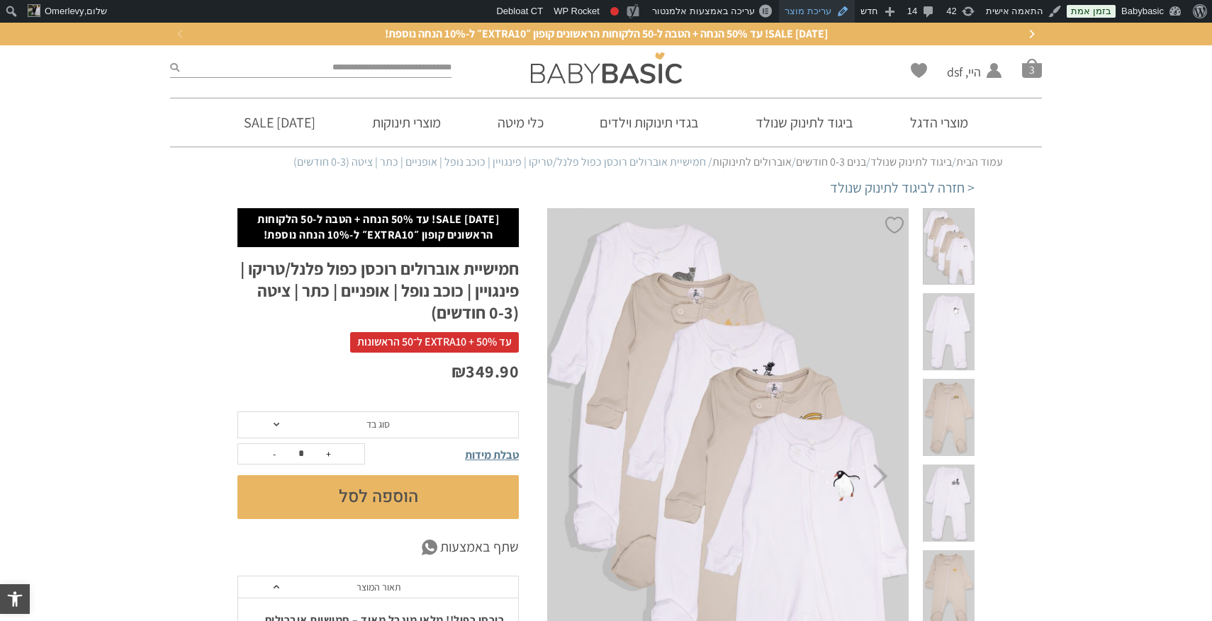
click at [816, 8] on link "עריכת מוצר" at bounding box center [817, 11] width 76 height 23
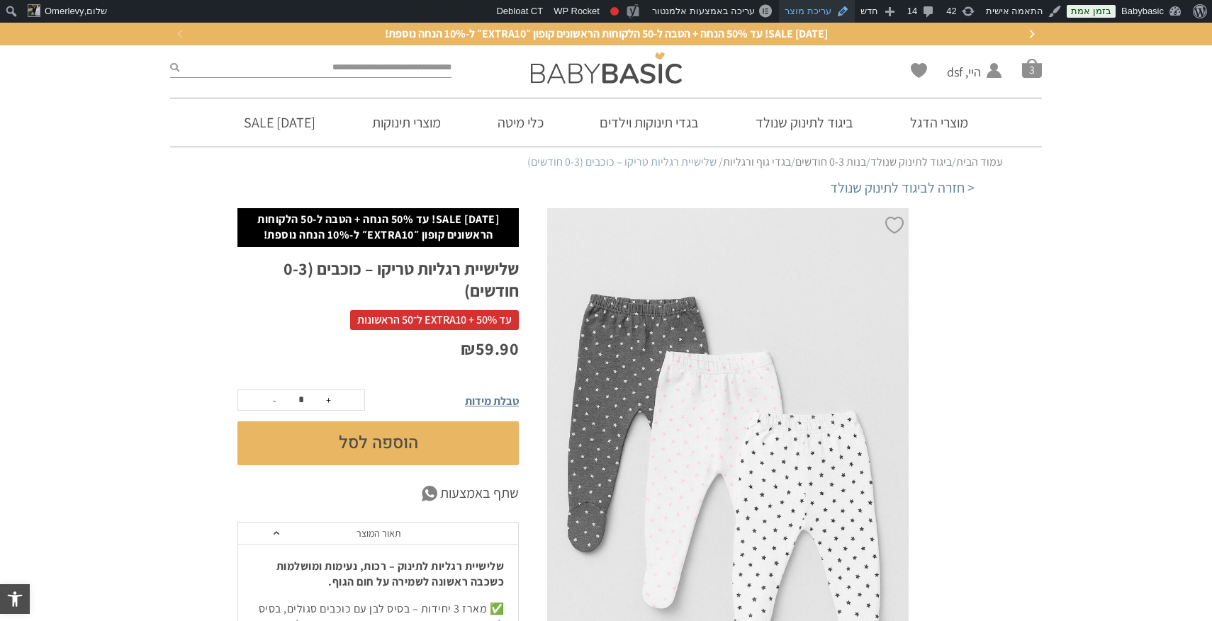
click at [840, 13] on link "עריכת מוצר" at bounding box center [817, 11] width 76 height 23
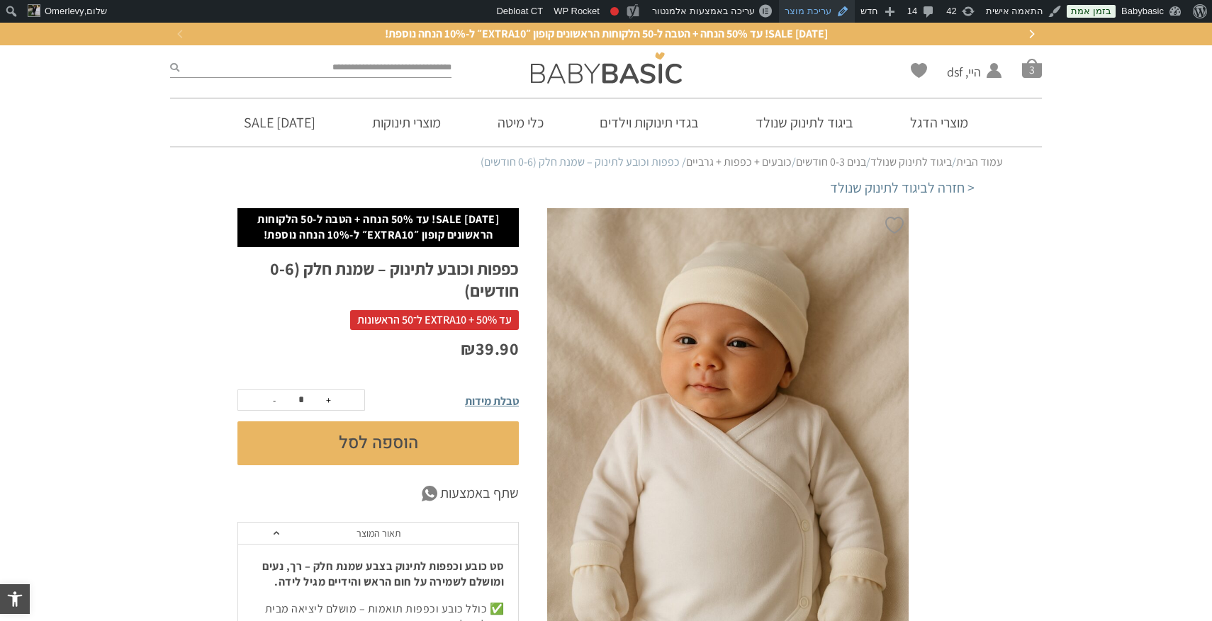
click at [821, 10] on link "עריכת מוצר" at bounding box center [817, 11] width 76 height 23
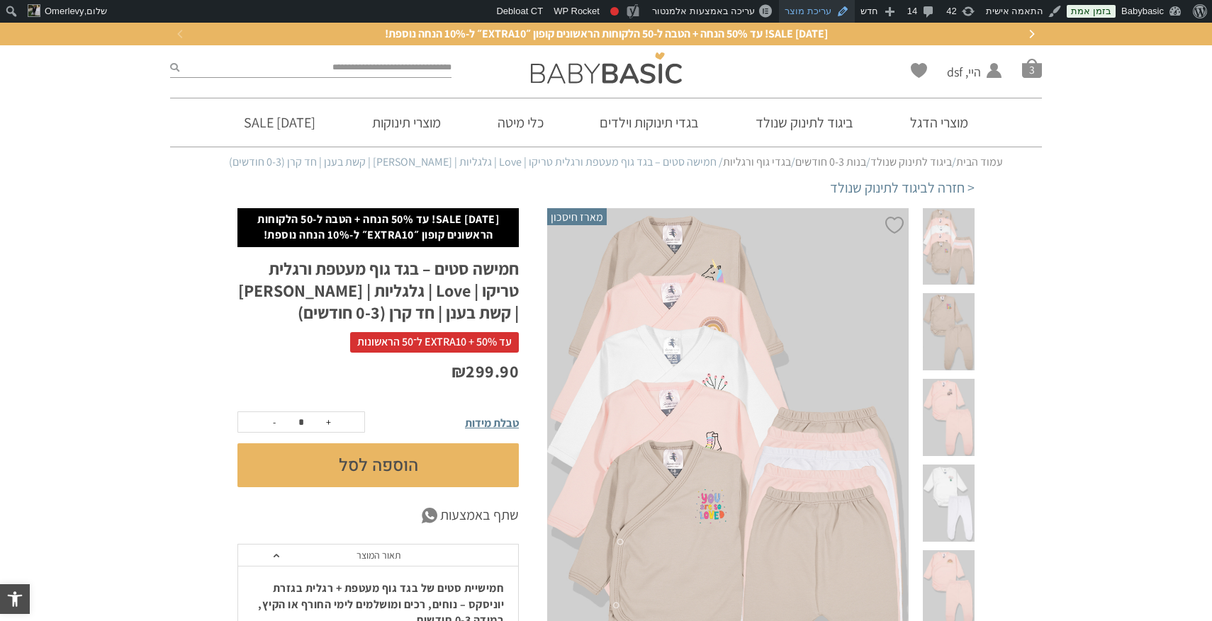
click at [812, 7] on link "עריכת מוצר" at bounding box center [817, 11] width 76 height 23
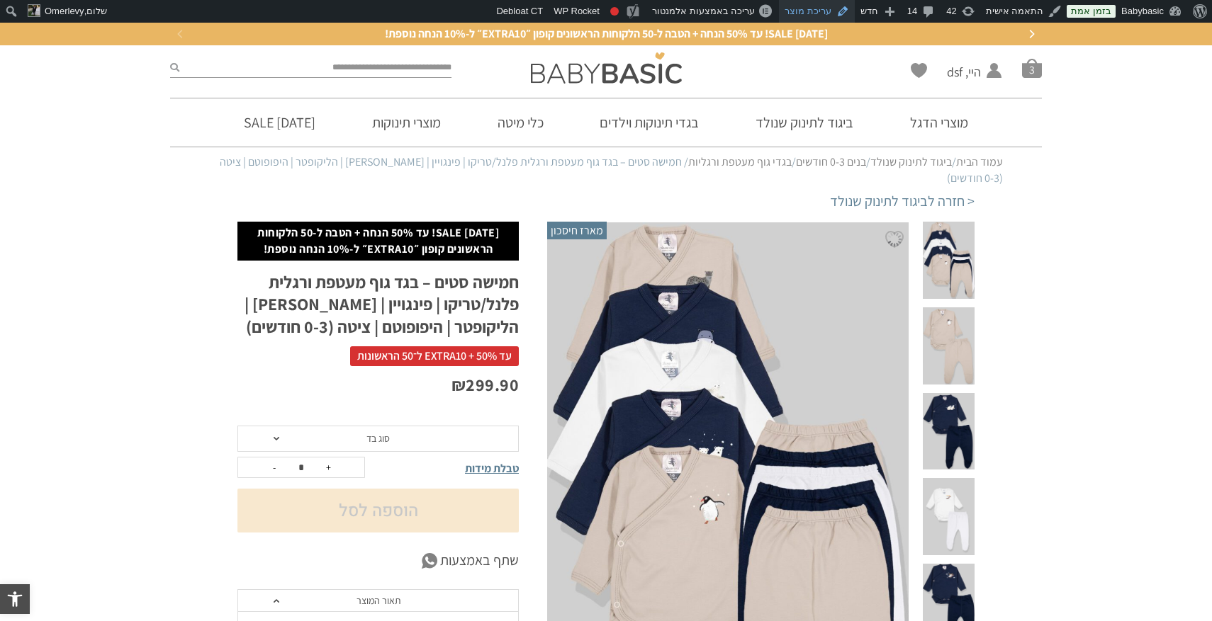
click at [814, 9] on link "עריכת מוצר" at bounding box center [817, 11] width 76 height 23
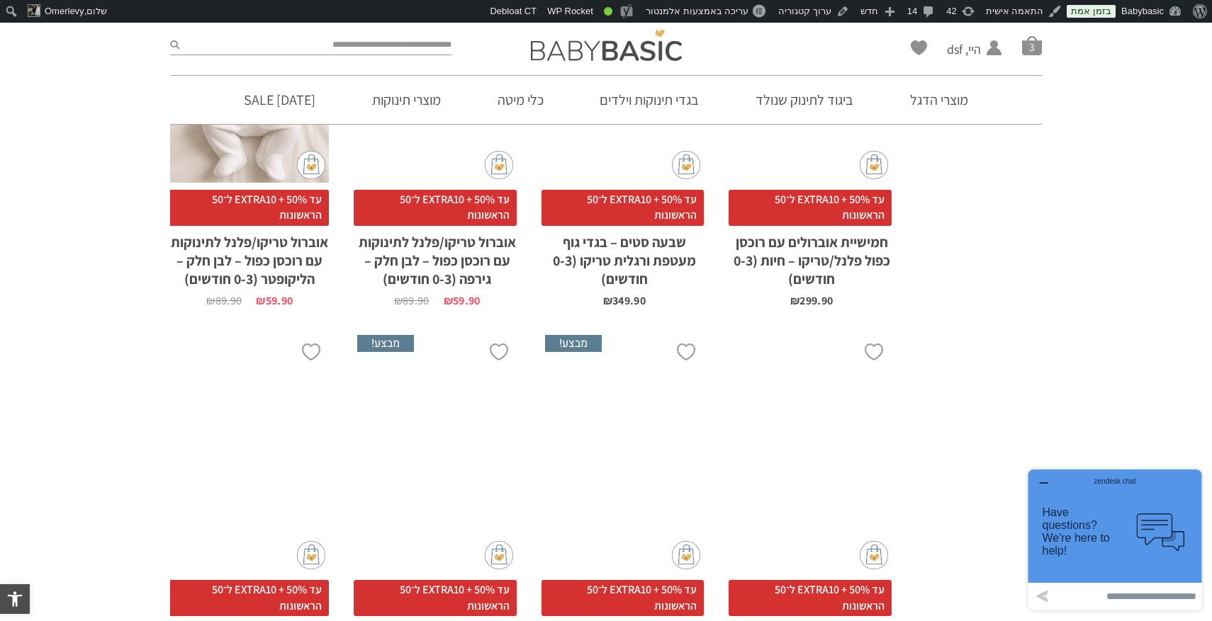
scroll to position [4010, 0]
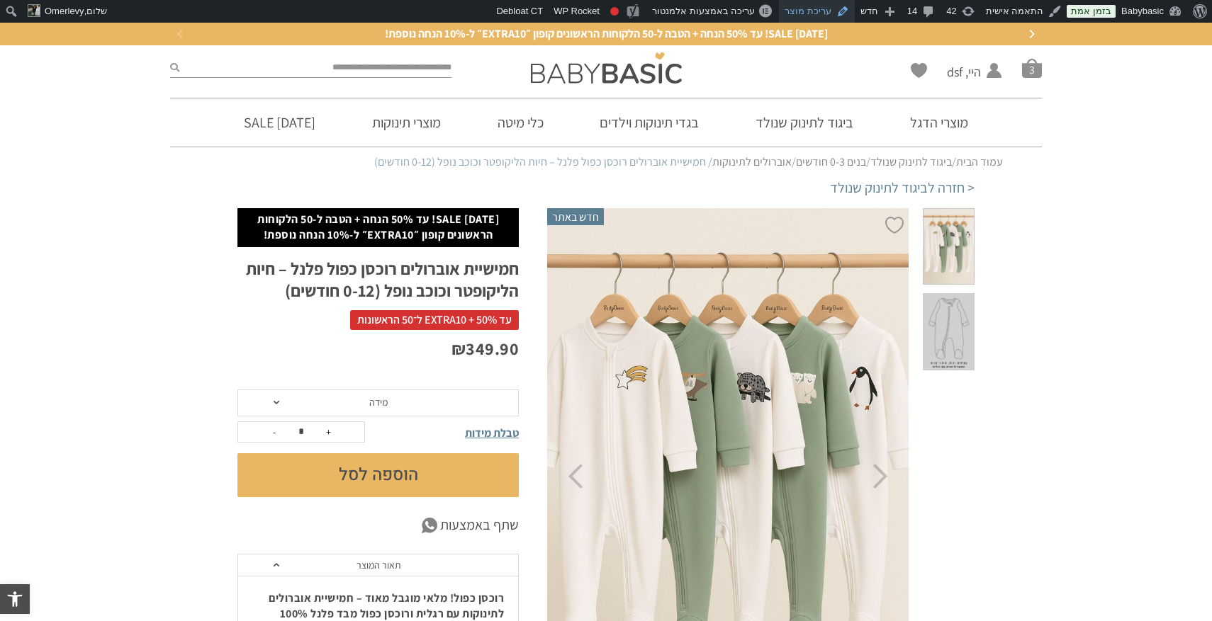
click at [823, 13] on link "עריכת מוצר" at bounding box center [817, 11] width 76 height 23
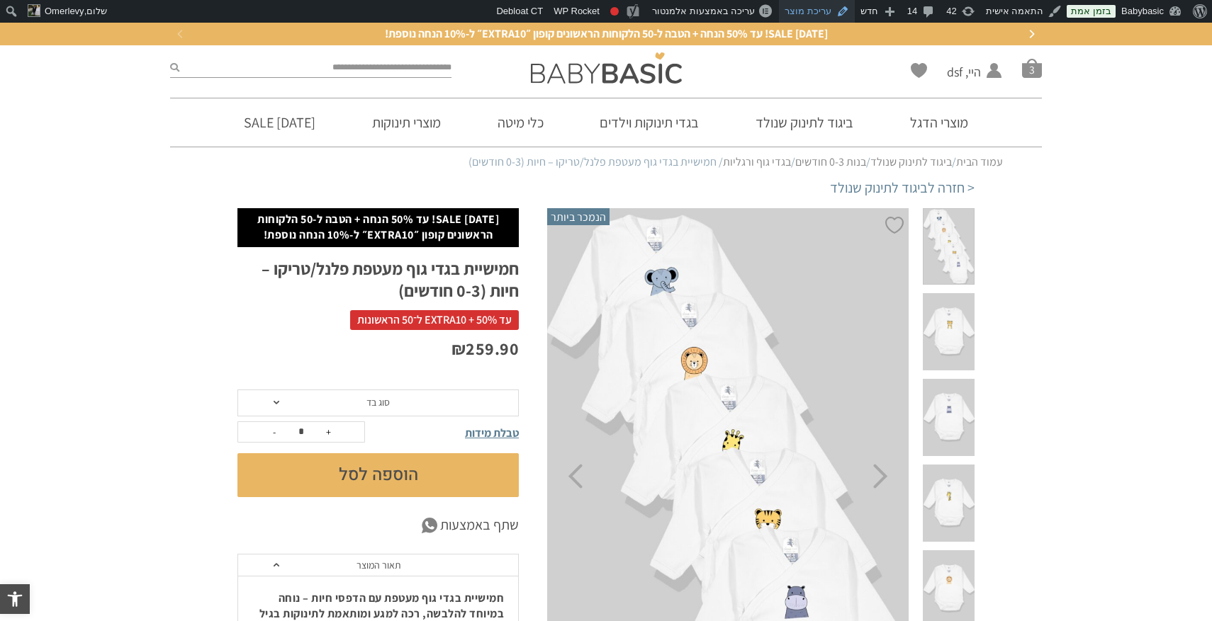
click at [833, 16] on link "עריכת מוצר" at bounding box center [817, 11] width 76 height 23
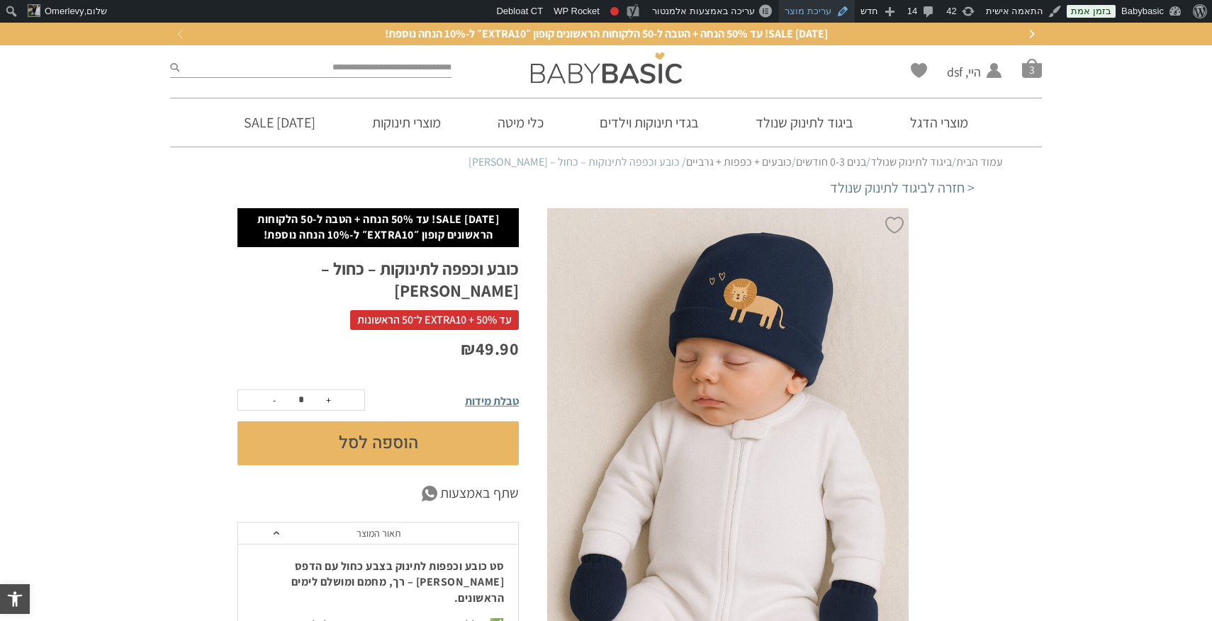
click at [835, 7] on link "עריכת מוצר" at bounding box center [817, 11] width 76 height 23
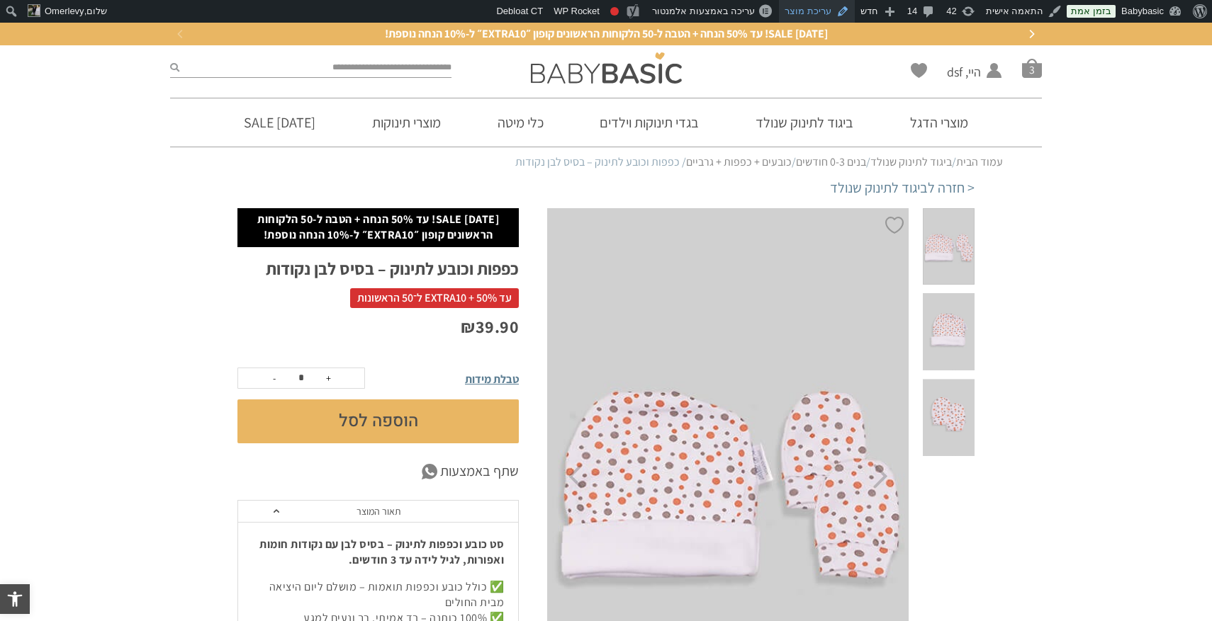
click at [819, 7] on link "עריכת מוצר" at bounding box center [817, 11] width 76 height 23
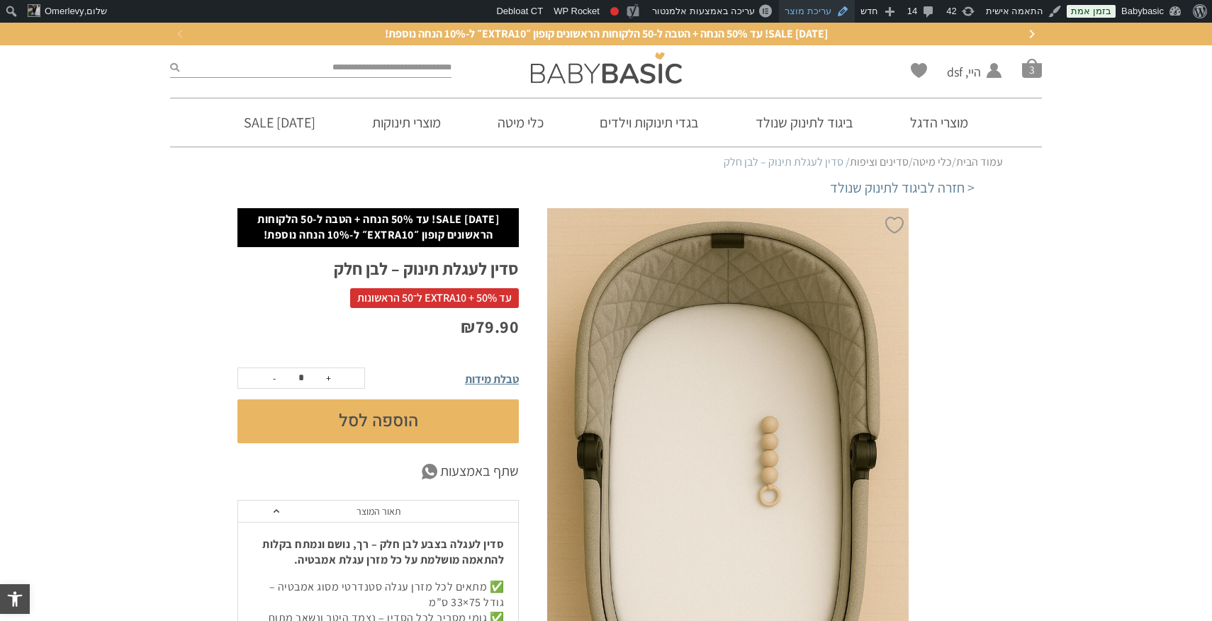
click at [818, 11] on link "עריכת מוצר" at bounding box center [817, 11] width 76 height 23
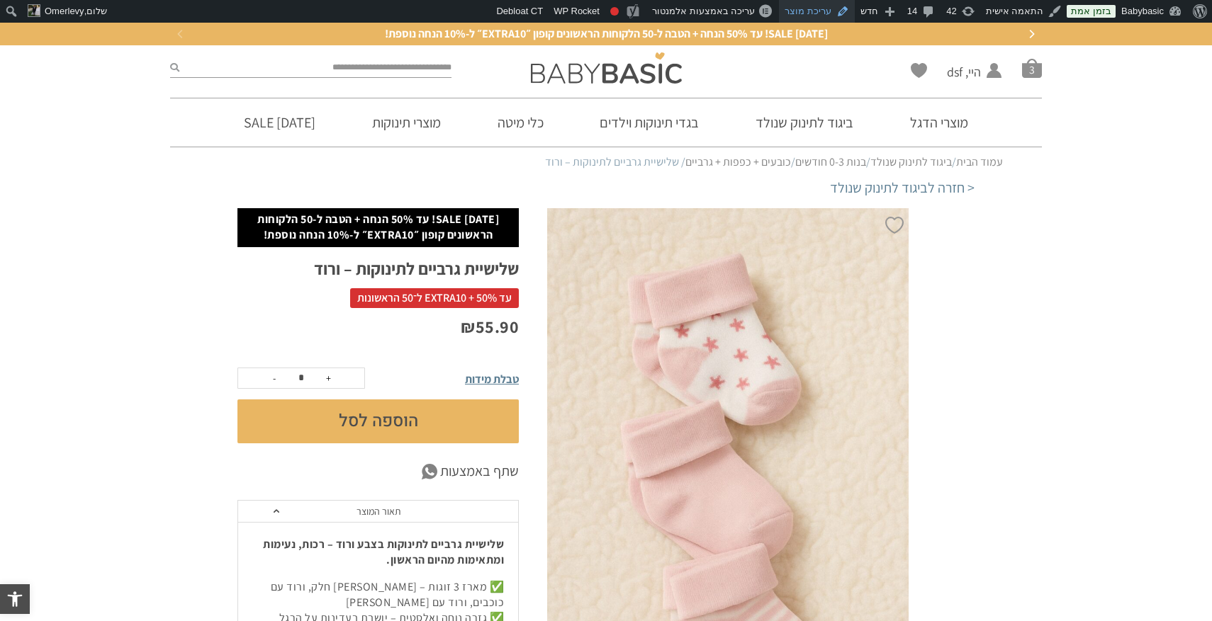
click at [830, 9] on link "עריכת מוצר" at bounding box center [817, 11] width 76 height 23
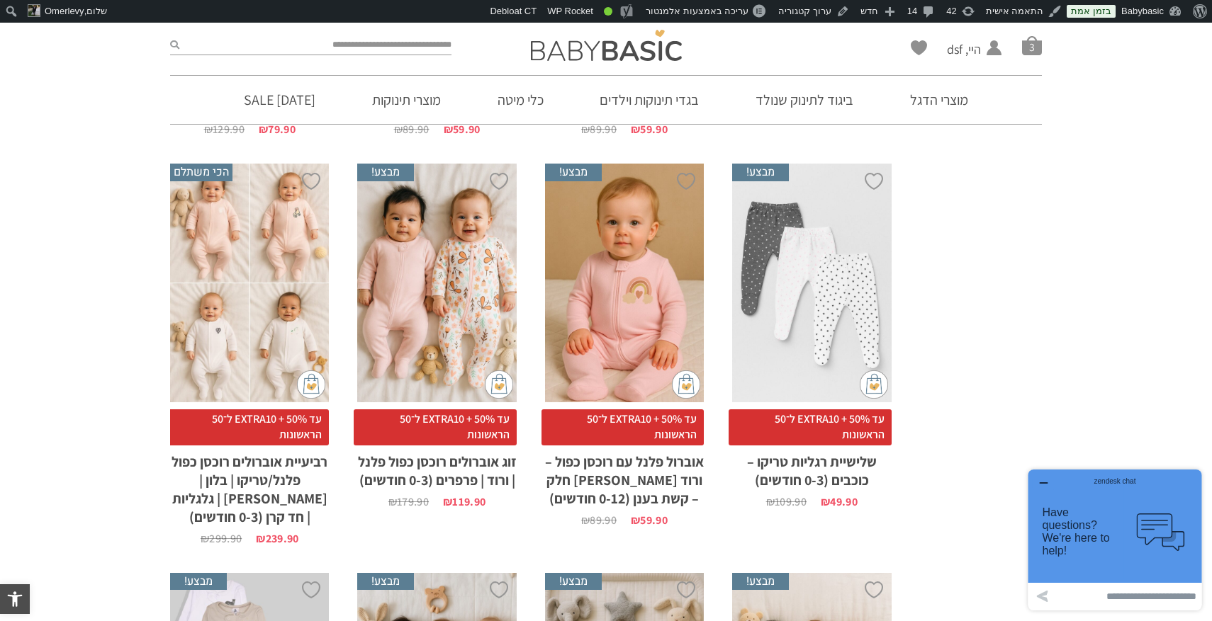
scroll to position [1792, 0]
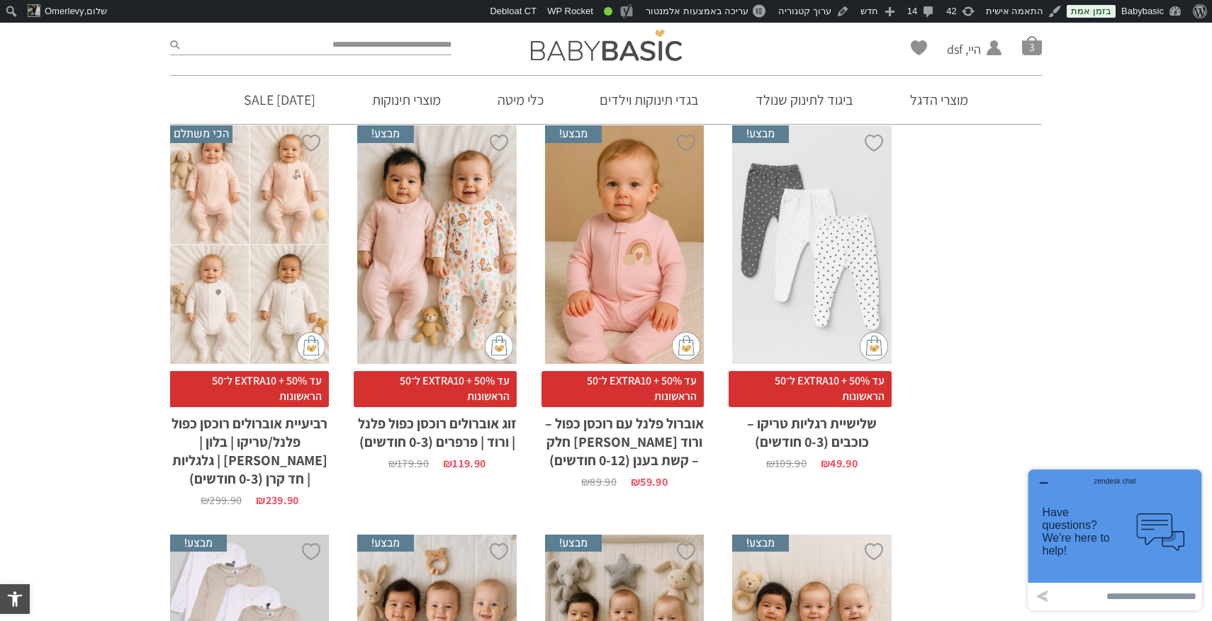
click at [1045, 483] on div "zendesk chat" at bounding box center [1114, 479] width 139 height 14
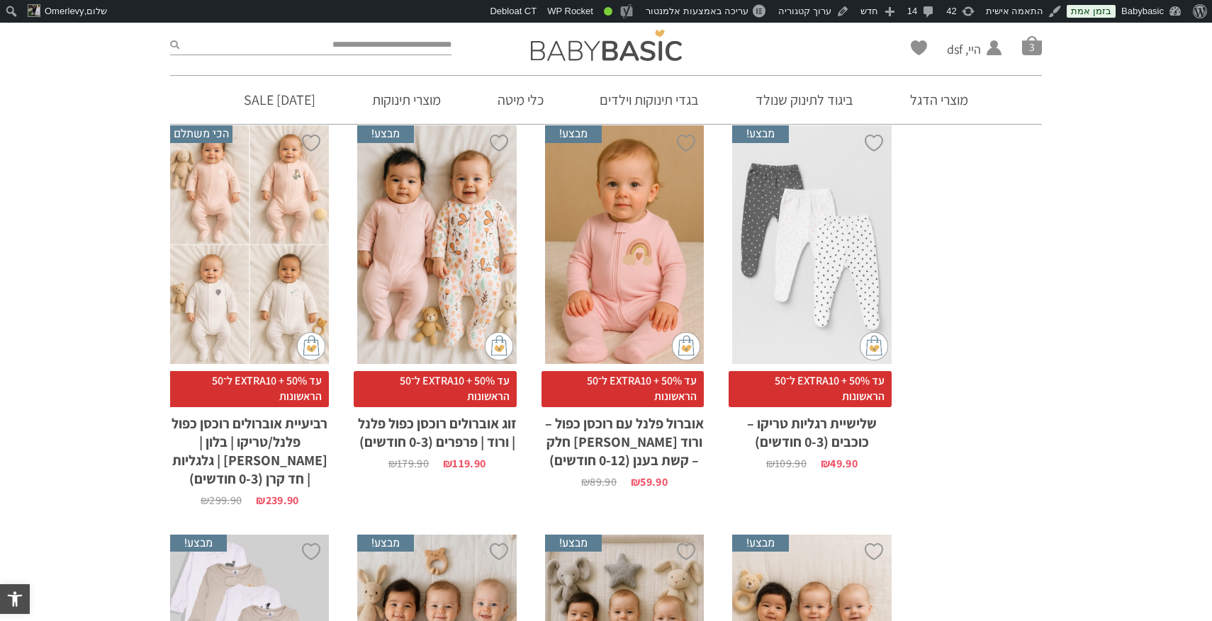
scroll to position [0, 0]
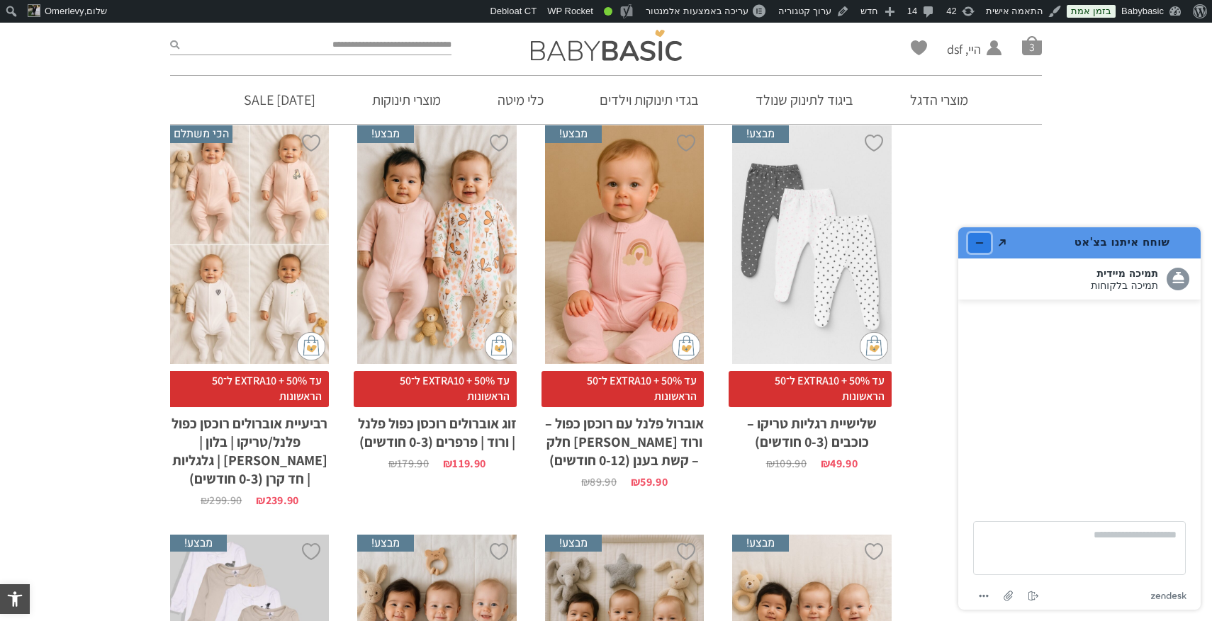
click at [978, 241] on icon "מזער את היישומון" at bounding box center [979, 243] width 10 height 10
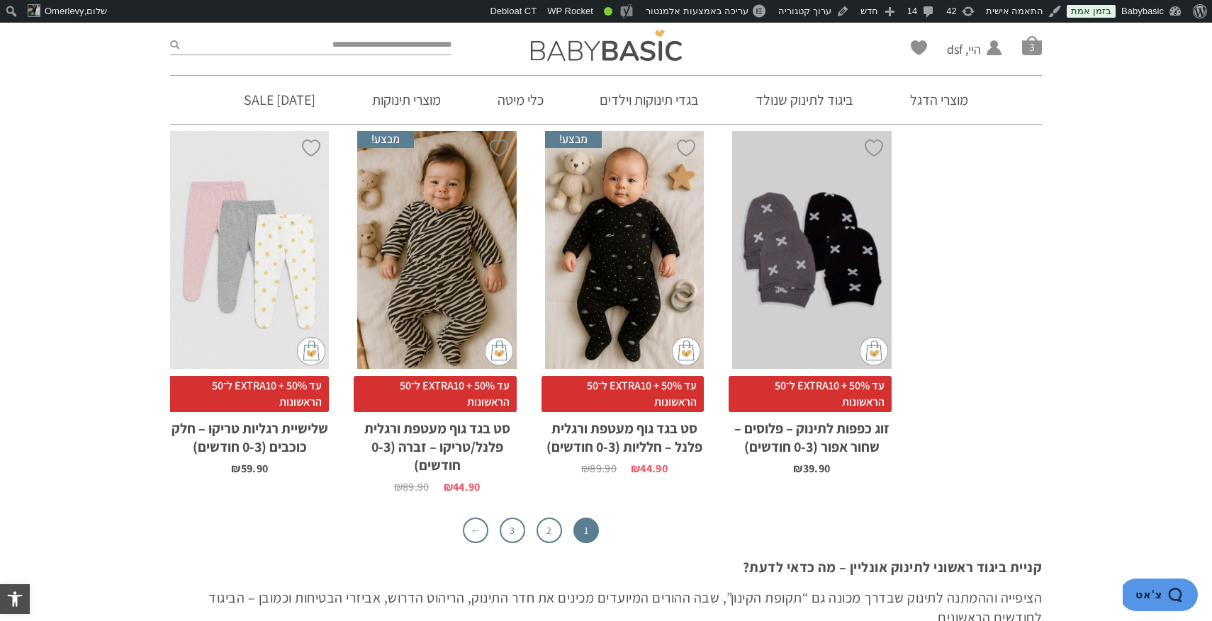
scroll to position [4619, 0]
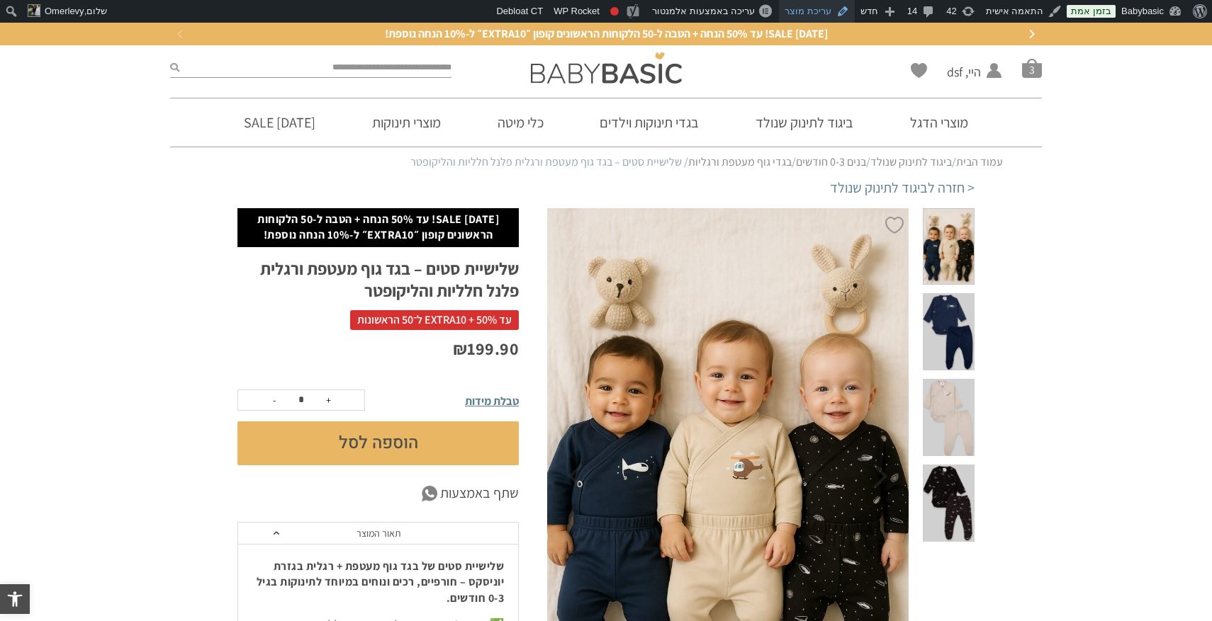
click at [828, 11] on link "עריכת מוצר" at bounding box center [817, 11] width 76 height 23
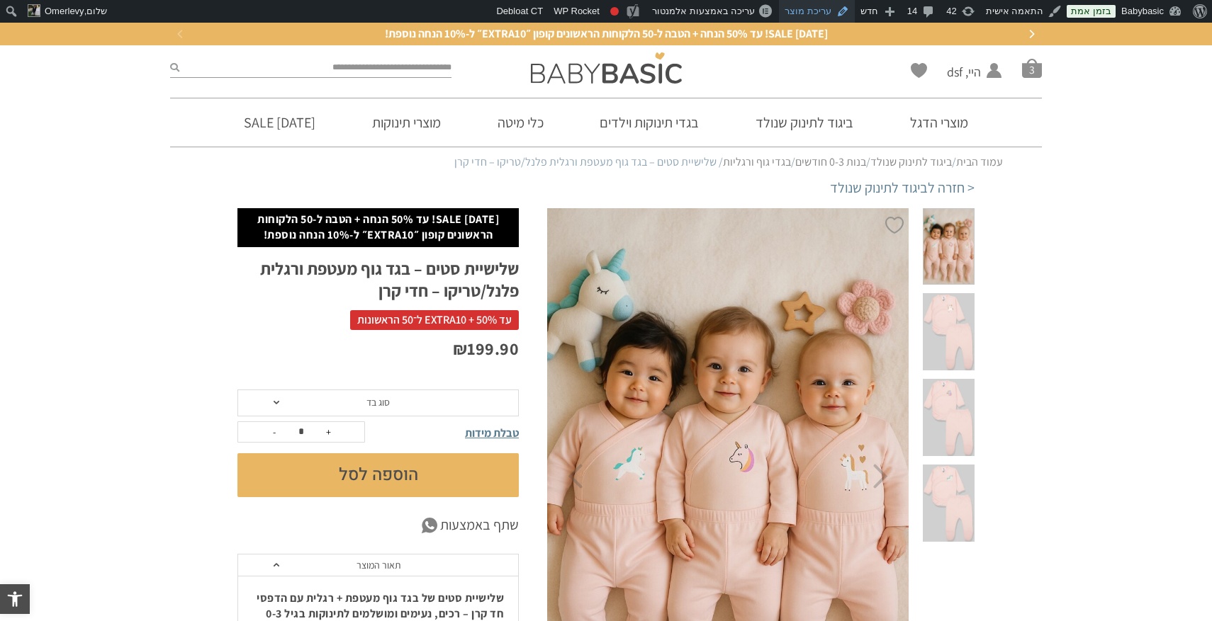
click at [821, 13] on link "עריכת מוצר" at bounding box center [817, 11] width 76 height 23
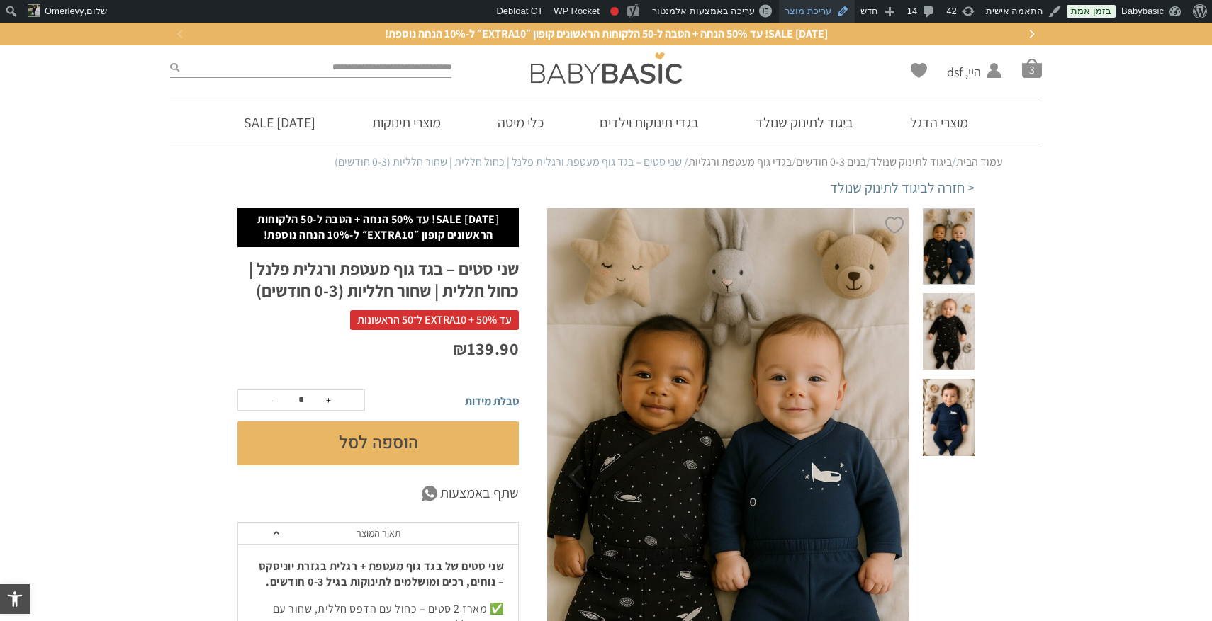
click at [825, 9] on link "עריכת מוצר" at bounding box center [817, 11] width 76 height 23
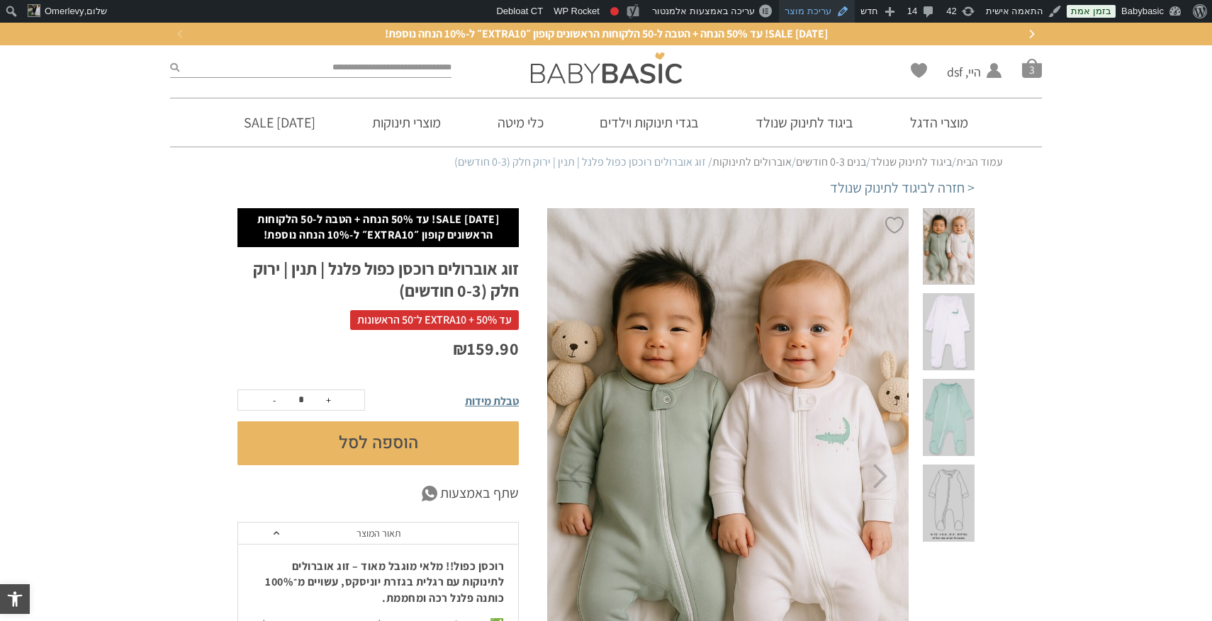
click at [833, 15] on link "עריכת מוצר" at bounding box center [817, 11] width 76 height 23
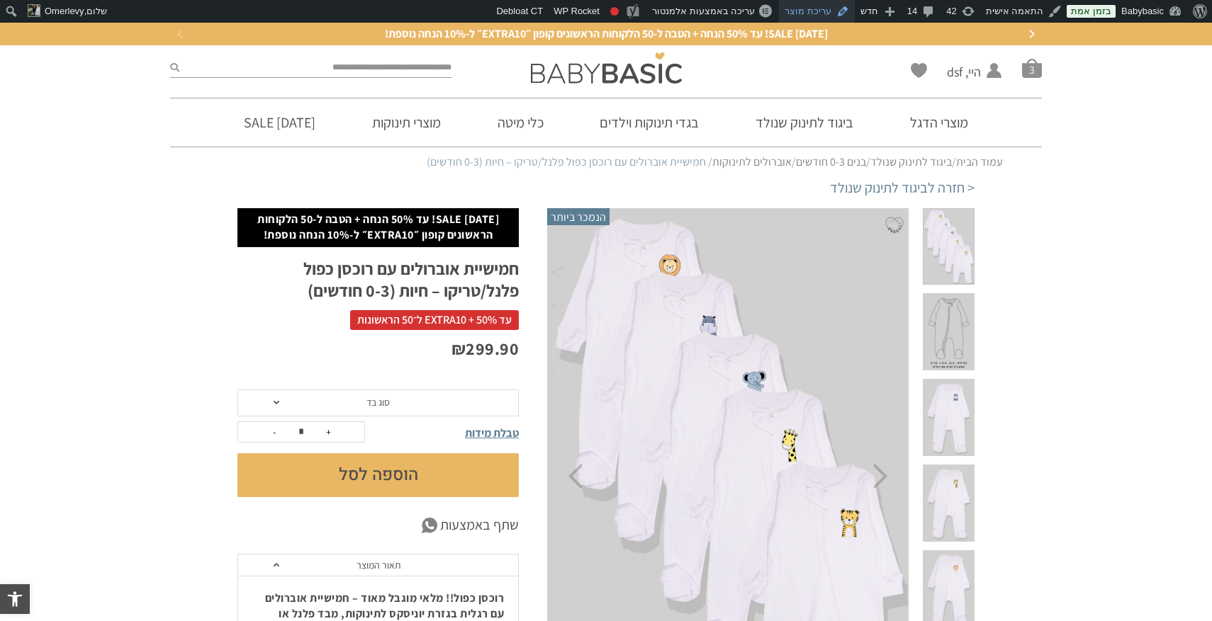
click at [827, 10] on link "עריכת מוצר" at bounding box center [817, 11] width 76 height 23
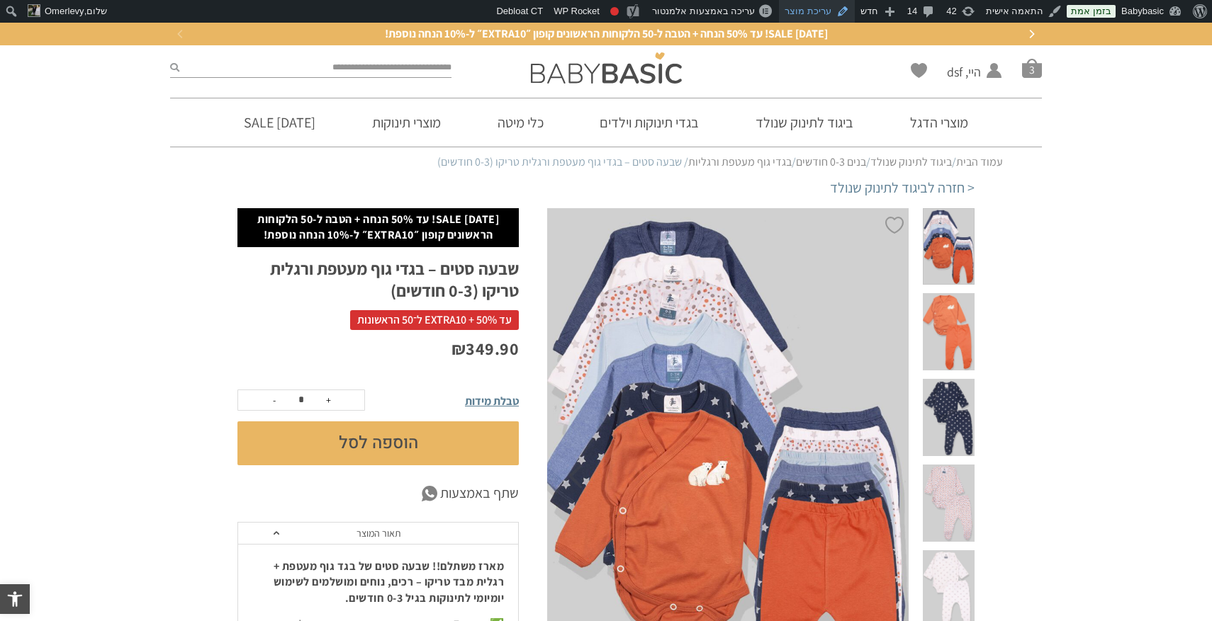
click at [831, 13] on link "עריכת מוצר" at bounding box center [817, 11] width 76 height 23
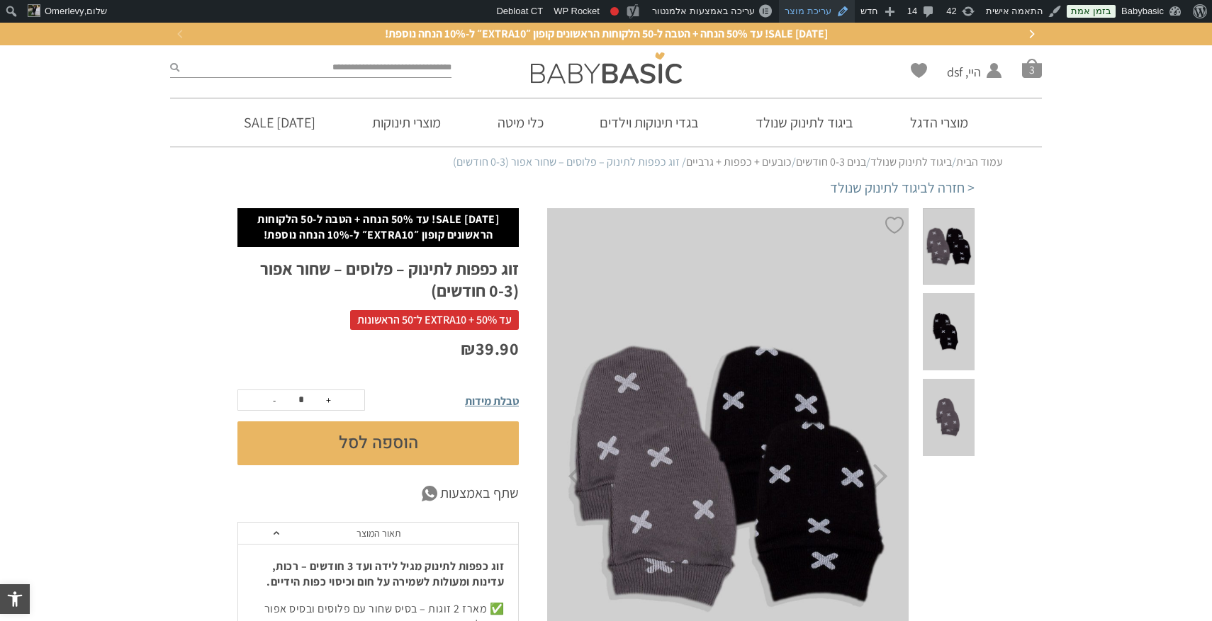
click at [830, 9] on link "עריכת מוצר" at bounding box center [817, 11] width 76 height 23
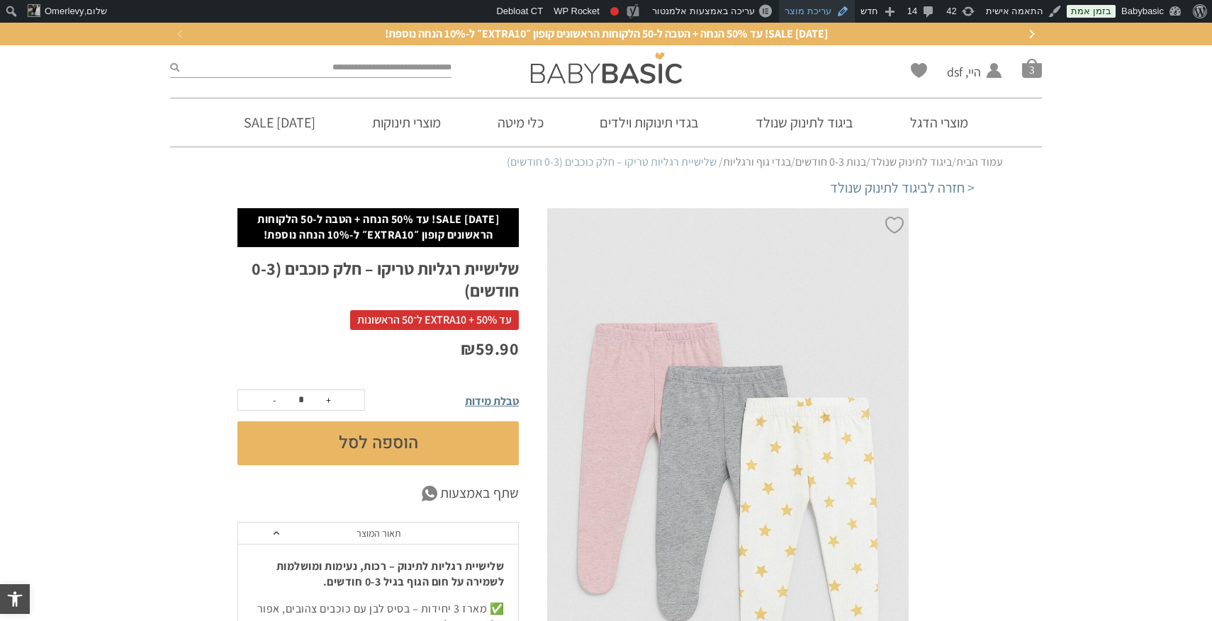
click at [815, 12] on link "עריכת מוצר" at bounding box center [817, 11] width 76 height 23
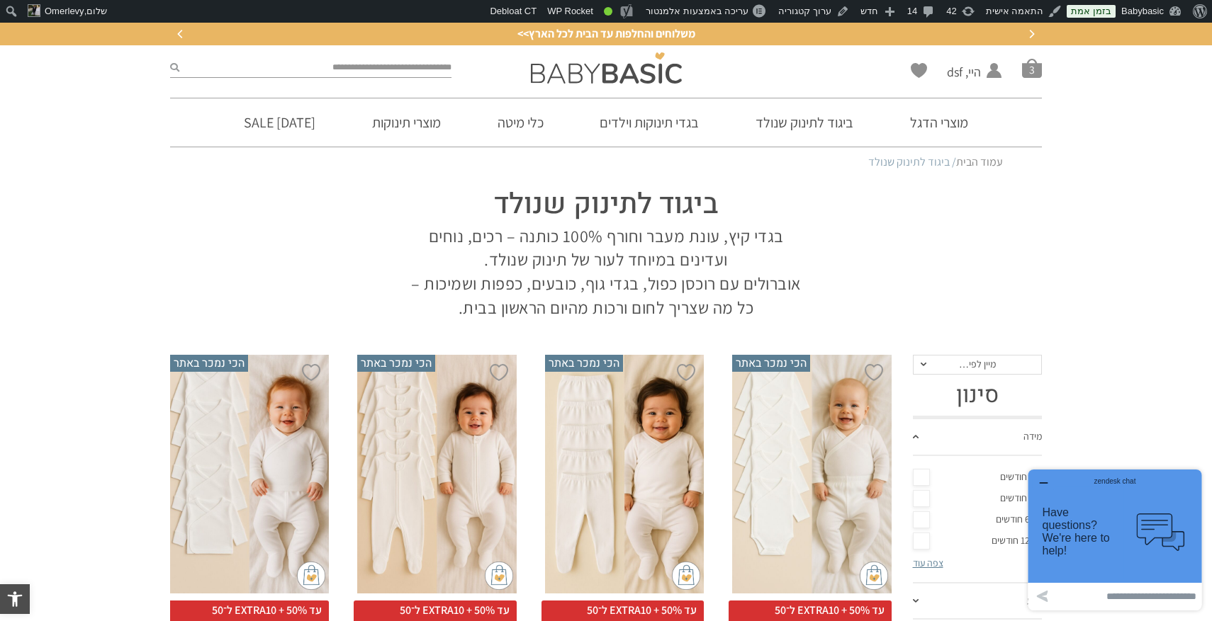
click at [1039, 486] on icon "button" at bounding box center [1042, 483] width 11 height 11
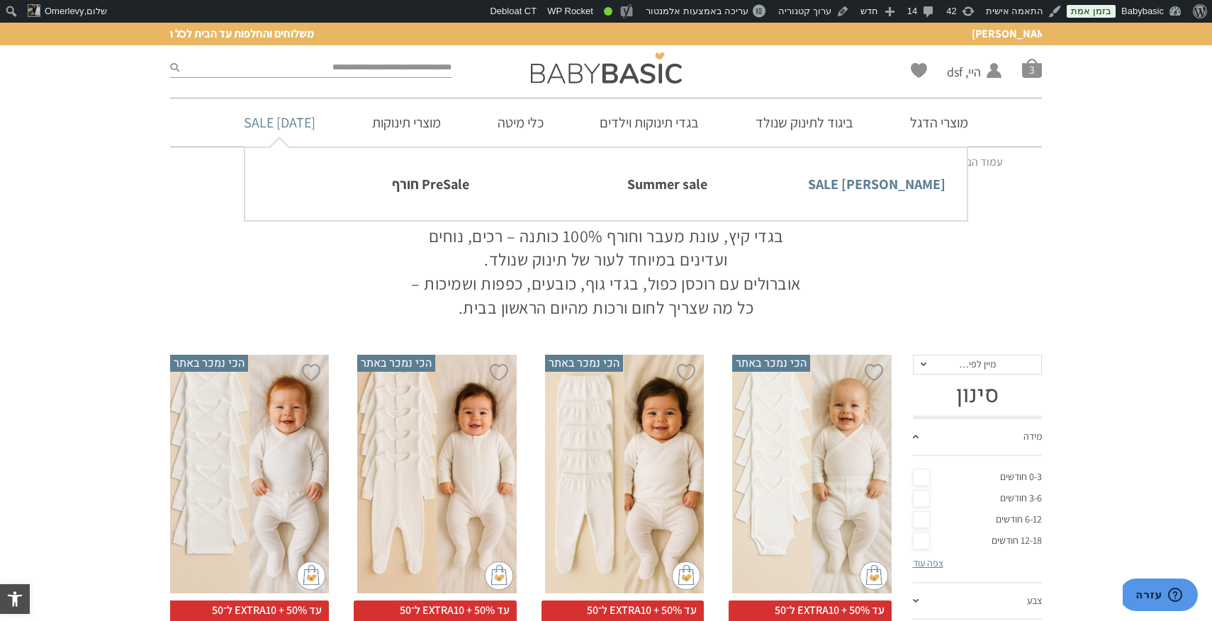
click at [882, 184] on link "[PERSON_NAME] SALE" at bounding box center [844, 184] width 203 height 30
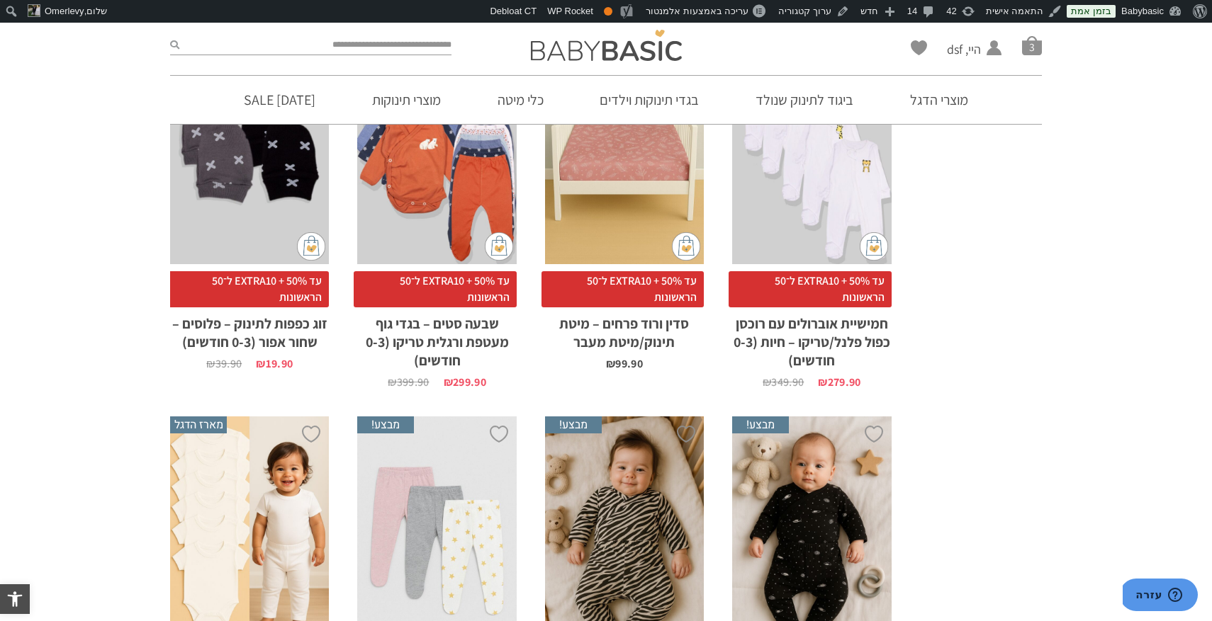
scroll to position [4173, 0]
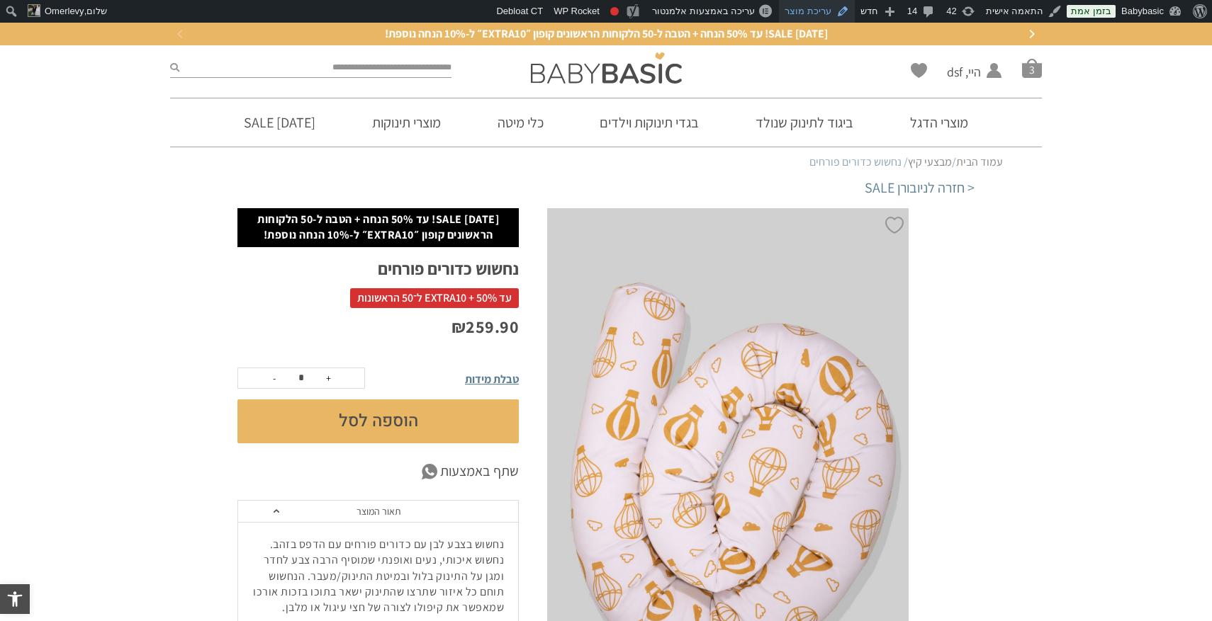
click at [813, 7] on link "עריכת מוצר" at bounding box center [817, 11] width 76 height 23
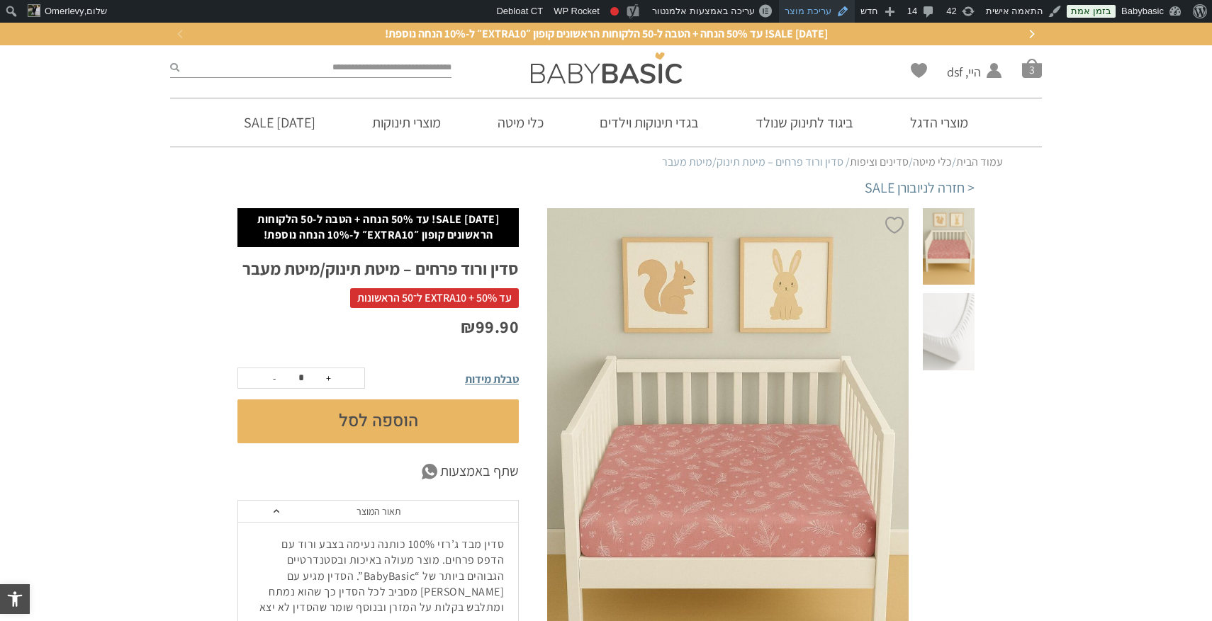
click at [823, 9] on link "עריכת מוצר" at bounding box center [817, 11] width 76 height 23
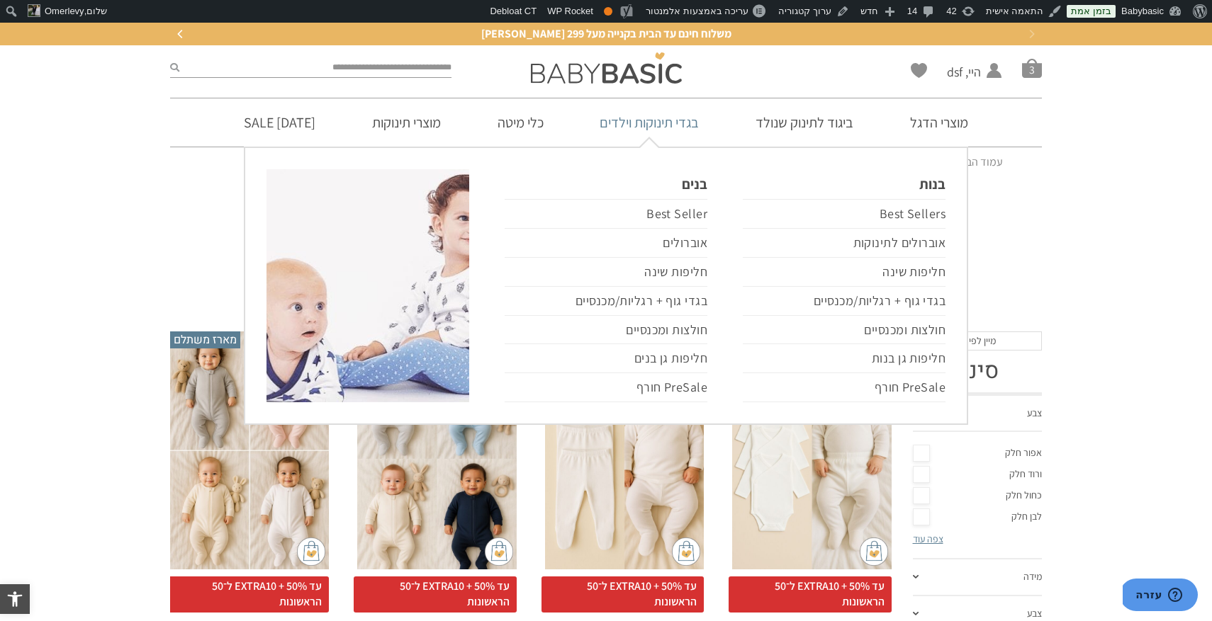
click at [670, 126] on link "בגדי תינוקות וילדים" at bounding box center [649, 122] width 142 height 48
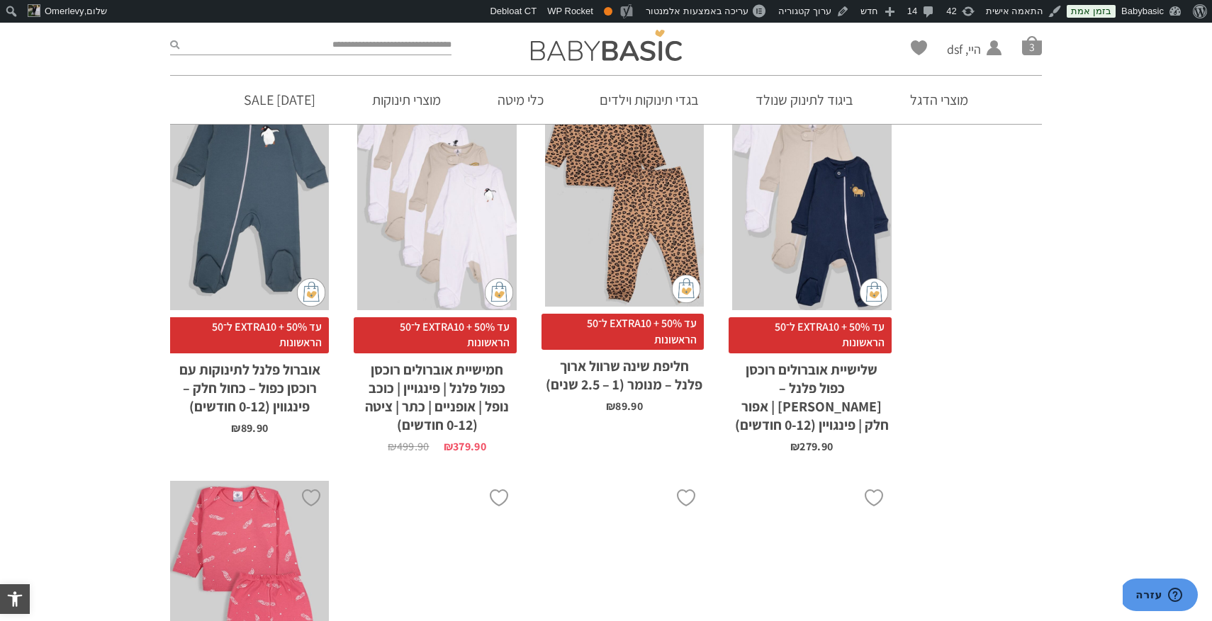
scroll to position [1878, 0]
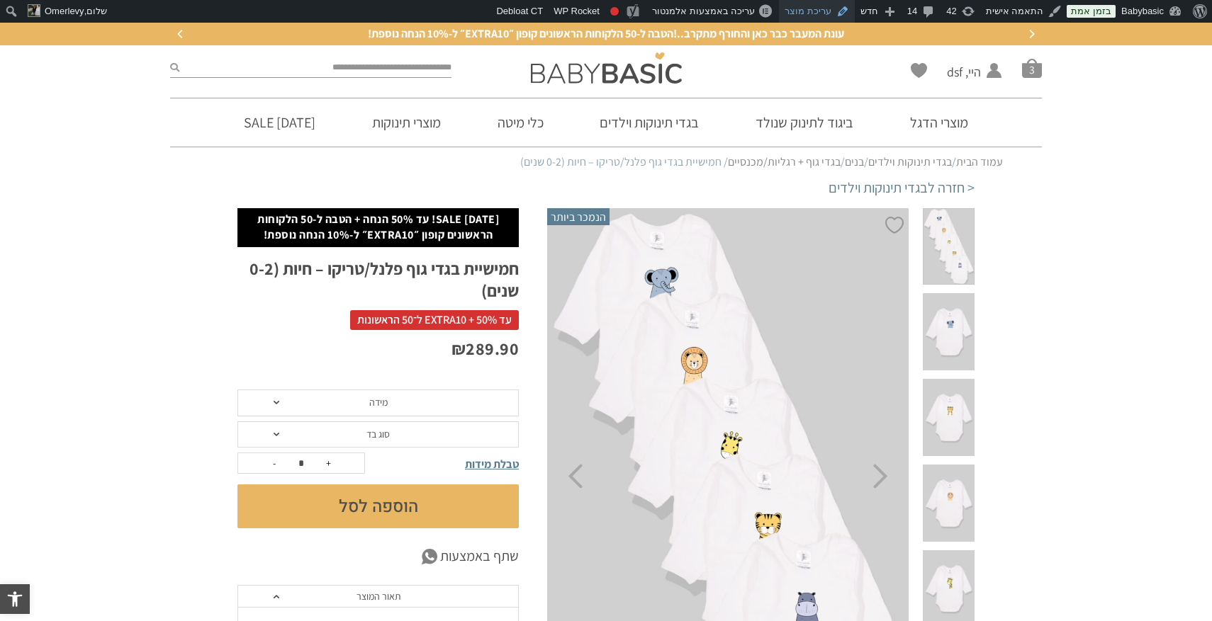
click at [823, 13] on link "עריכת מוצר" at bounding box center [817, 11] width 76 height 23
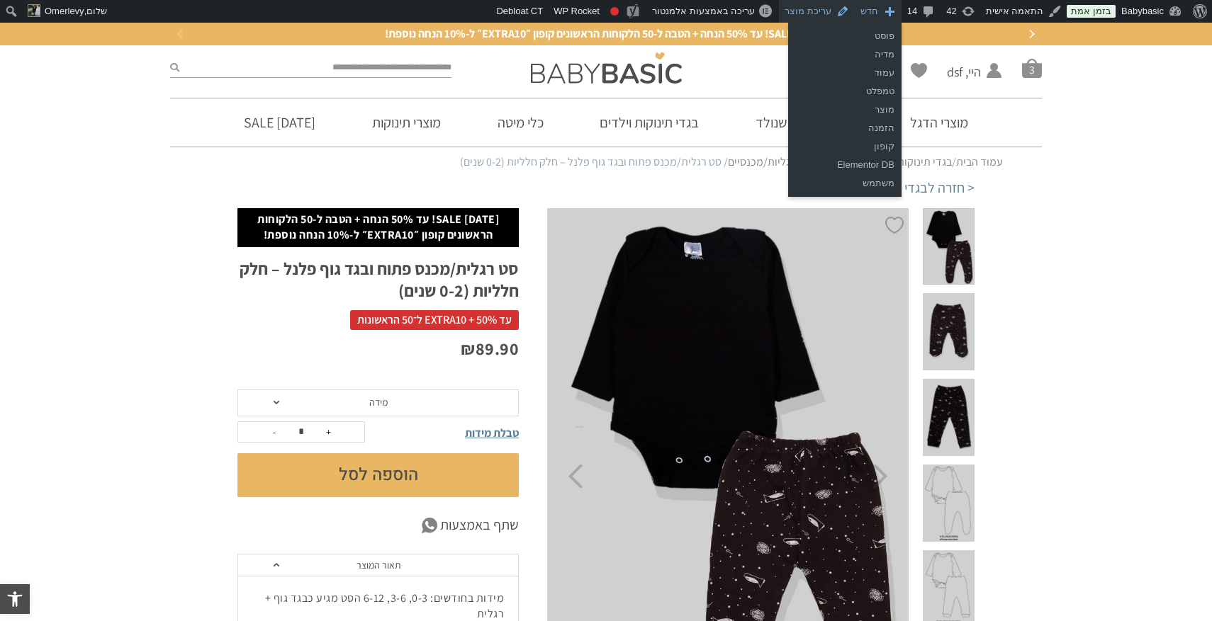
click at [838, 9] on link "עריכת מוצר" at bounding box center [817, 11] width 76 height 23
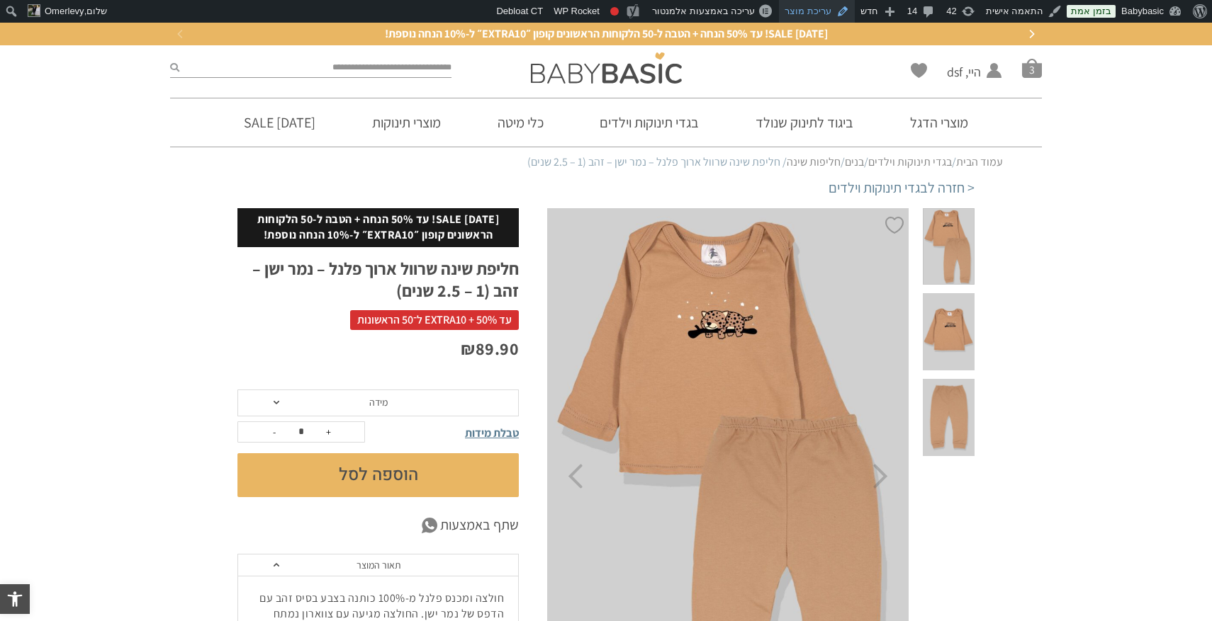
click at [830, 11] on link "עריכת מוצר" at bounding box center [817, 11] width 76 height 23
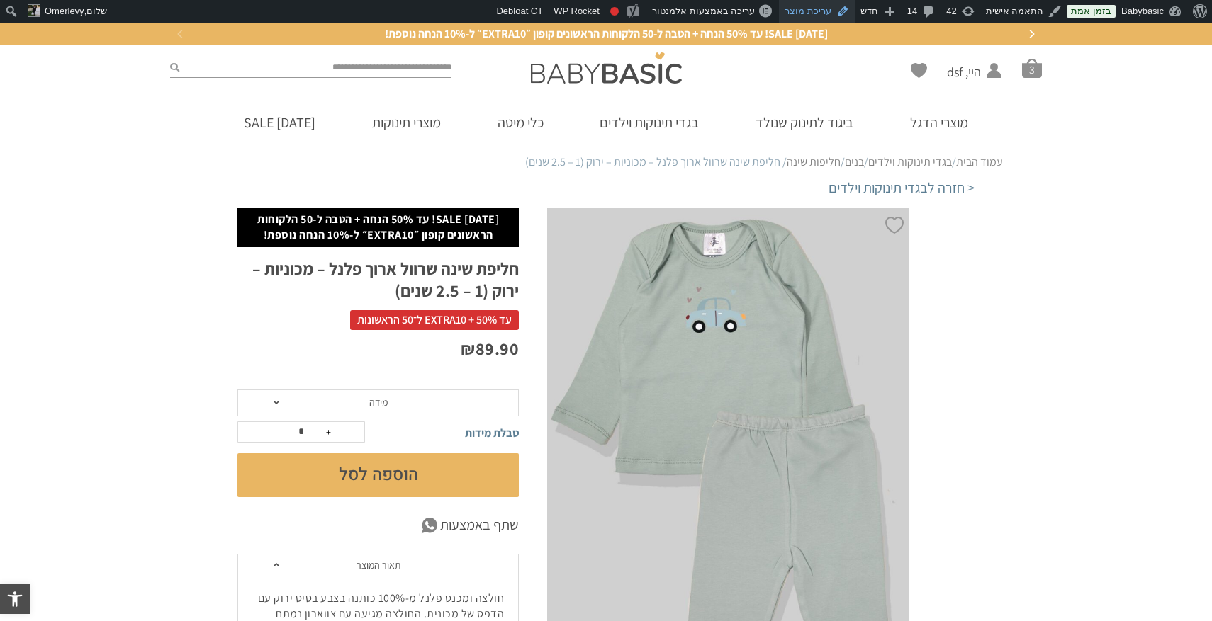
click at [840, 19] on link "עריכת מוצר" at bounding box center [817, 11] width 76 height 23
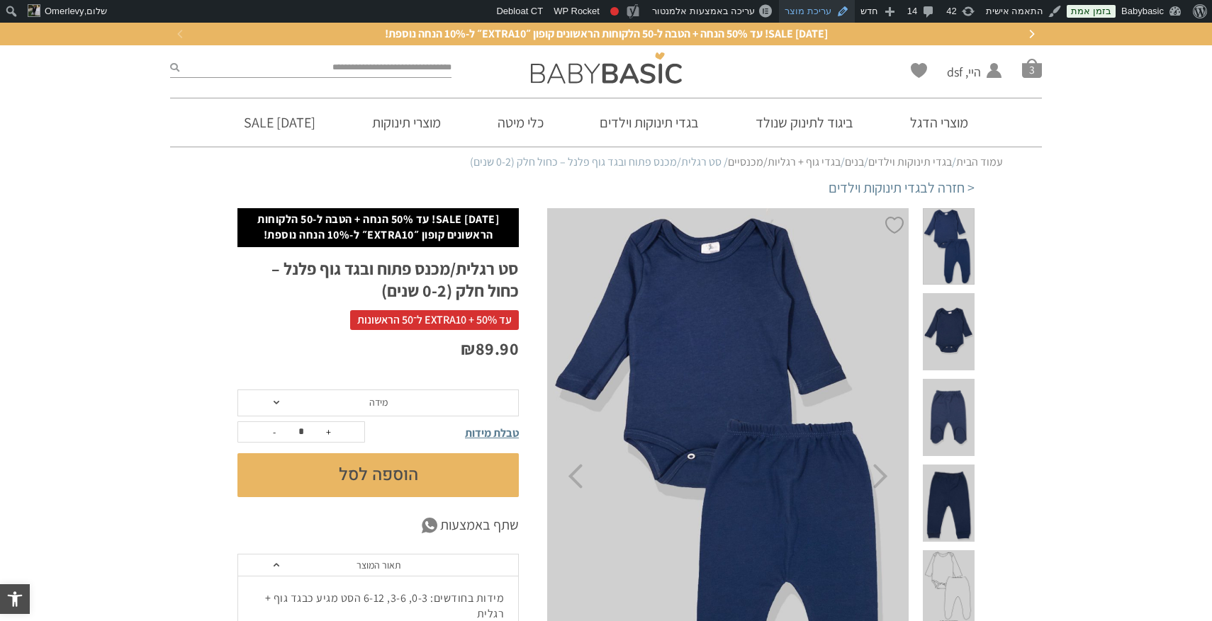
click at [822, 16] on link "עריכת מוצר" at bounding box center [817, 11] width 76 height 23
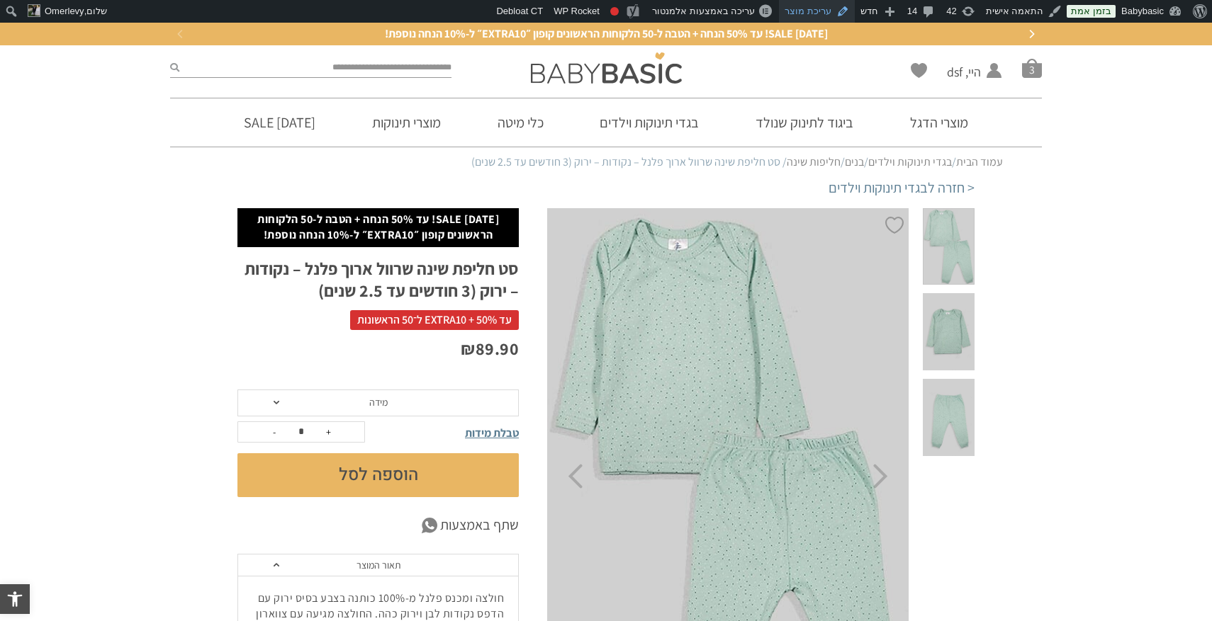
click at [841, 11] on link "עריכת מוצר" at bounding box center [817, 11] width 76 height 23
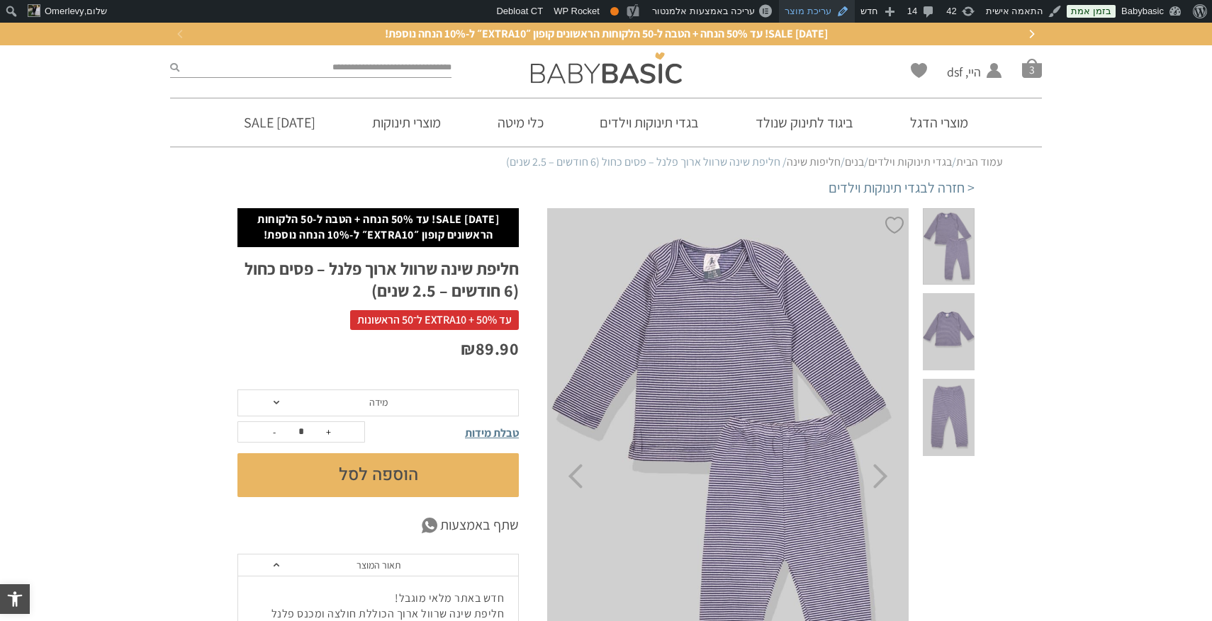
click at [816, 8] on link "עריכת מוצר" at bounding box center [817, 11] width 76 height 23
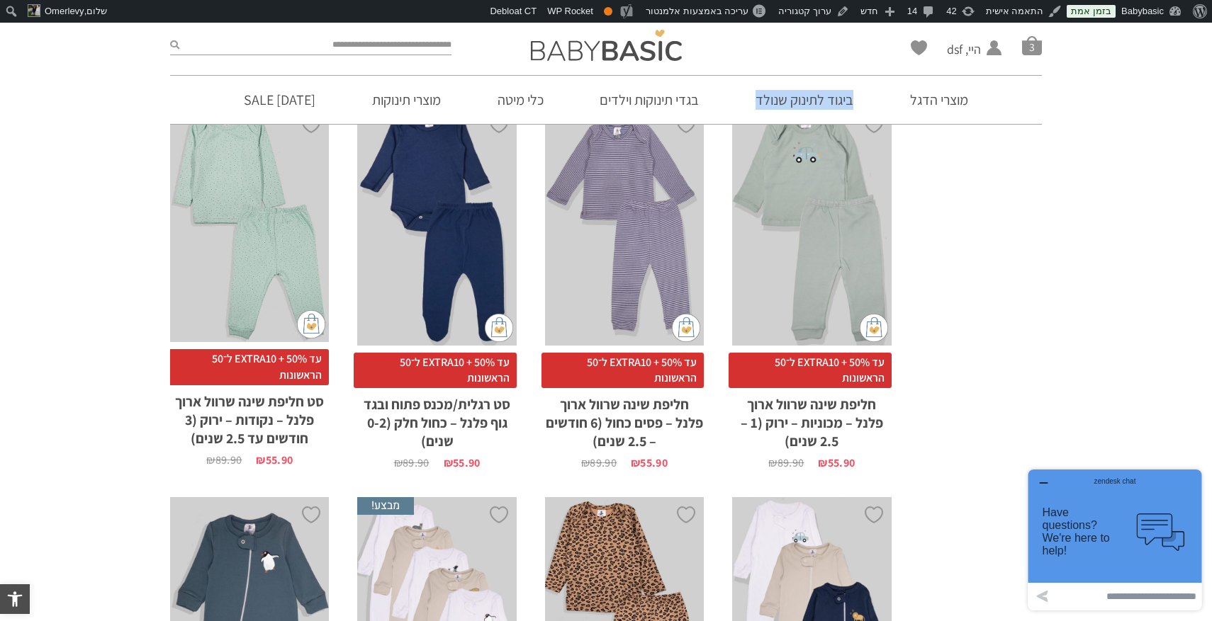
scroll to position [1505, 0]
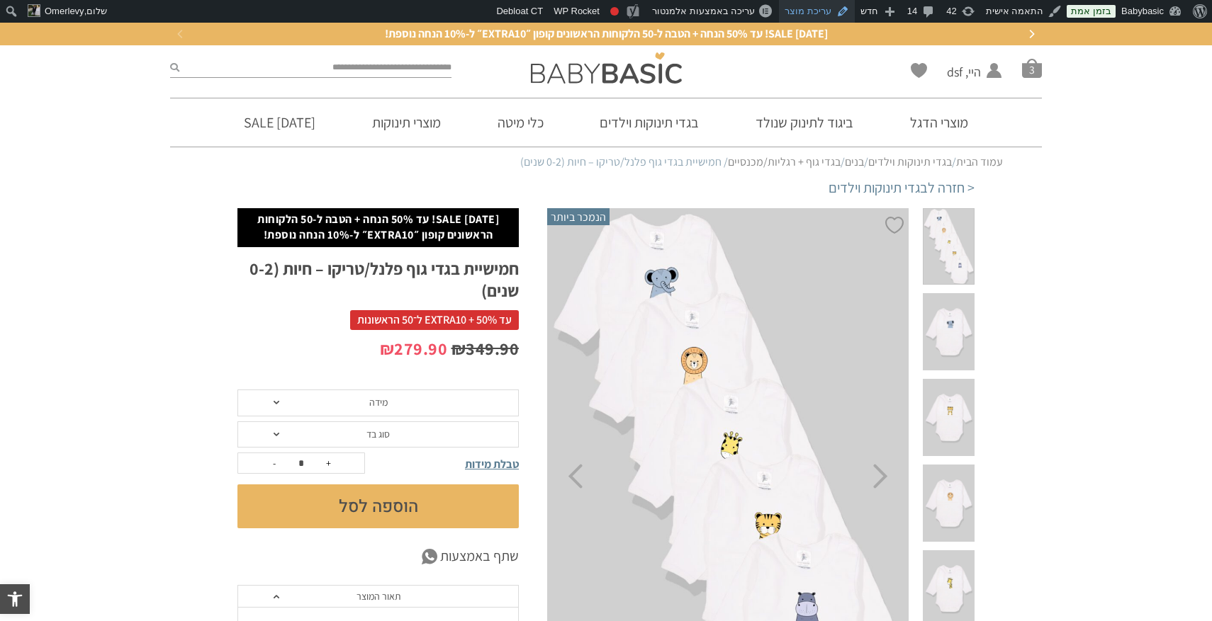
click at [838, 13] on link "עריכת מוצר" at bounding box center [817, 11] width 76 height 23
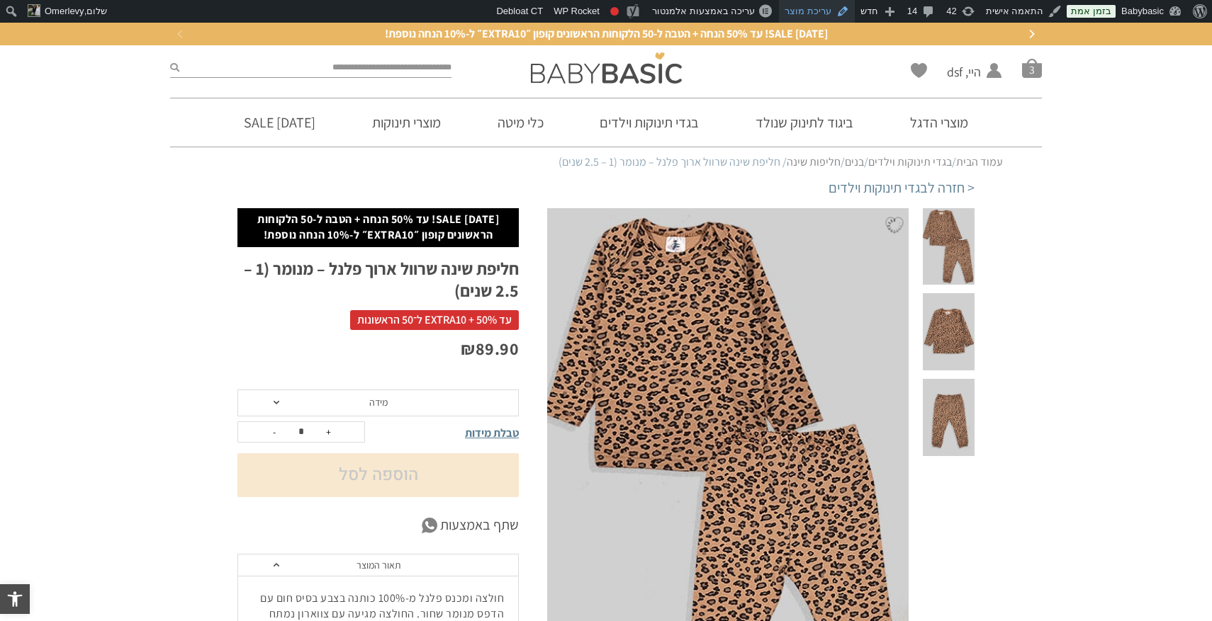
click at [821, 7] on link "עריכת מוצר" at bounding box center [817, 11] width 76 height 23
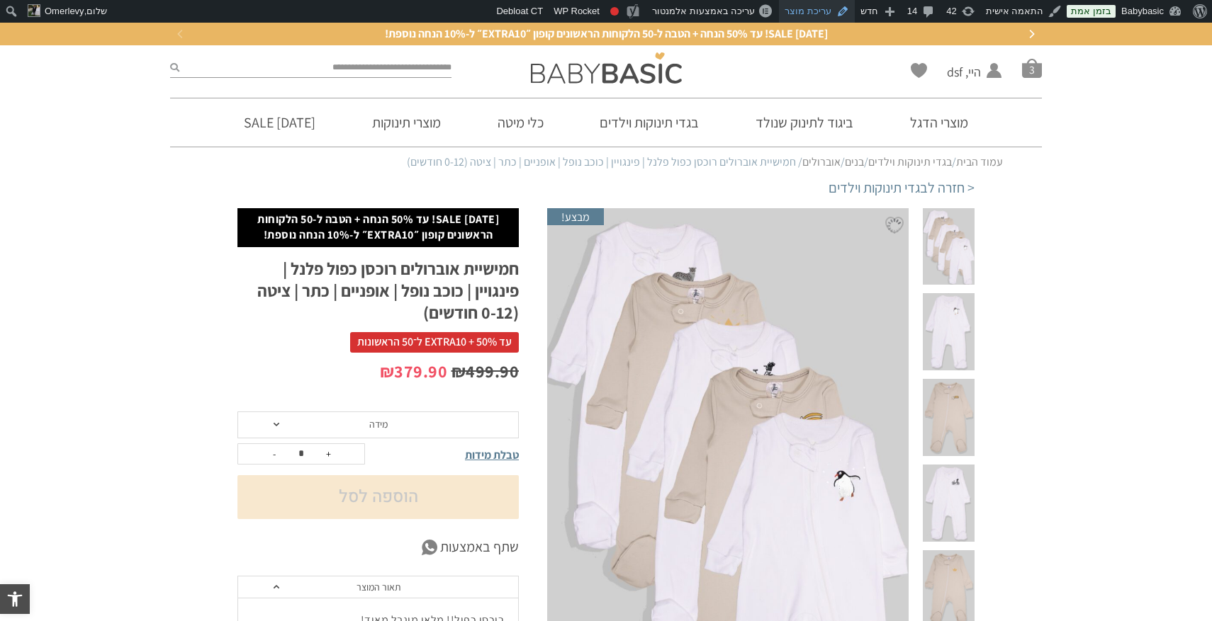
click at [823, 12] on link "עריכת מוצר" at bounding box center [817, 11] width 76 height 23
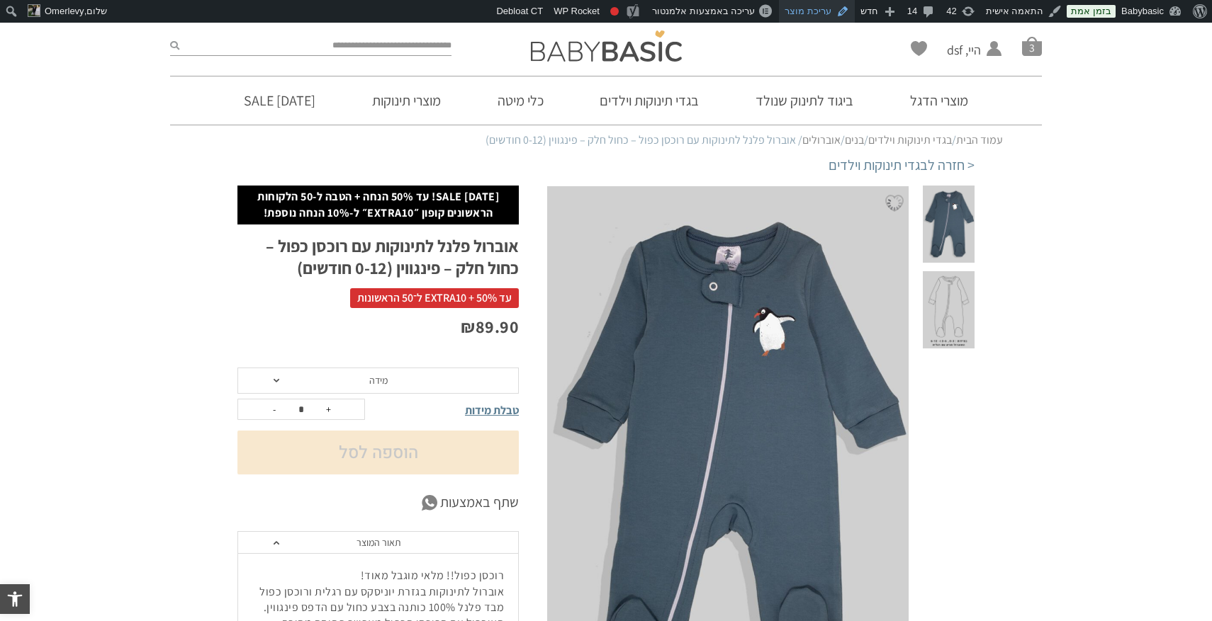
click at [834, 11] on link "עריכת מוצר" at bounding box center [817, 11] width 76 height 23
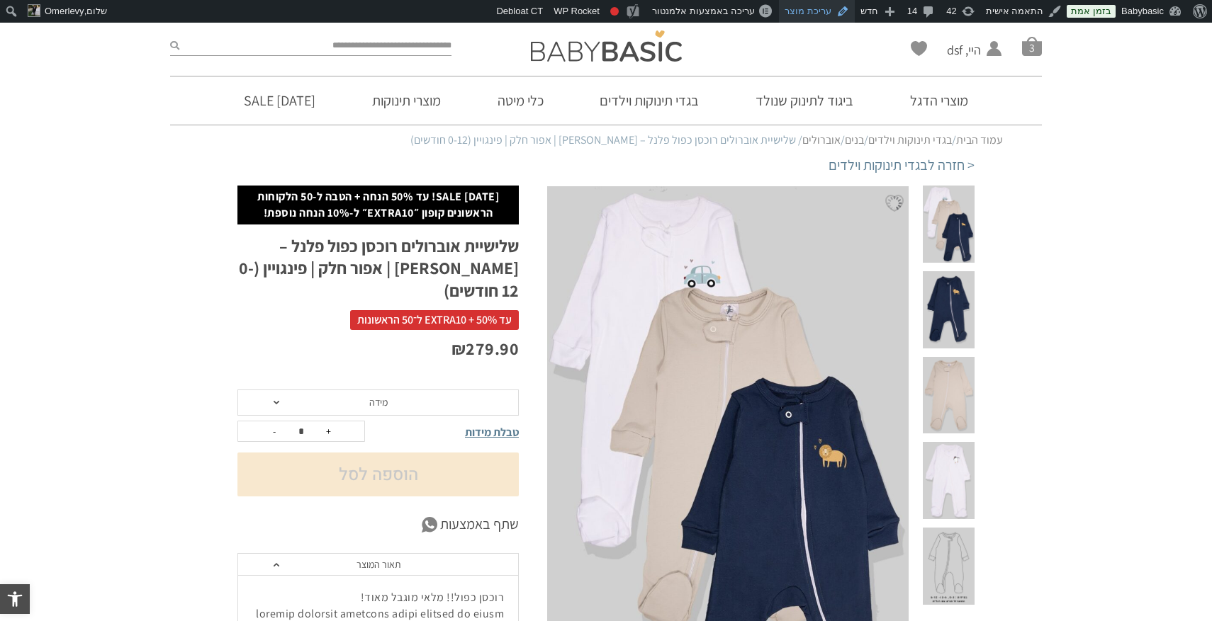
click at [816, 13] on link "עריכת מוצר" at bounding box center [817, 11] width 76 height 23
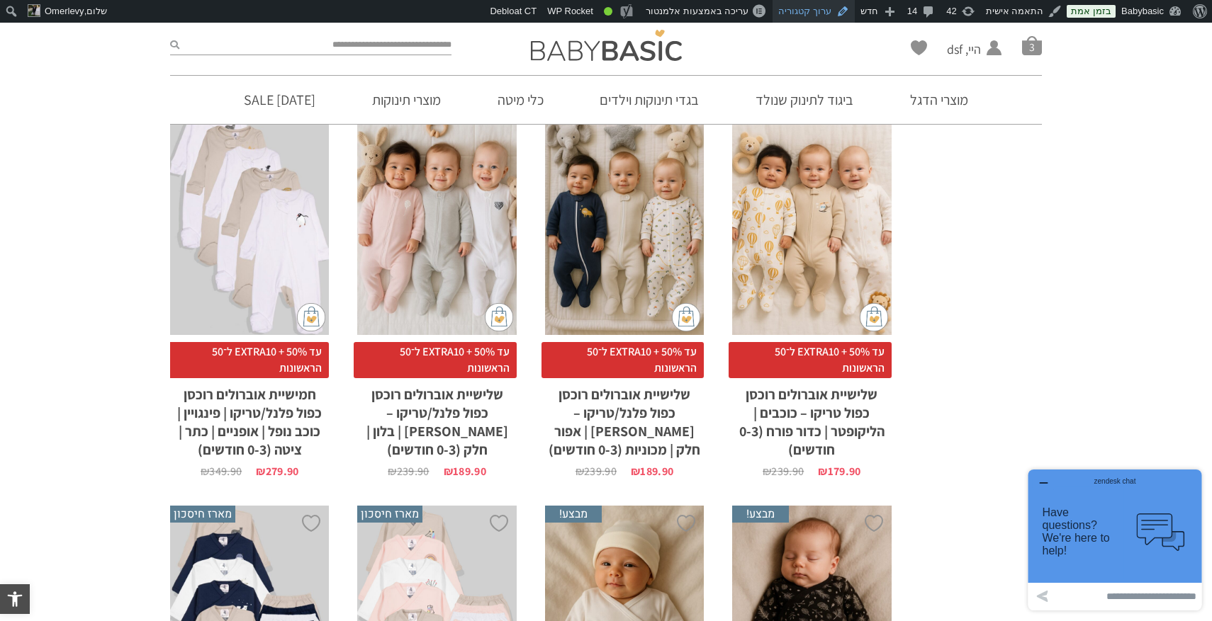
click at [826, 8] on link "ערוך קטגוריה" at bounding box center [813, 11] width 82 height 23
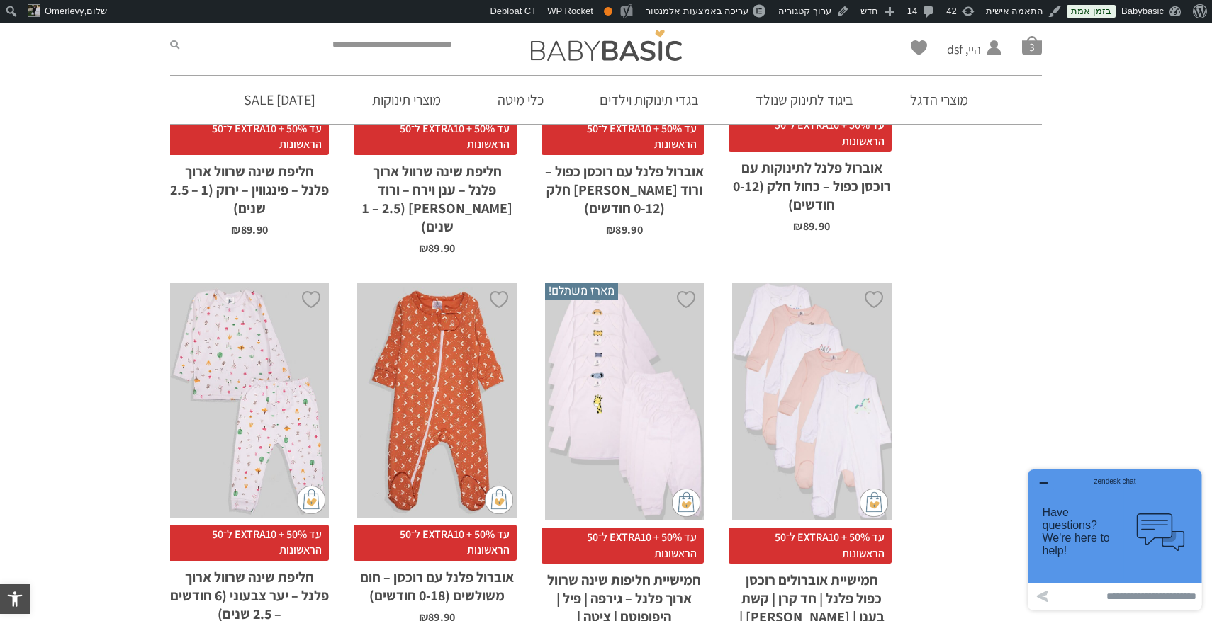
scroll to position [3240, 0]
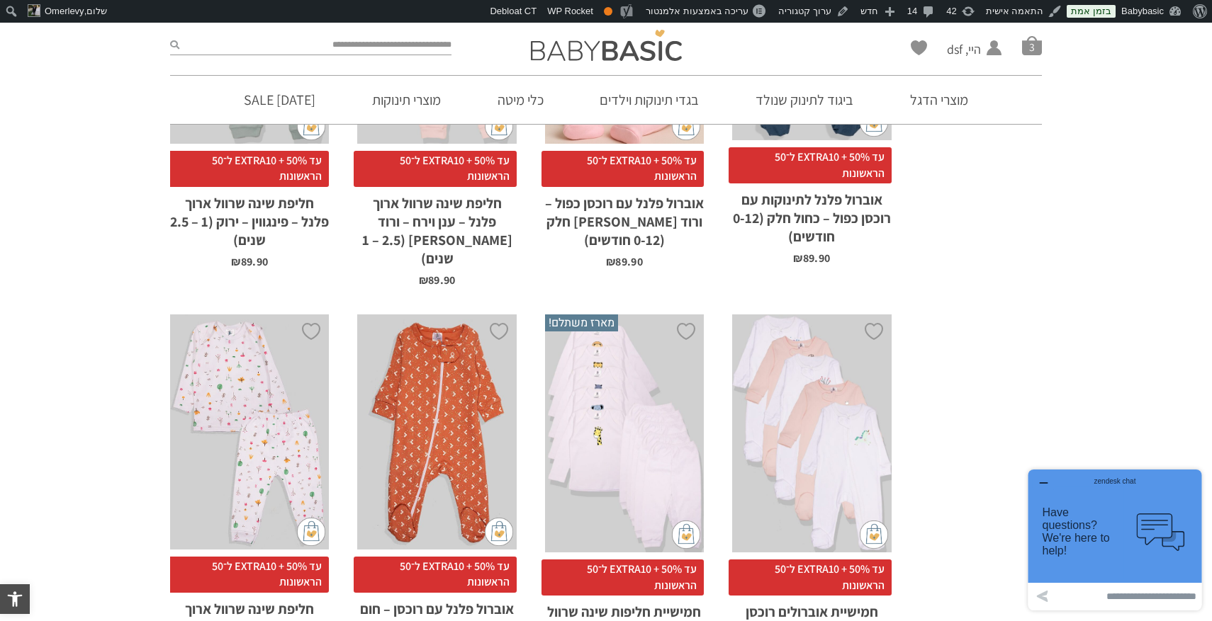
click at [1046, 479] on div "zendesk chat" at bounding box center [1114, 479] width 139 height 14
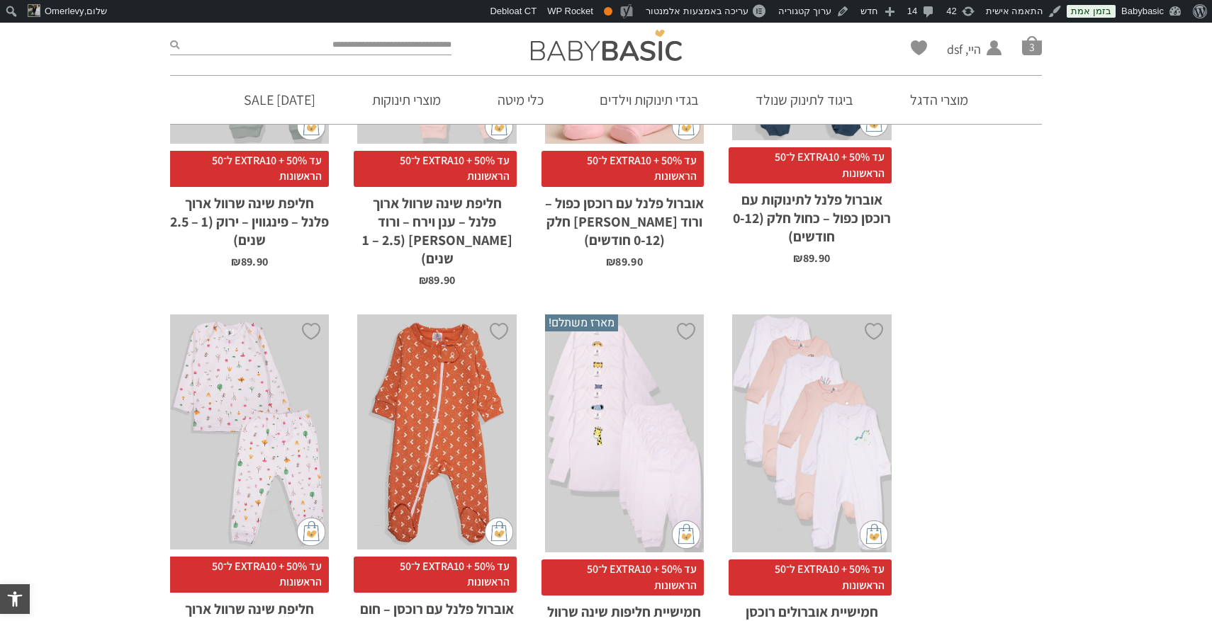
scroll to position [0, 0]
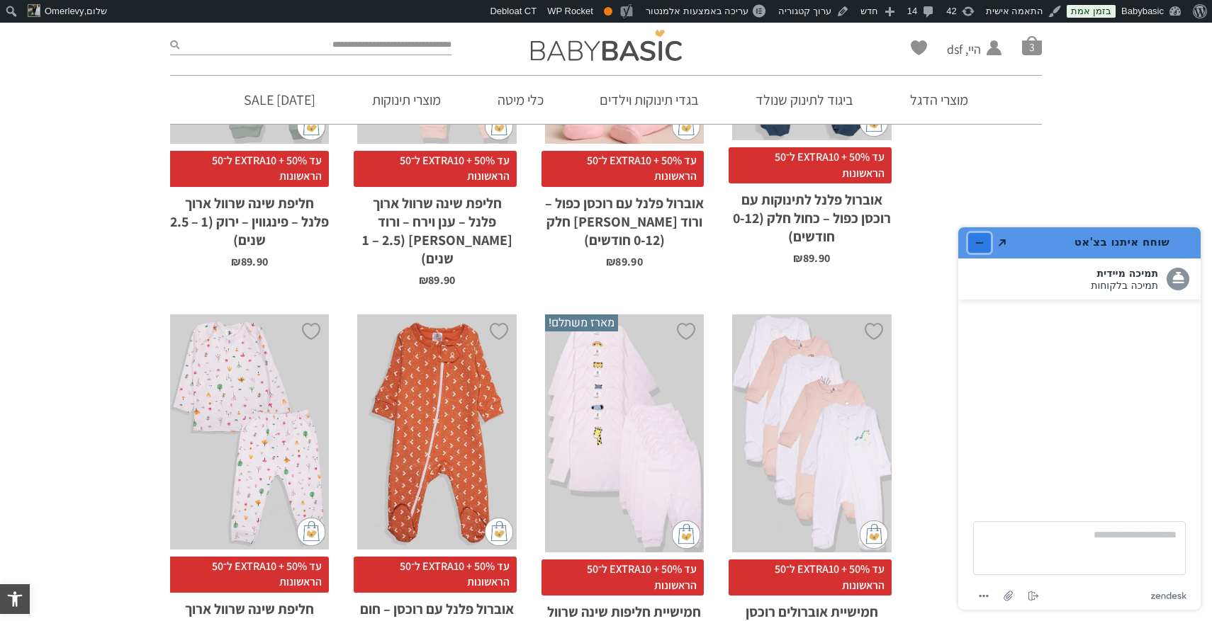
click at [980, 244] on icon "מזער את היישומון" at bounding box center [979, 243] width 10 height 10
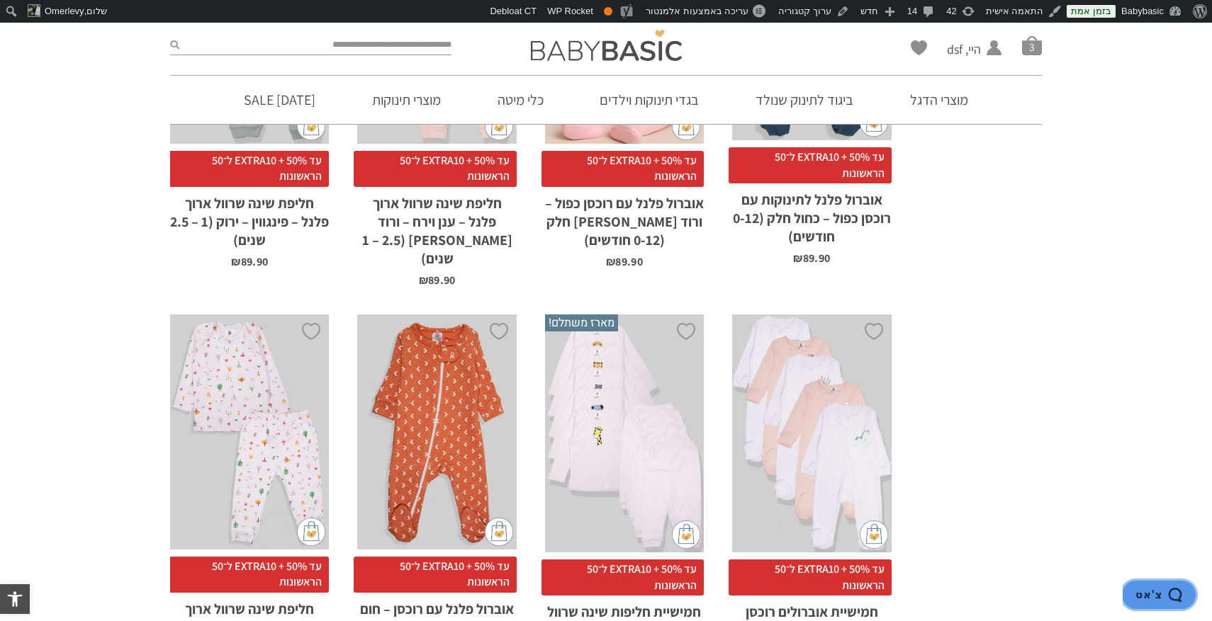
scroll to position [3361, 0]
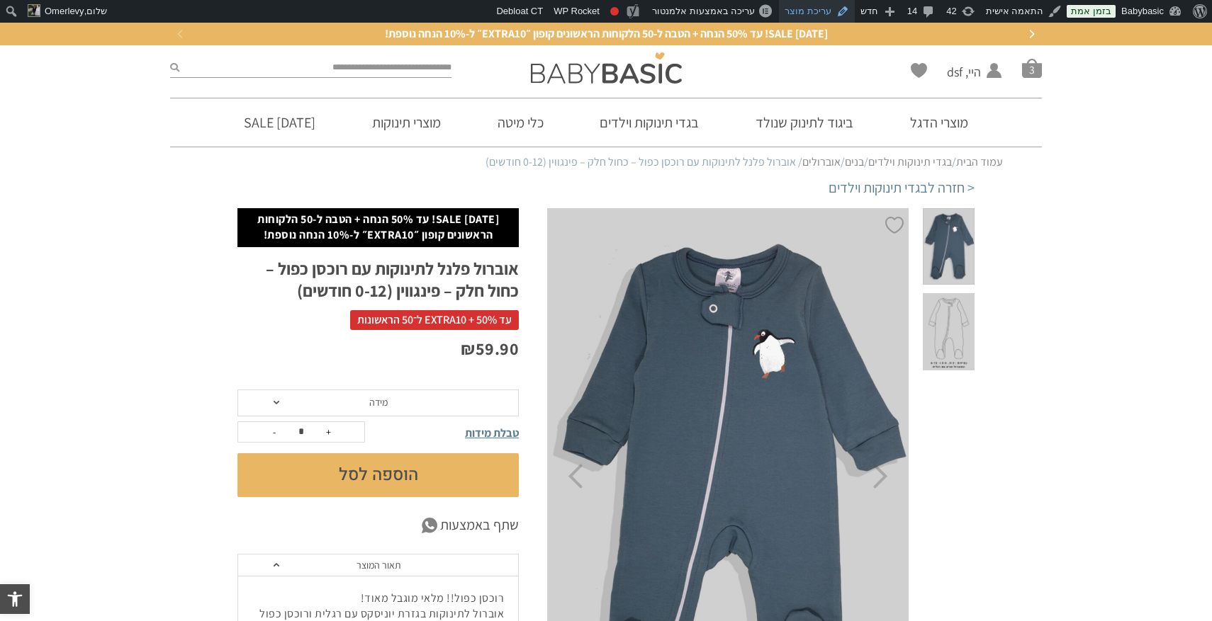
click at [830, 9] on link "עריכת מוצר" at bounding box center [817, 11] width 76 height 23
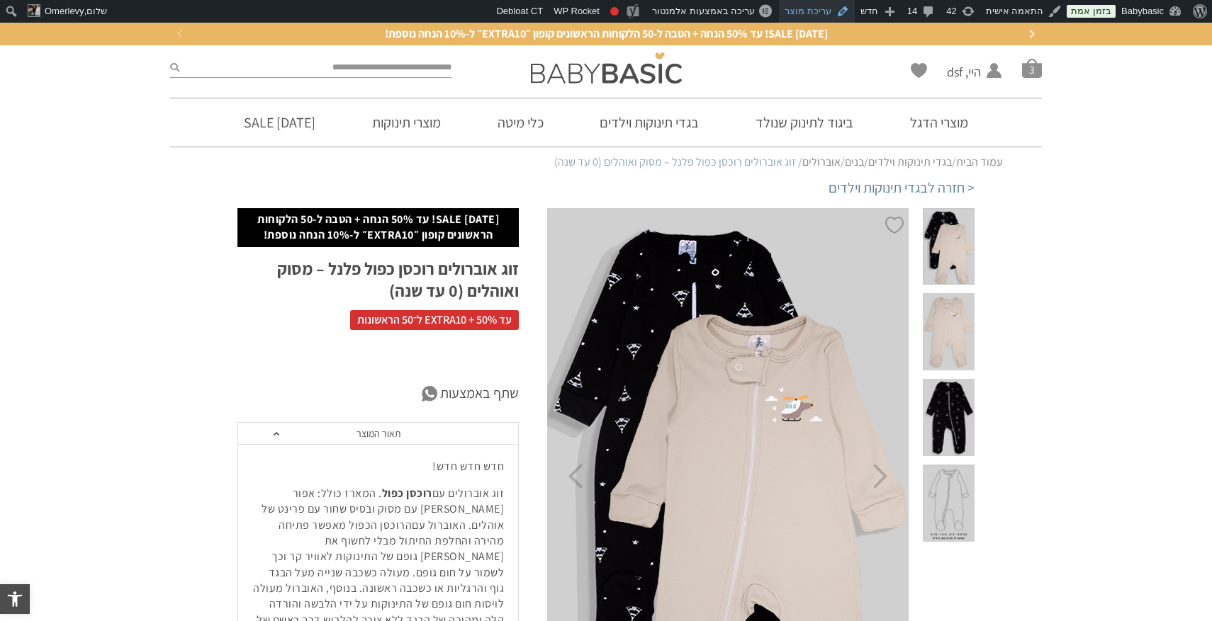
click at [828, 9] on link "עריכת מוצר" at bounding box center [817, 11] width 76 height 23
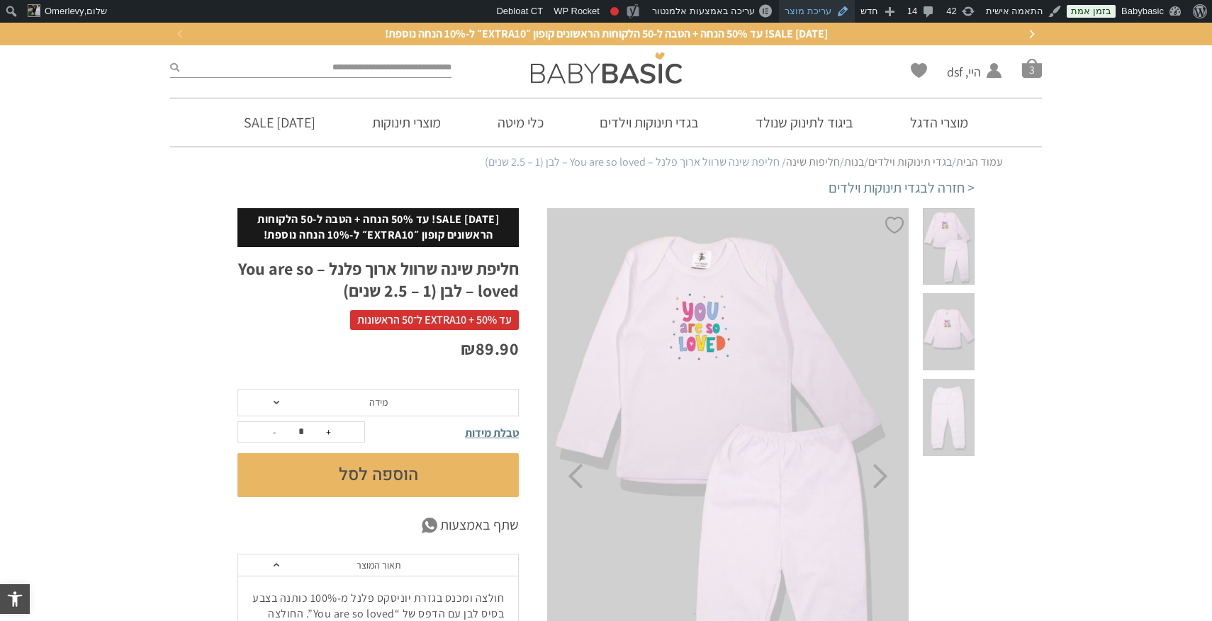
click at [818, 11] on link "עריכת מוצר" at bounding box center [817, 11] width 76 height 23
click at [837, 13] on link "עריכת מוצר" at bounding box center [817, 11] width 76 height 23
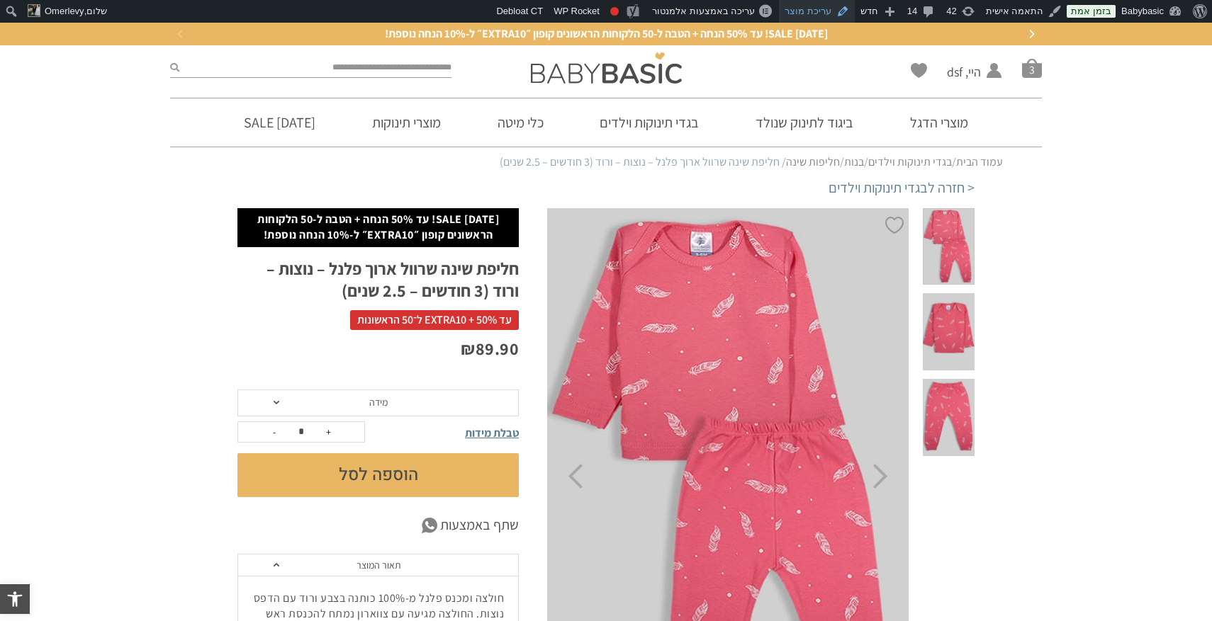
click at [820, 12] on link "עריכת מוצר" at bounding box center [817, 11] width 76 height 23
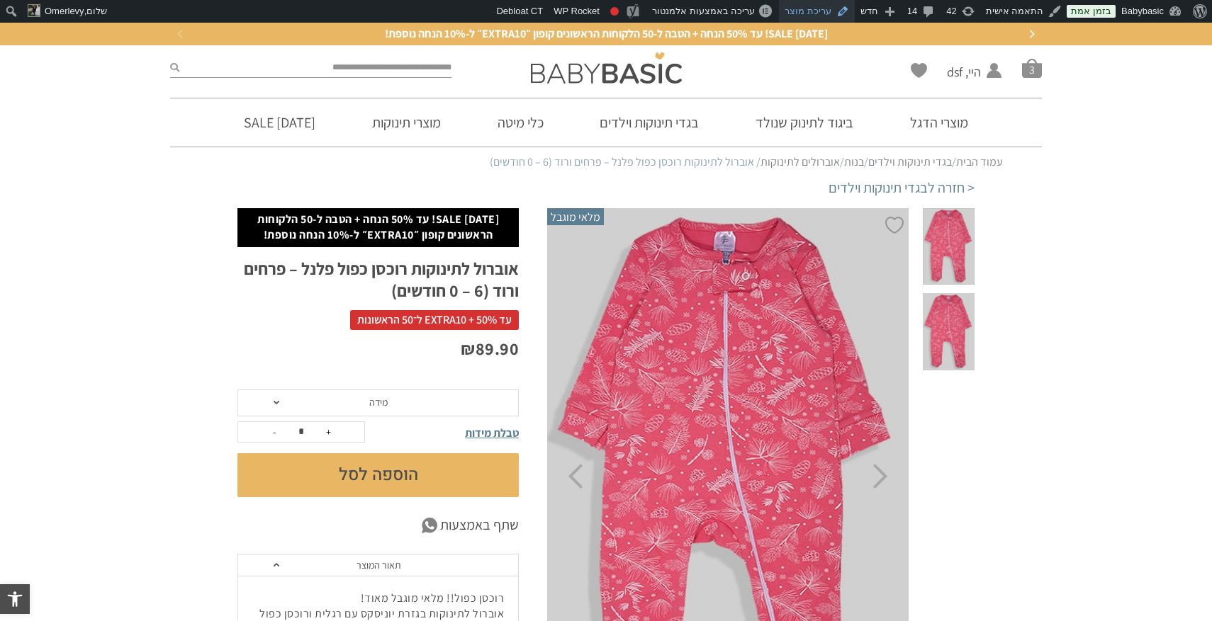
click at [828, 5] on link "עריכת מוצר" at bounding box center [817, 11] width 76 height 23
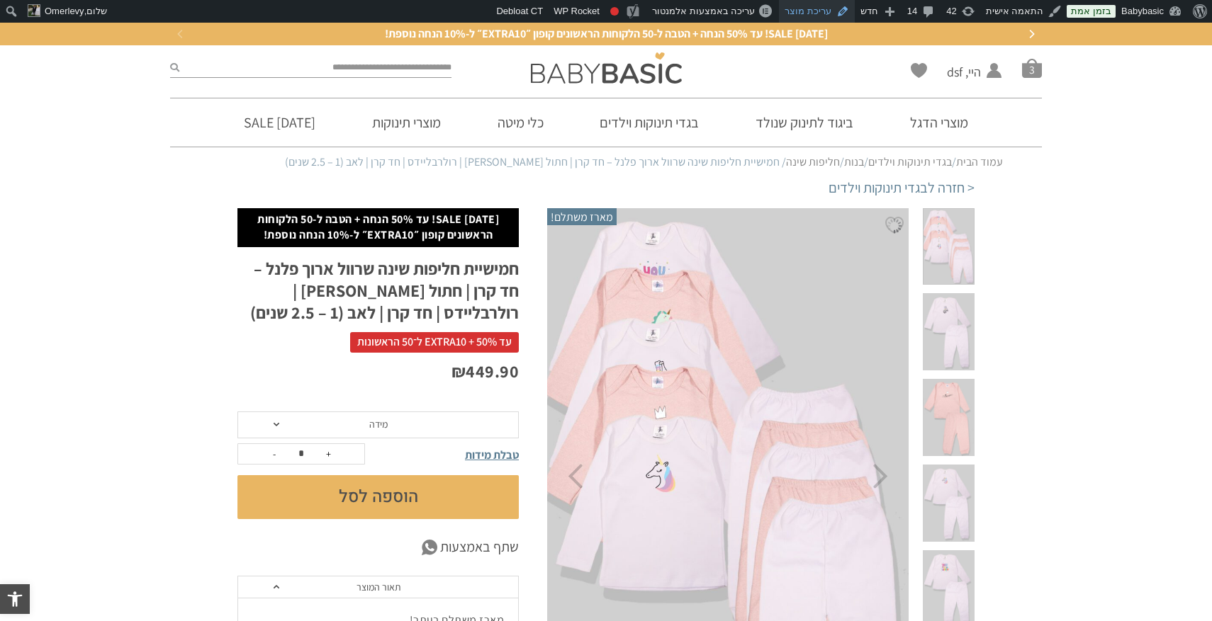
click at [821, 3] on link "עריכת מוצר" at bounding box center [817, 11] width 76 height 23
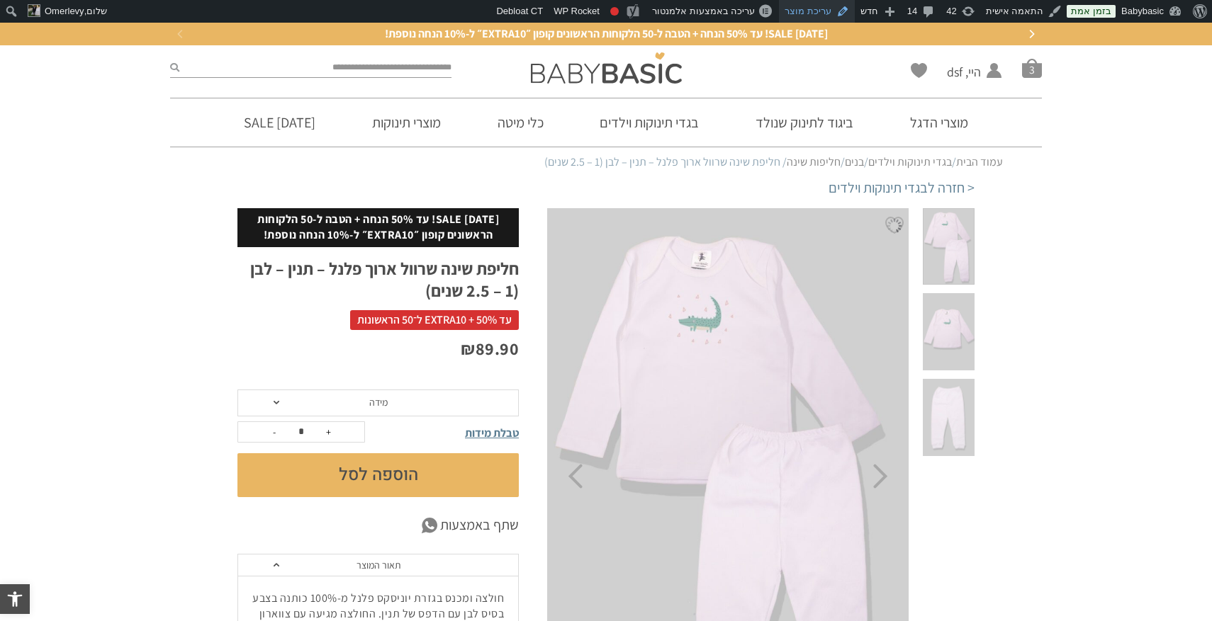
click at [822, 9] on link "עריכת מוצר" at bounding box center [817, 11] width 76 height 23
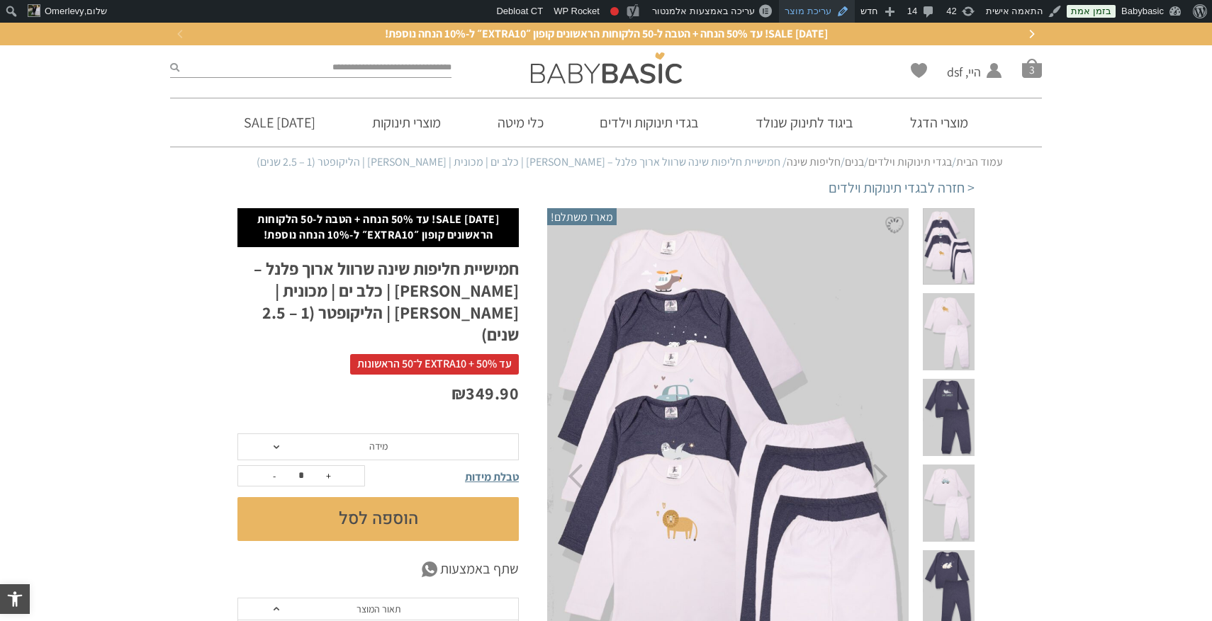
click at [823, 11] on link "עריכת מוצר" at bounding box center [817, 11] width 76 height 23
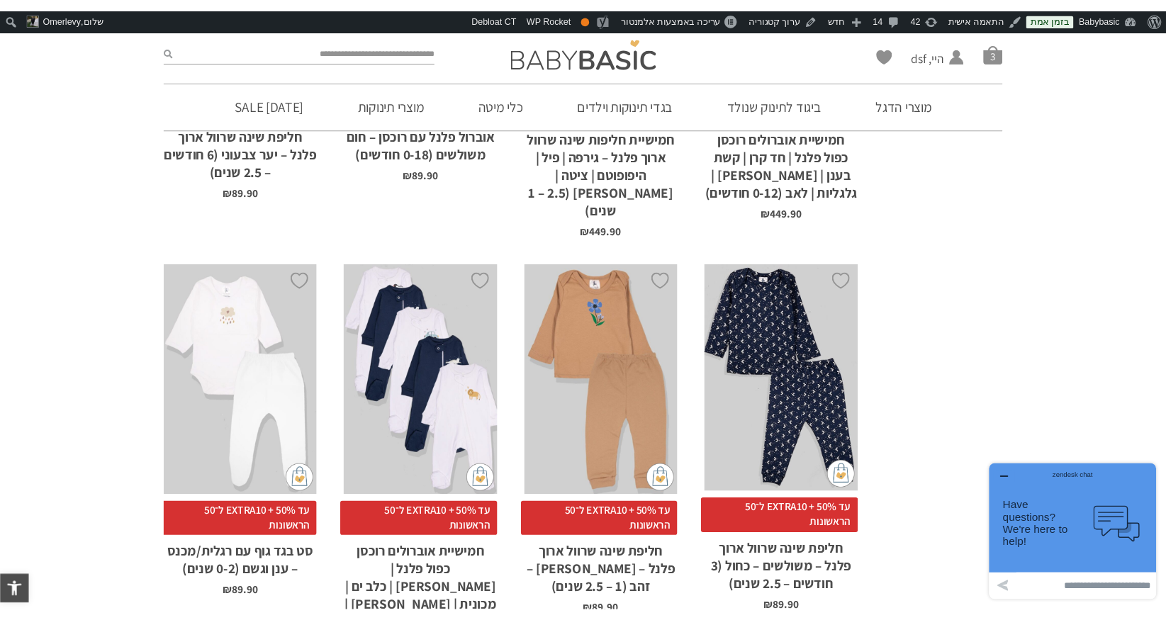
scroll to position [3728, 0]
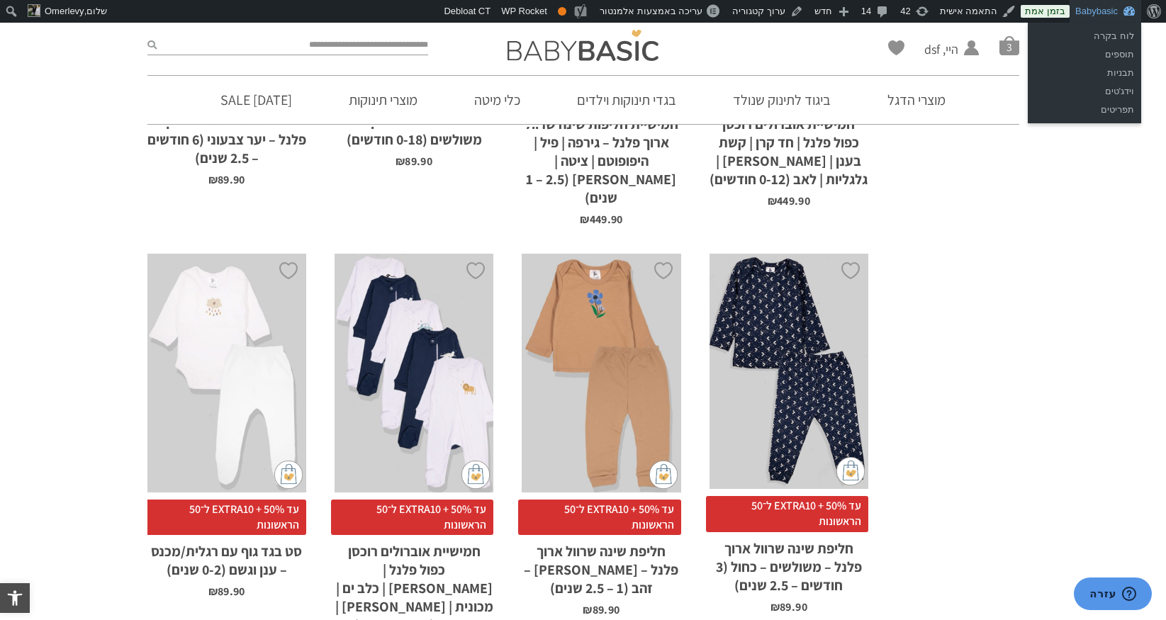
click at [1100, 13] on link "Babybasic" at bounding box center [1105, 11] width 72 height 23
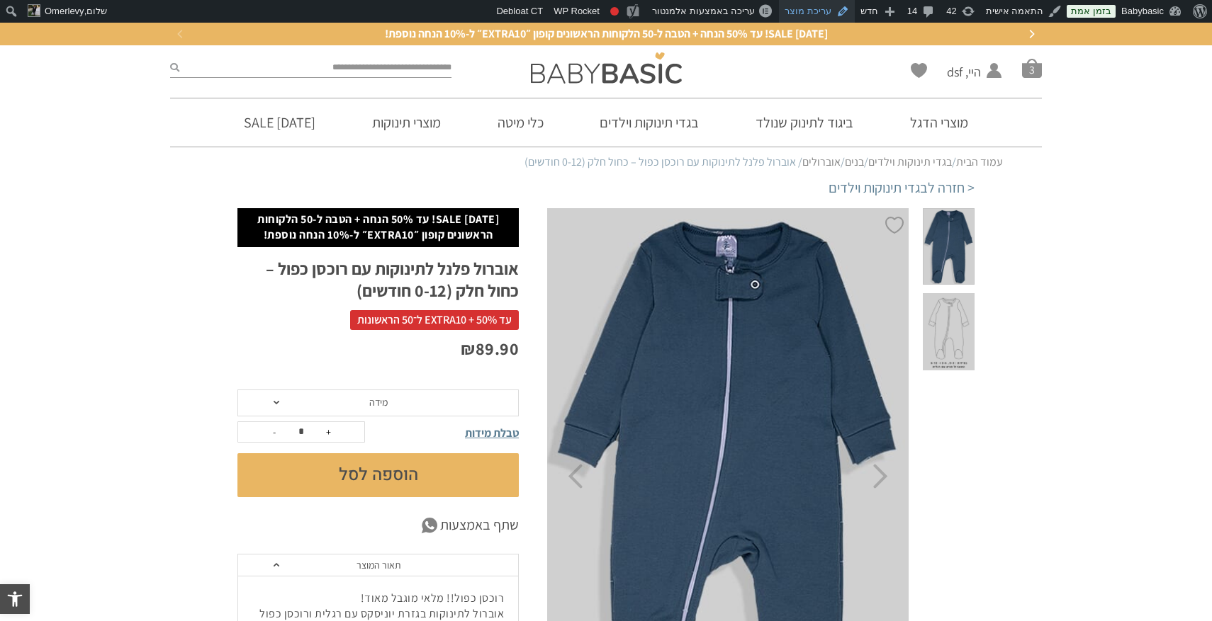
click at [833, 11] on link "עריכת מוצר" at bounding box center [817, 11] width 76 height 23
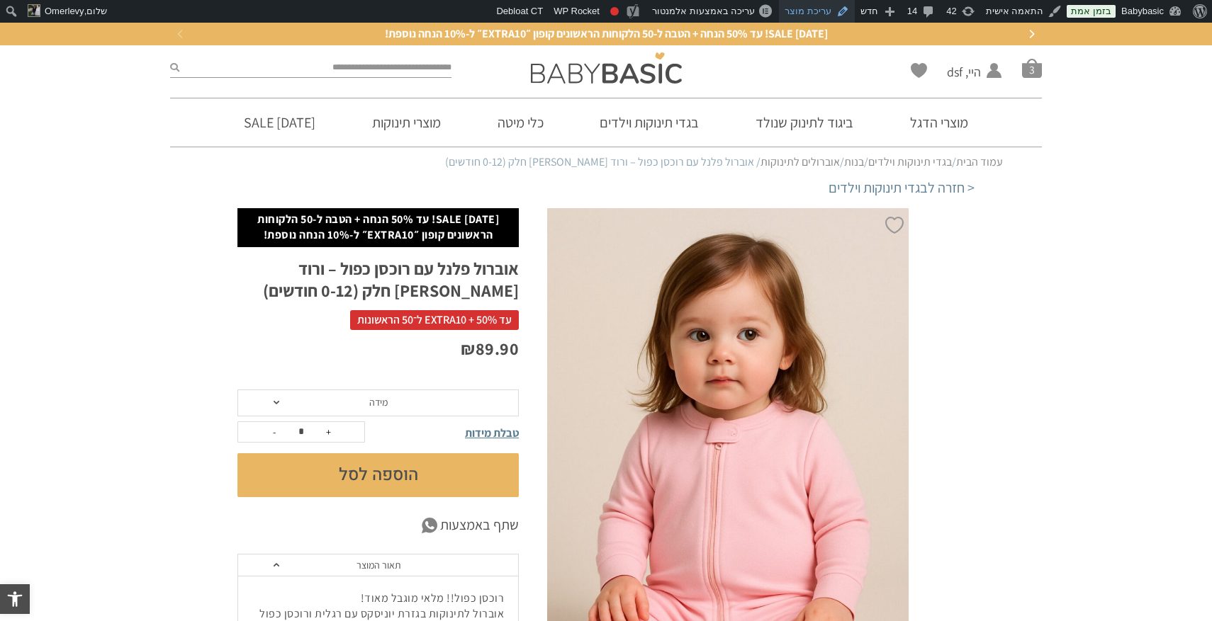
click at [816, 11] on link "עריכת מוצר" at bounding box center [817, 11] width 76 height 23
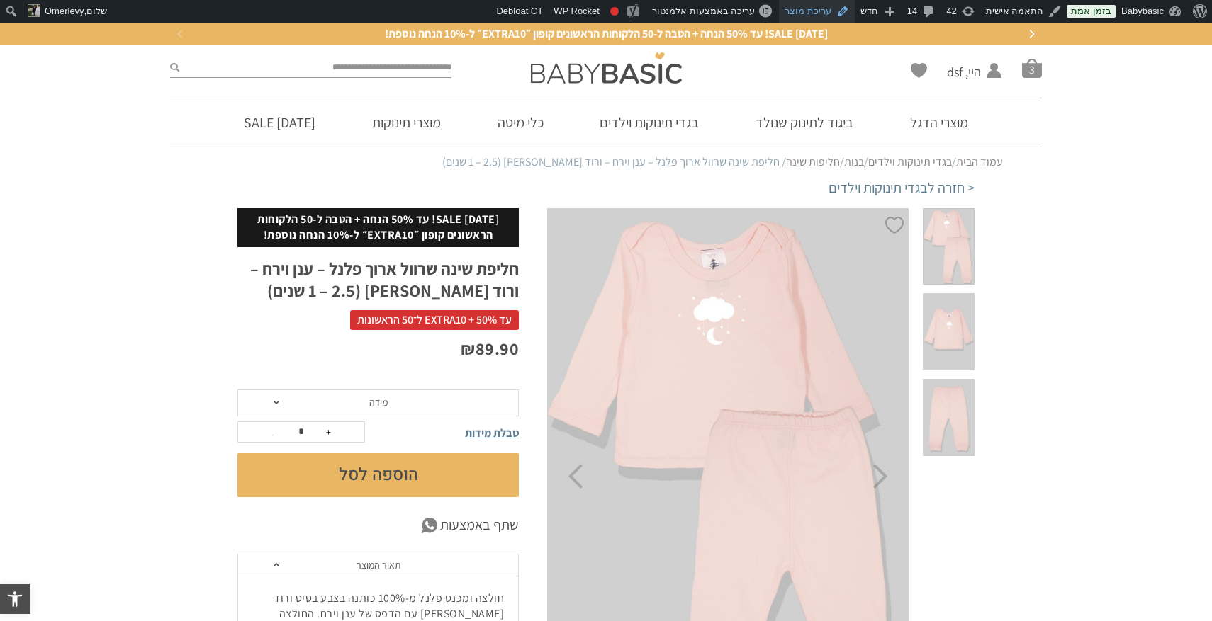
click at [838, 13] on link "עריכת מוצר" at bounding box center [817, 11] width 76 height 23
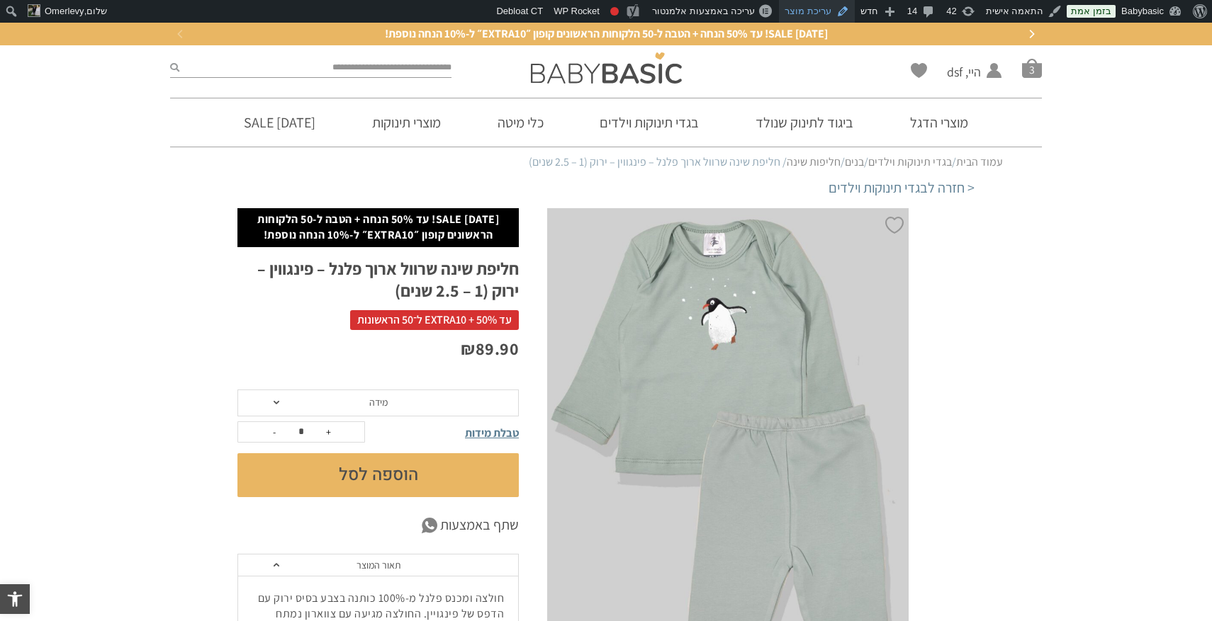
click at [819, 9] on link "עריכת מוצר" at bounding box center [817, 11] width 76 height 23
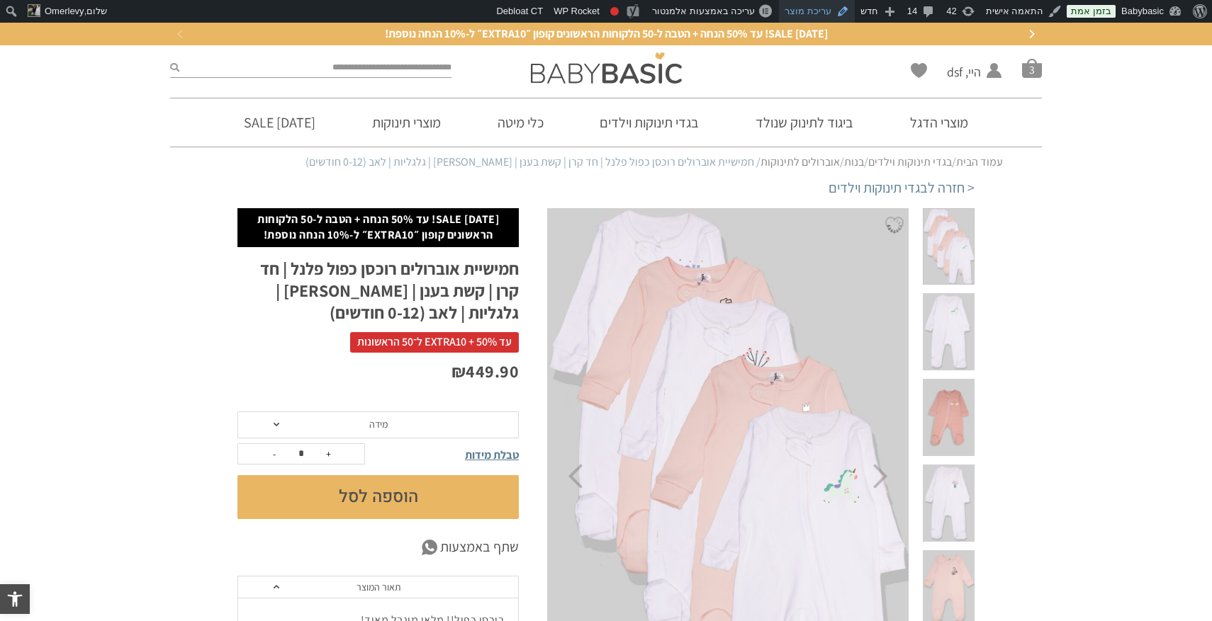
click at [833, 11] on link "עריכת מוצר" at bounding box center [817, 11] width 76 height 23
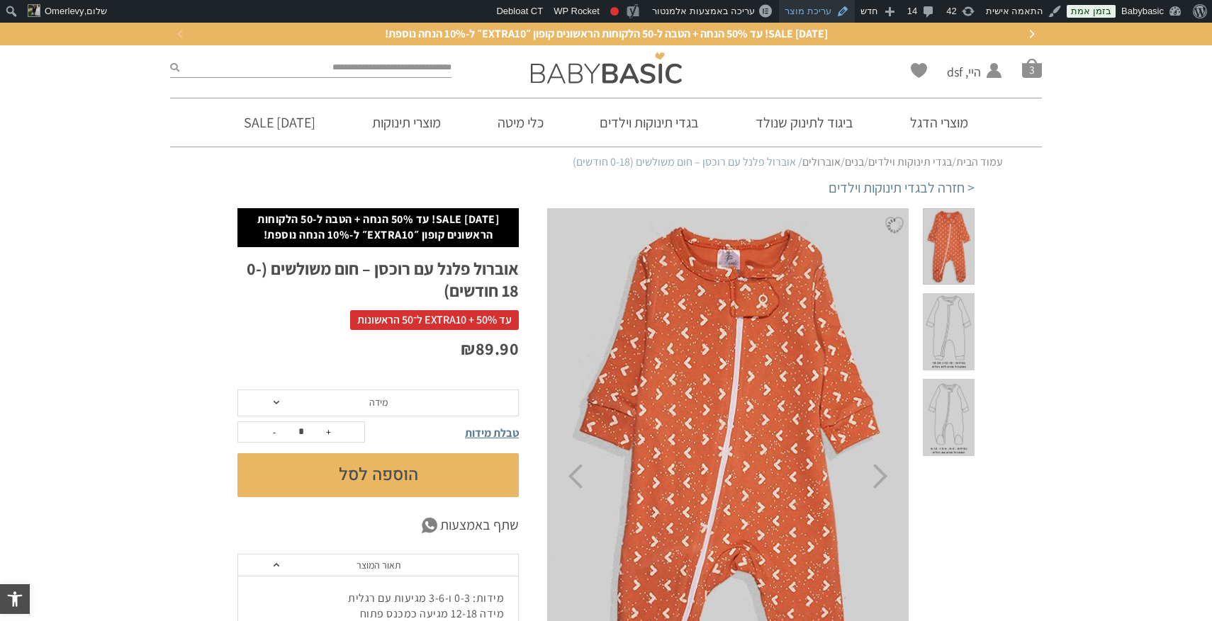
click at [823, 10] on link "עריכת מוצר" at bounding box center [817, 11] width 76 height 23
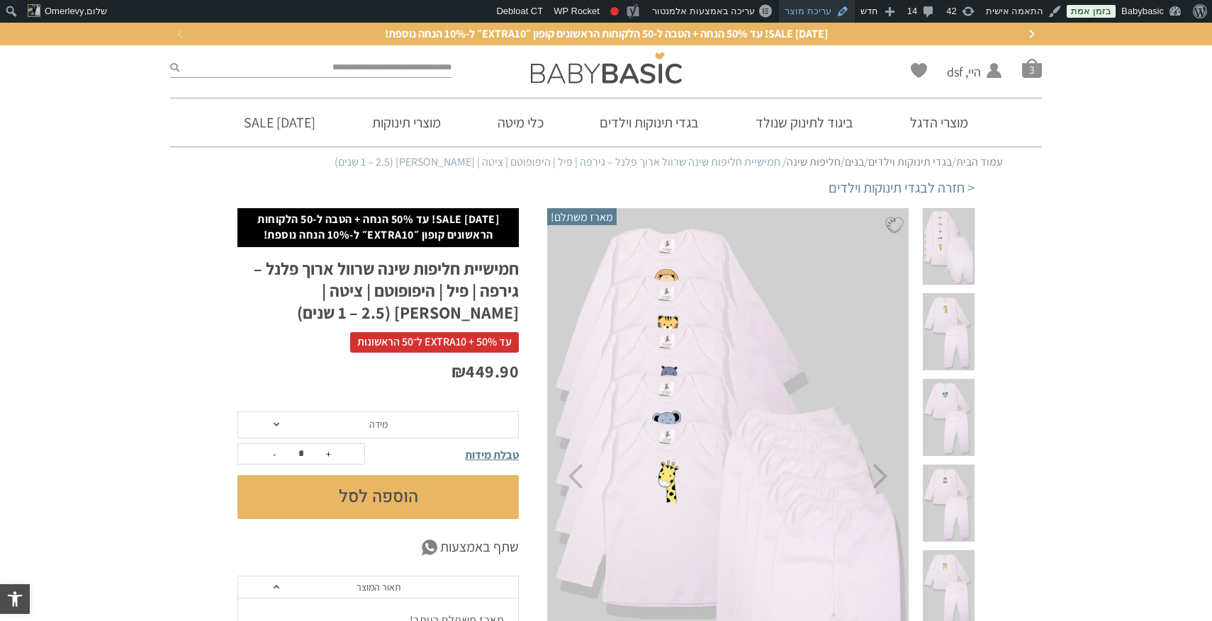
click at [834, 12] on link "עריכת מוצר" at bounding box center [817, 11] width 76 height 23
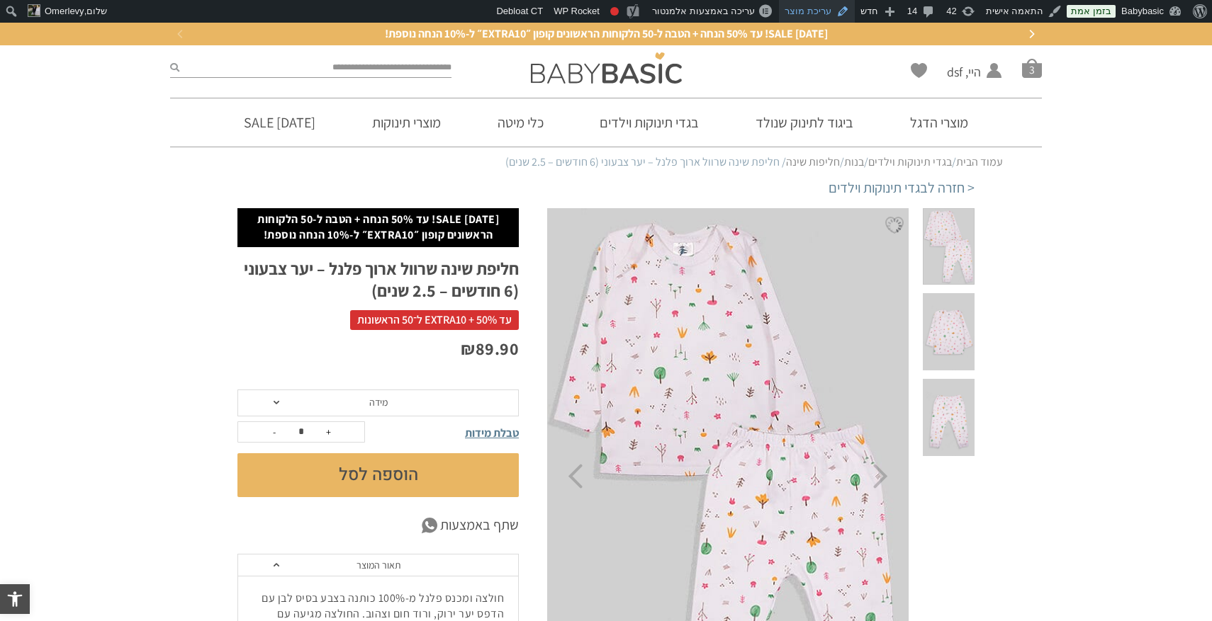
click at [818, 11] on link "עריכת מוצר" at bounding box center [817, 11] width 76 height 23
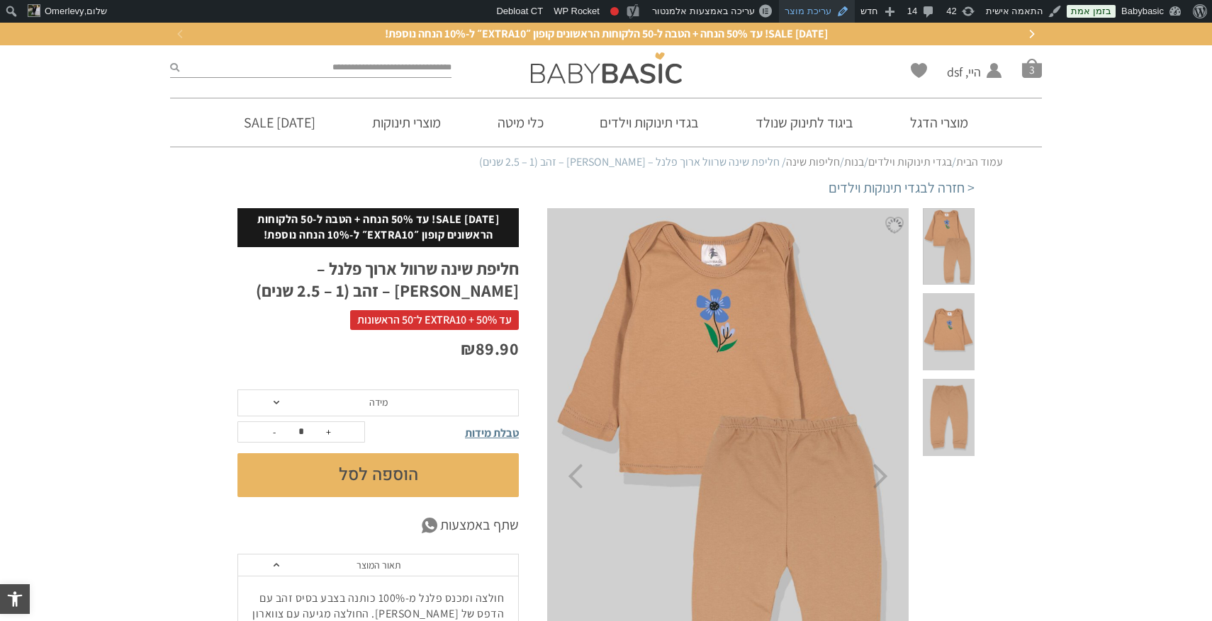
click at [815, 10] on link "עריכת מוצר" at bounding box center [817, 11] width 76 height 23
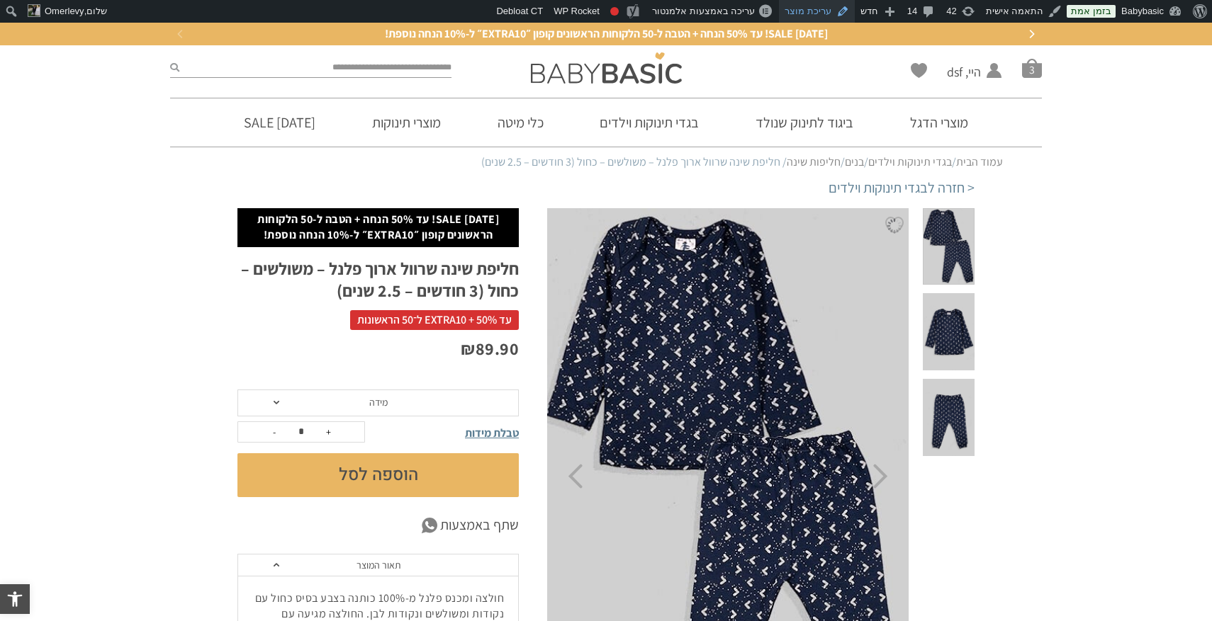
click at [828, 10] on link "עריכת מוצר" at bounding box center [817, 11] width 76 height 23
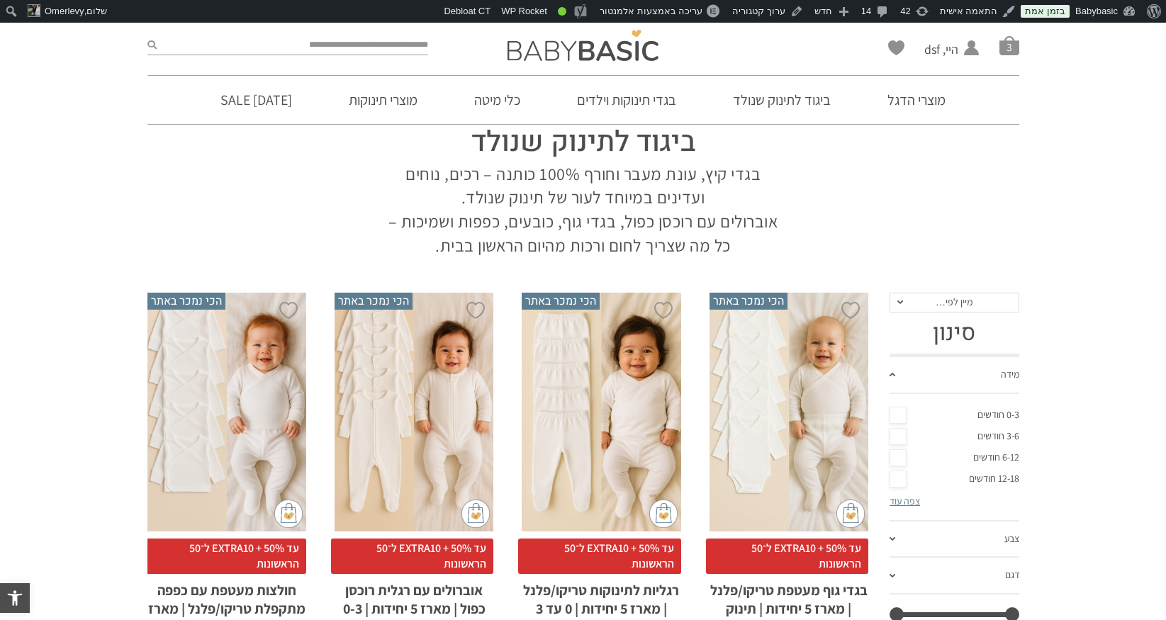
scroll to position [91, 0]
